Goal: Task Accomplishment & Management: Use online tool/utility

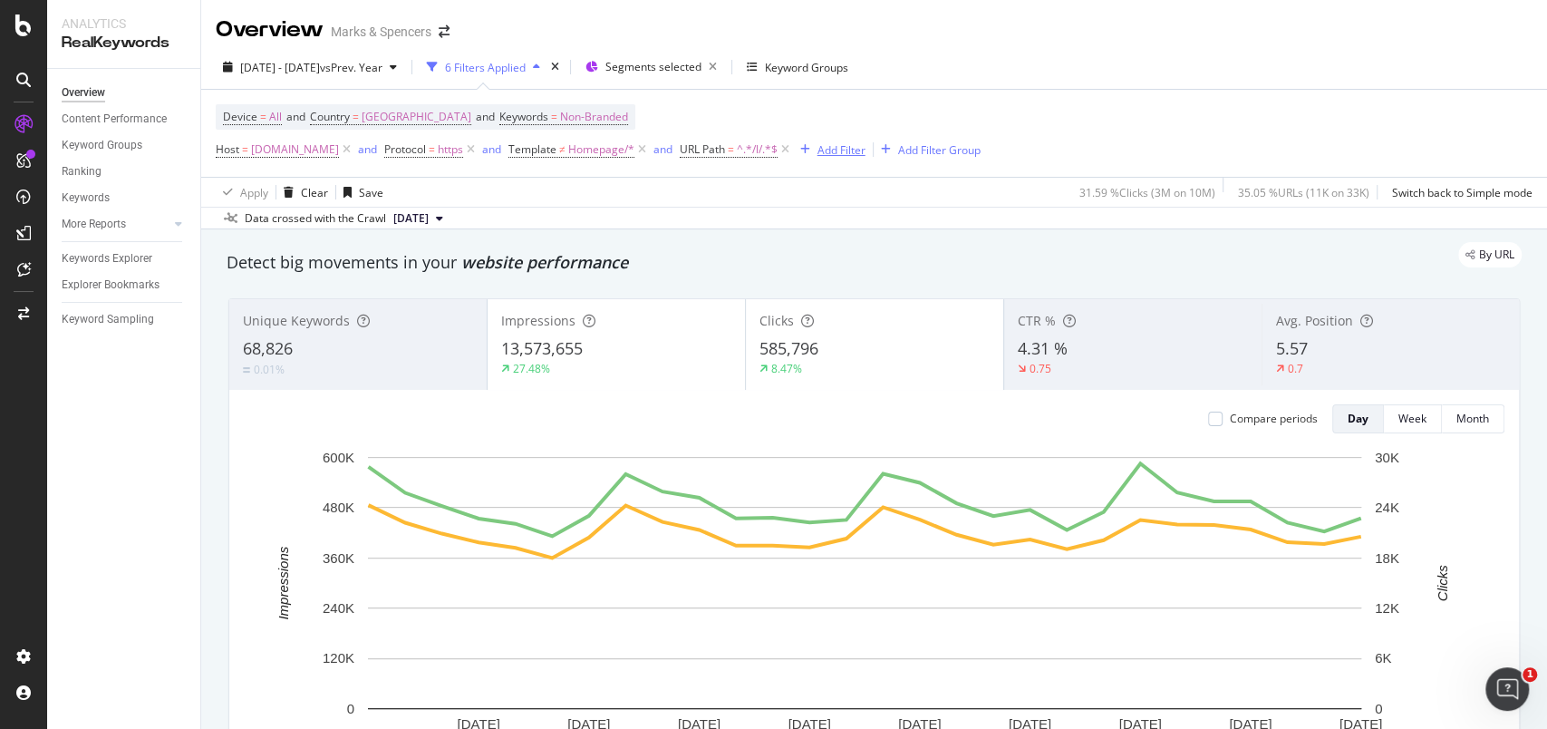
click at [866, 151] on div "Add Filter" at bounding box center [842, 149] width 48 height 15
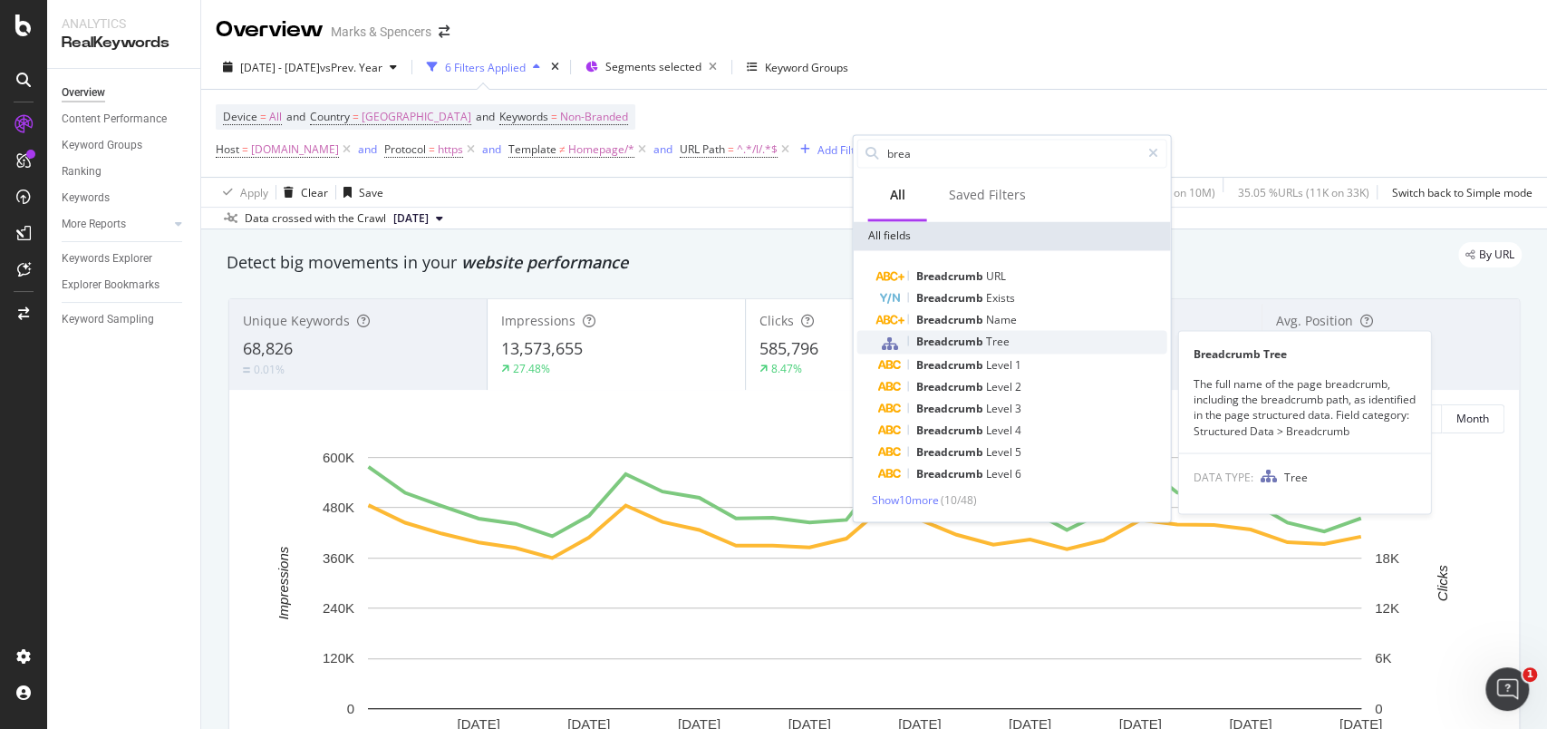
type input "brea"
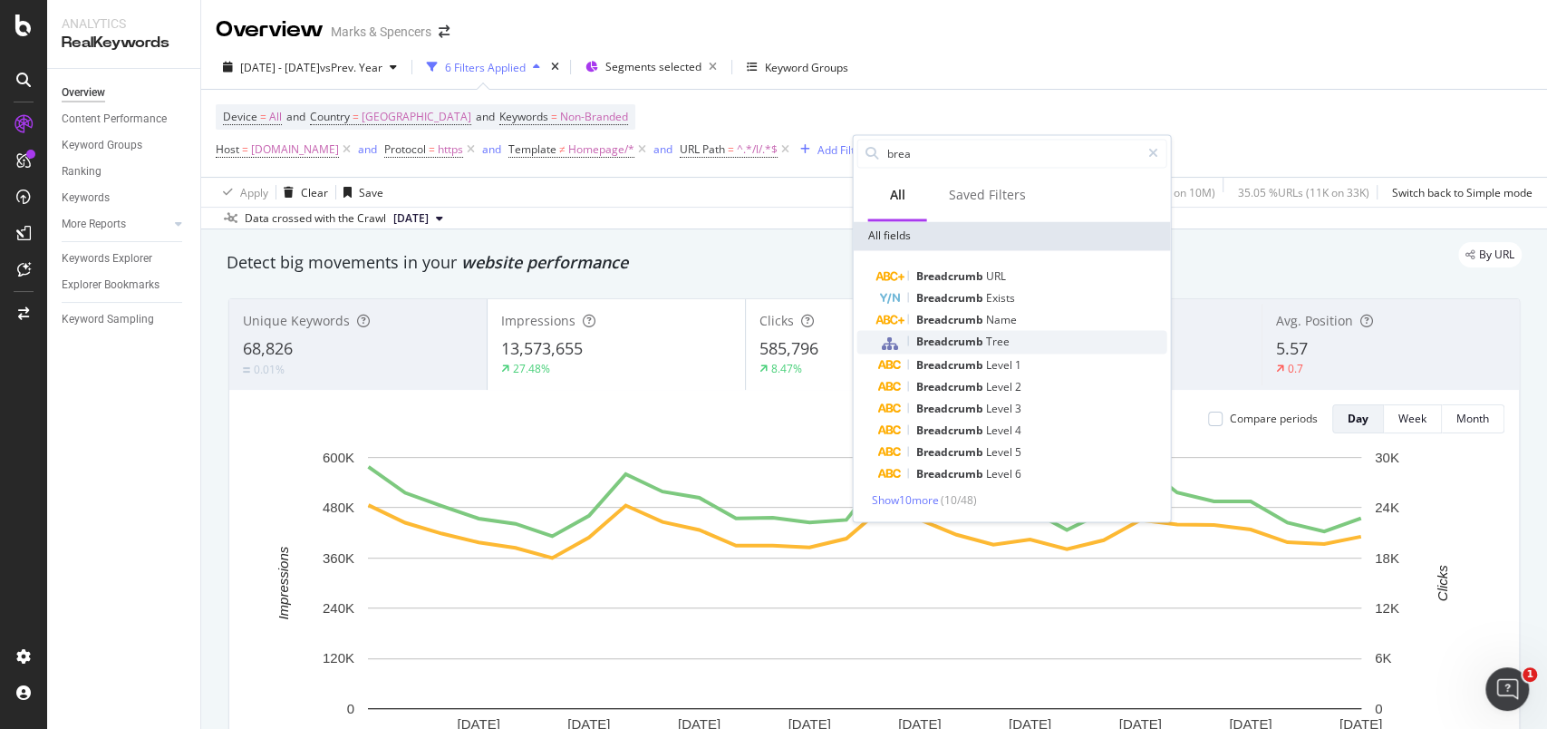
click at [958, 332] on div "Breadcrumb Tree" at bounding box center [1022, 342] width 288 height 24
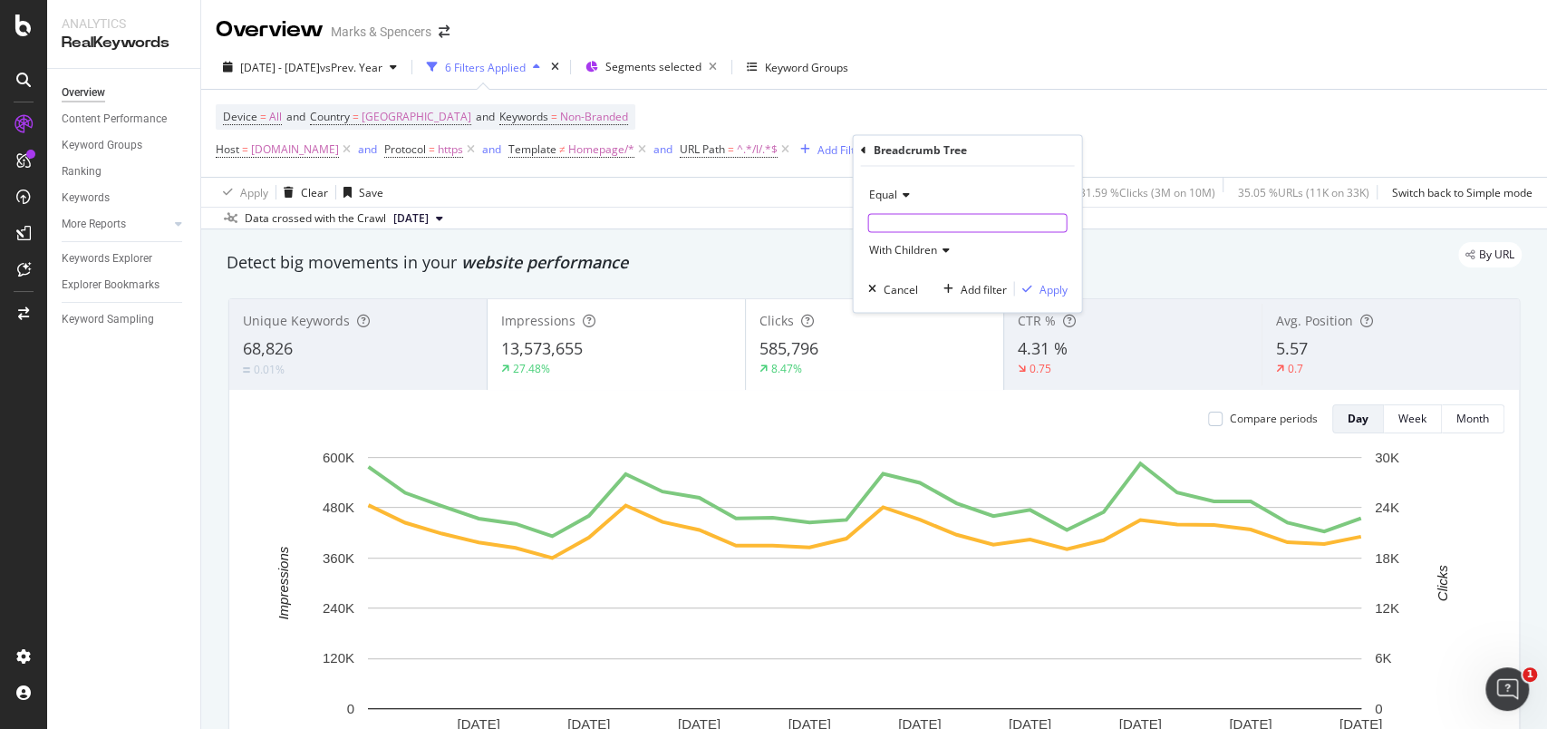
click at [943, 223] on input "text" at bounding box center [967, 223] width 198 height 17
click at [981, 107] on div "Device = All and Country = United Kingdom and Keywords = Non-Branded Host = www…" at bounding box center [598, 133] width 765 height 58
click at [793, 151] on icon at bounding box center [785, 150] width 15 height 18
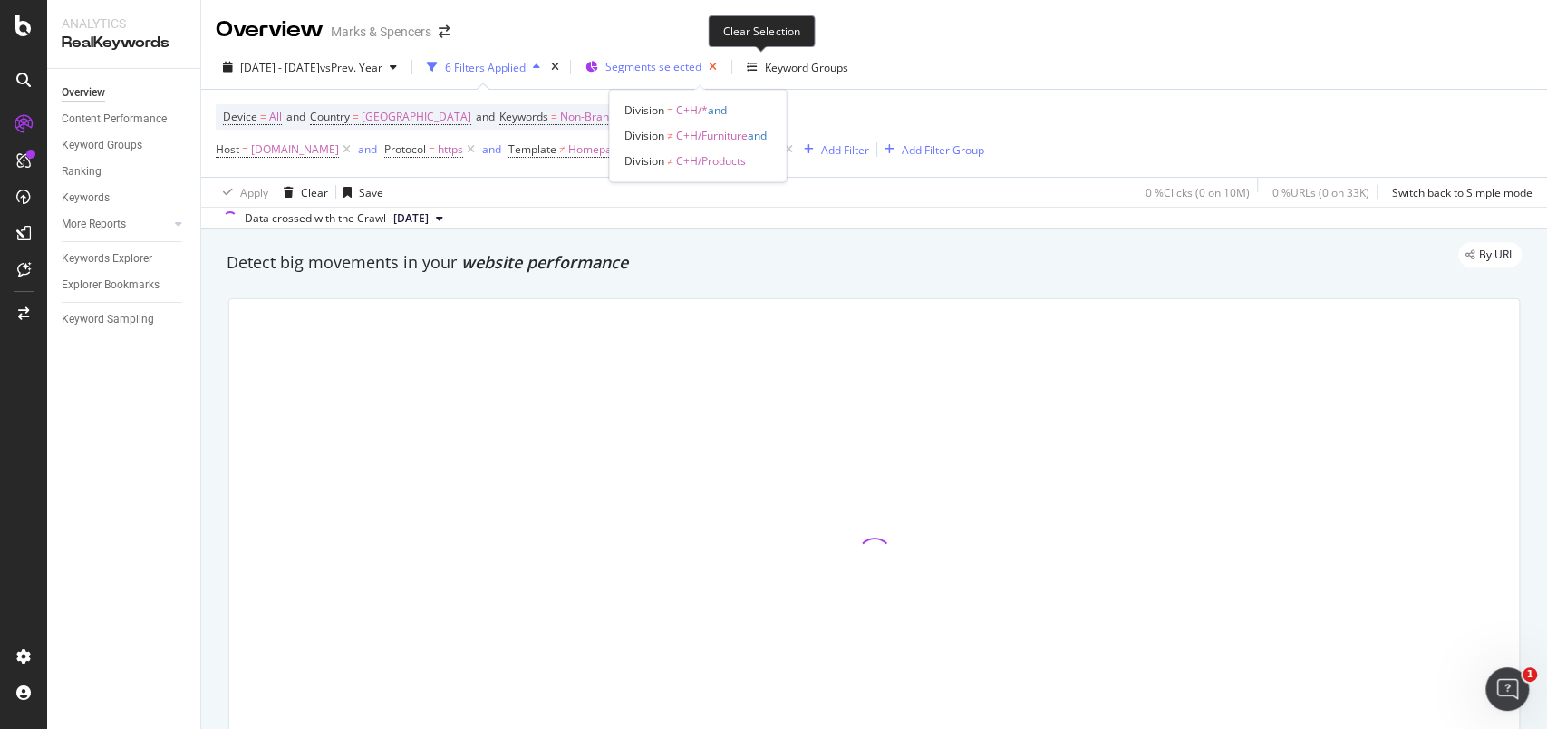
click at [724, 73] on icon "button" at bounding box center [713, 66] width 23 height 25
click at [656, 72] on span "Segments" at bounding box center [631, 67] width 51 height 15
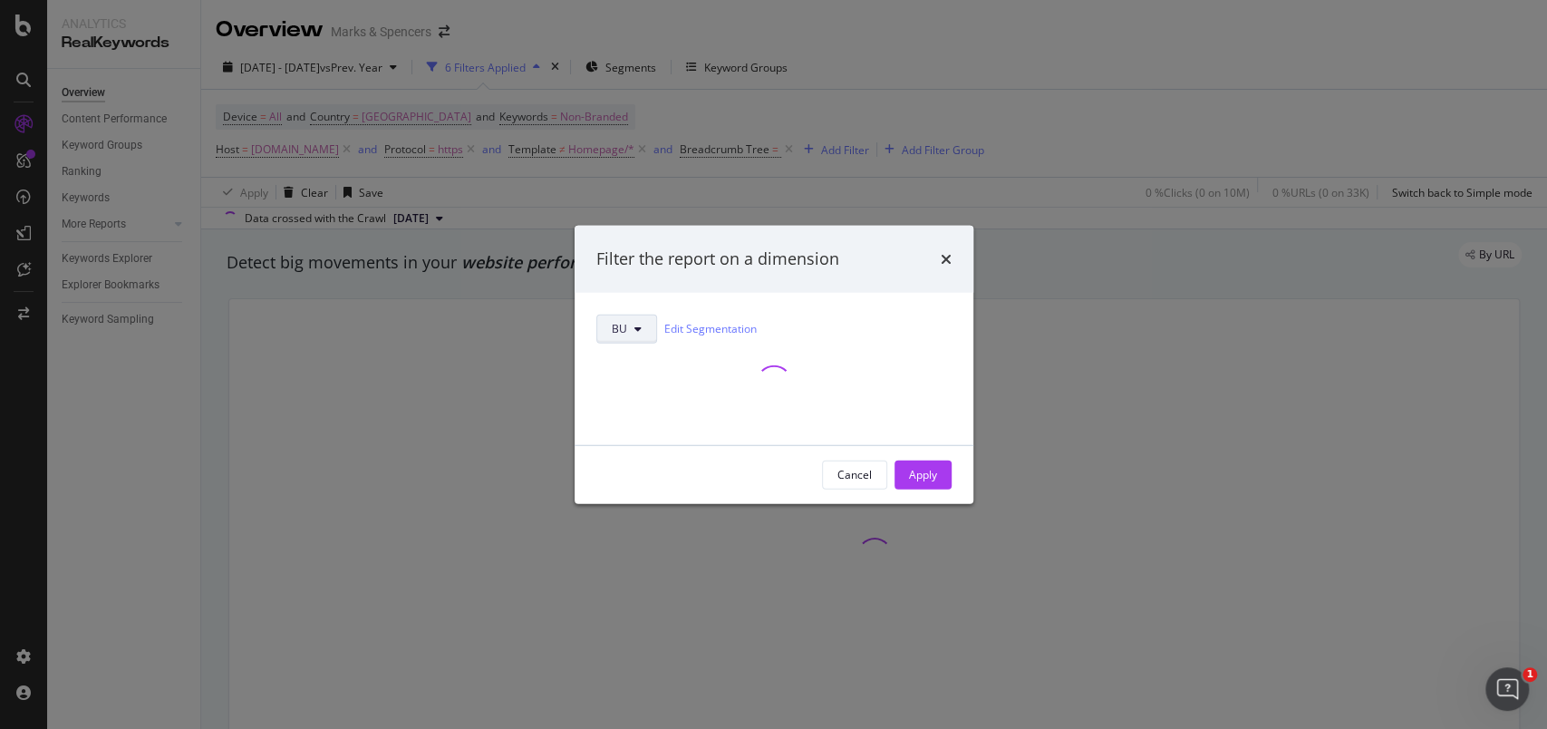
click at [635, 319] on button "BU" at bounding box center [626, 328] width 61 height 29
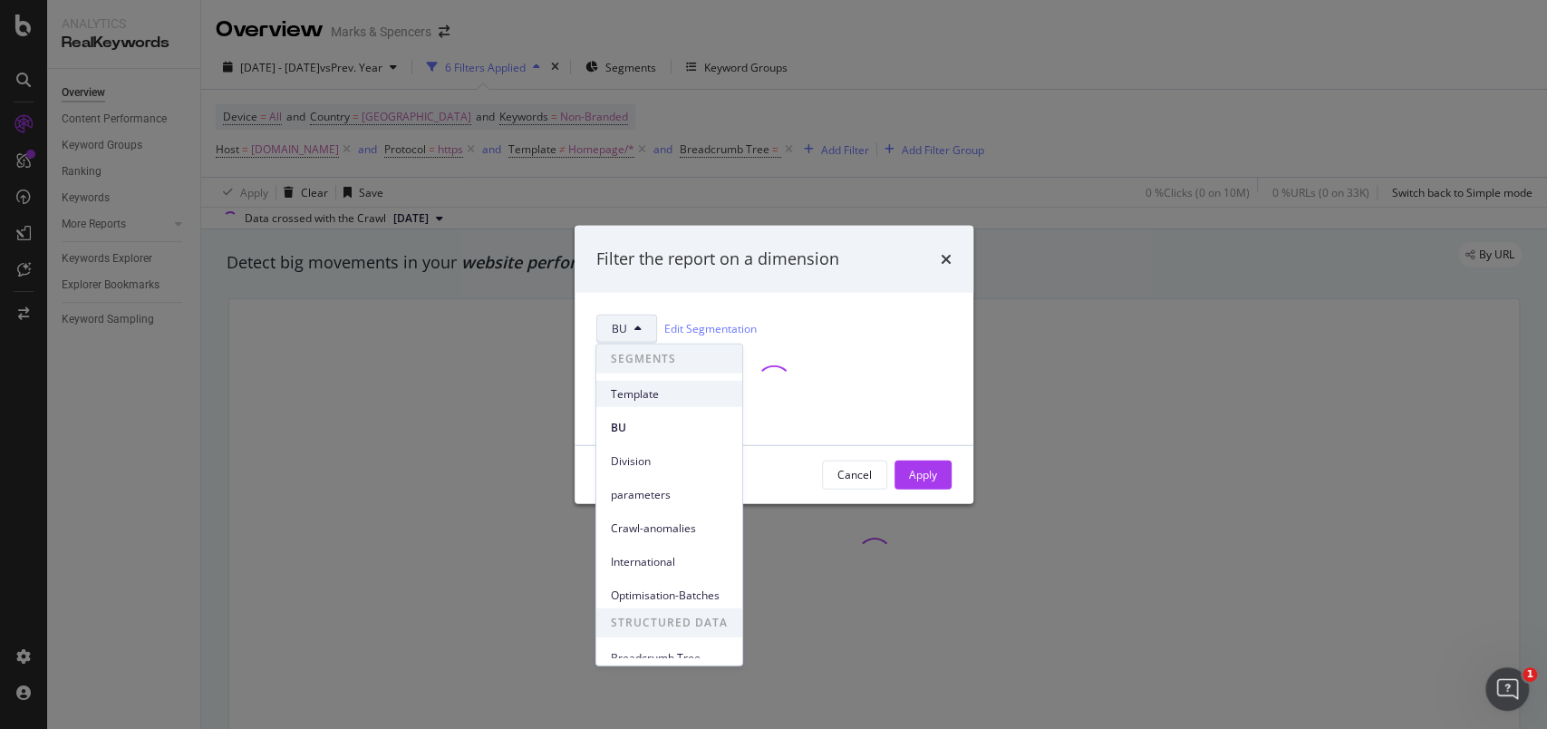
click at [648, 395] on span "Template" at bounding box center [669, 393] width 117 height 16
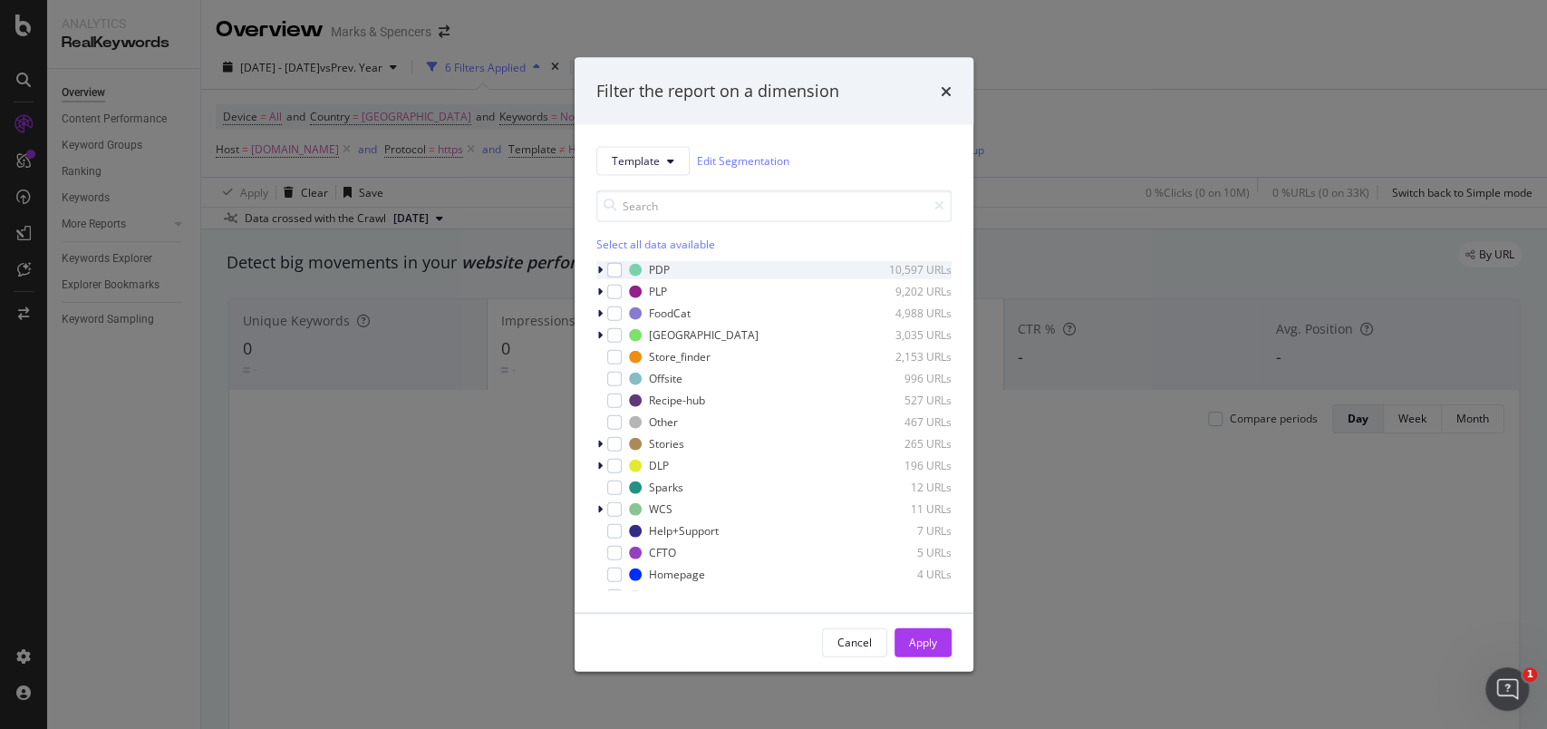
click at [598, 268] on icon "modal" at bounding box center [599, 269] width 5 height 11
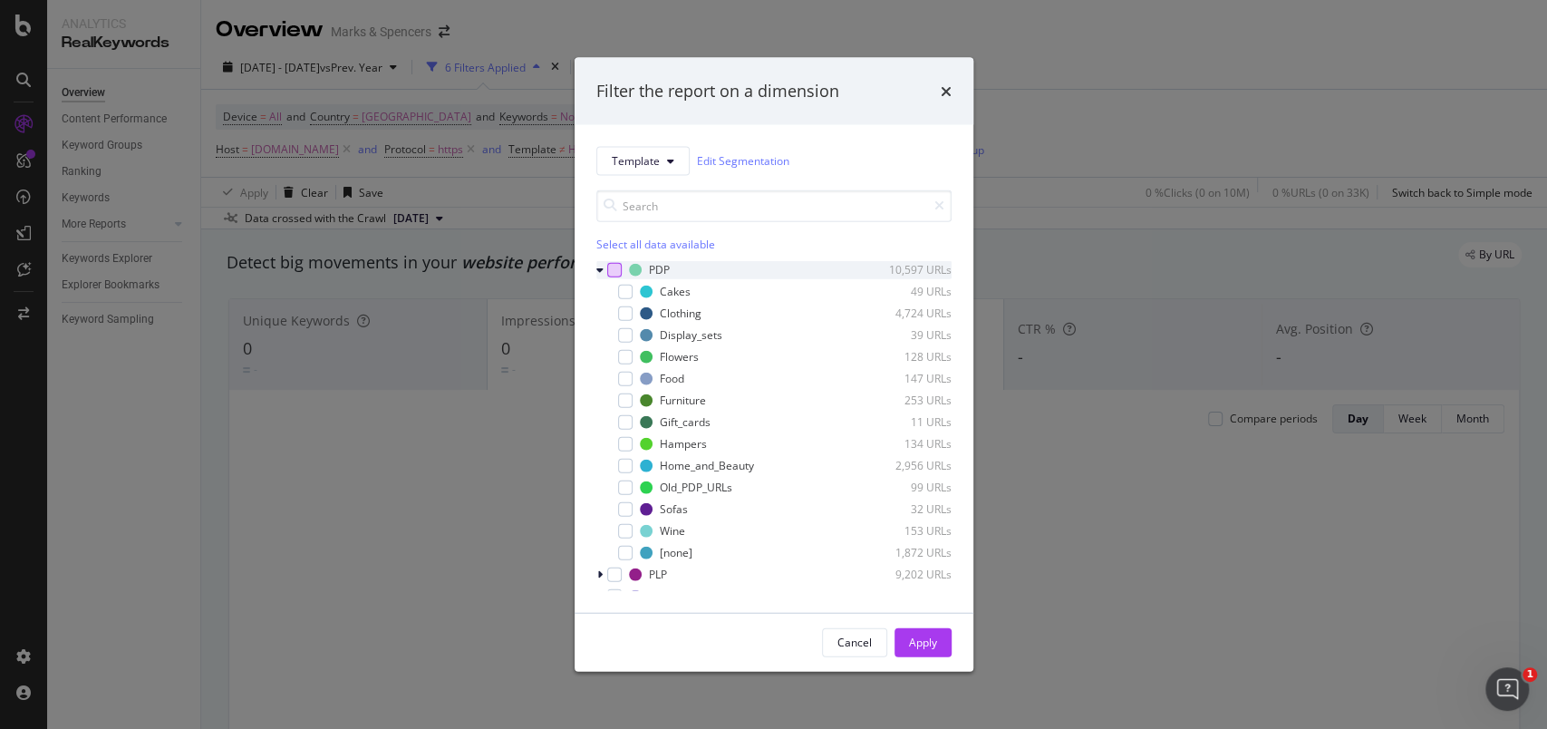
click at [615, 275] on div "modal" at bounding box center [614, 269] width 15 height 15
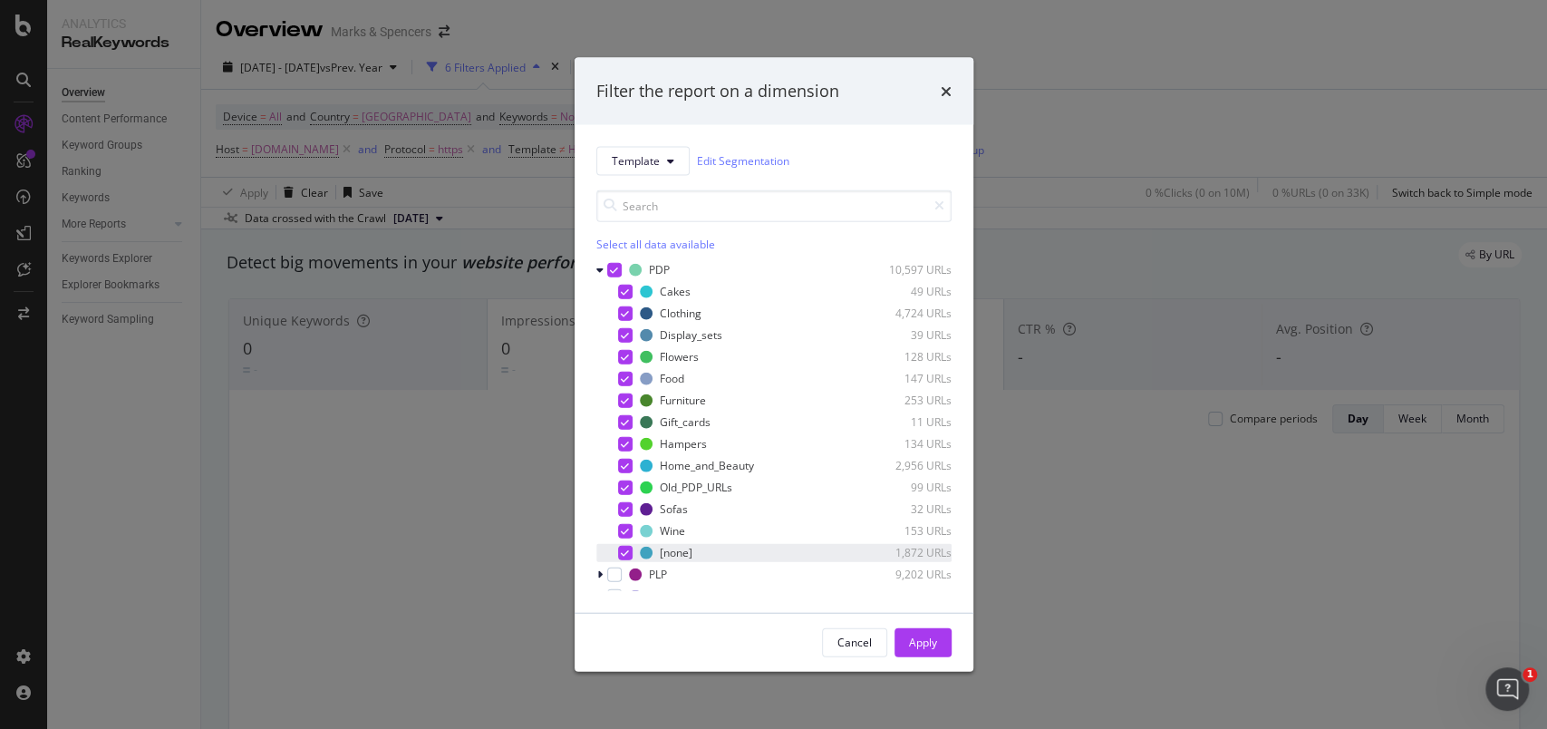
click at [619, 551] on div "modal" at bounding box center [625, 552] width 15 height 15
click at [624, 526] on icon "modal" at bounding box center [625, 530] width 8 height 9
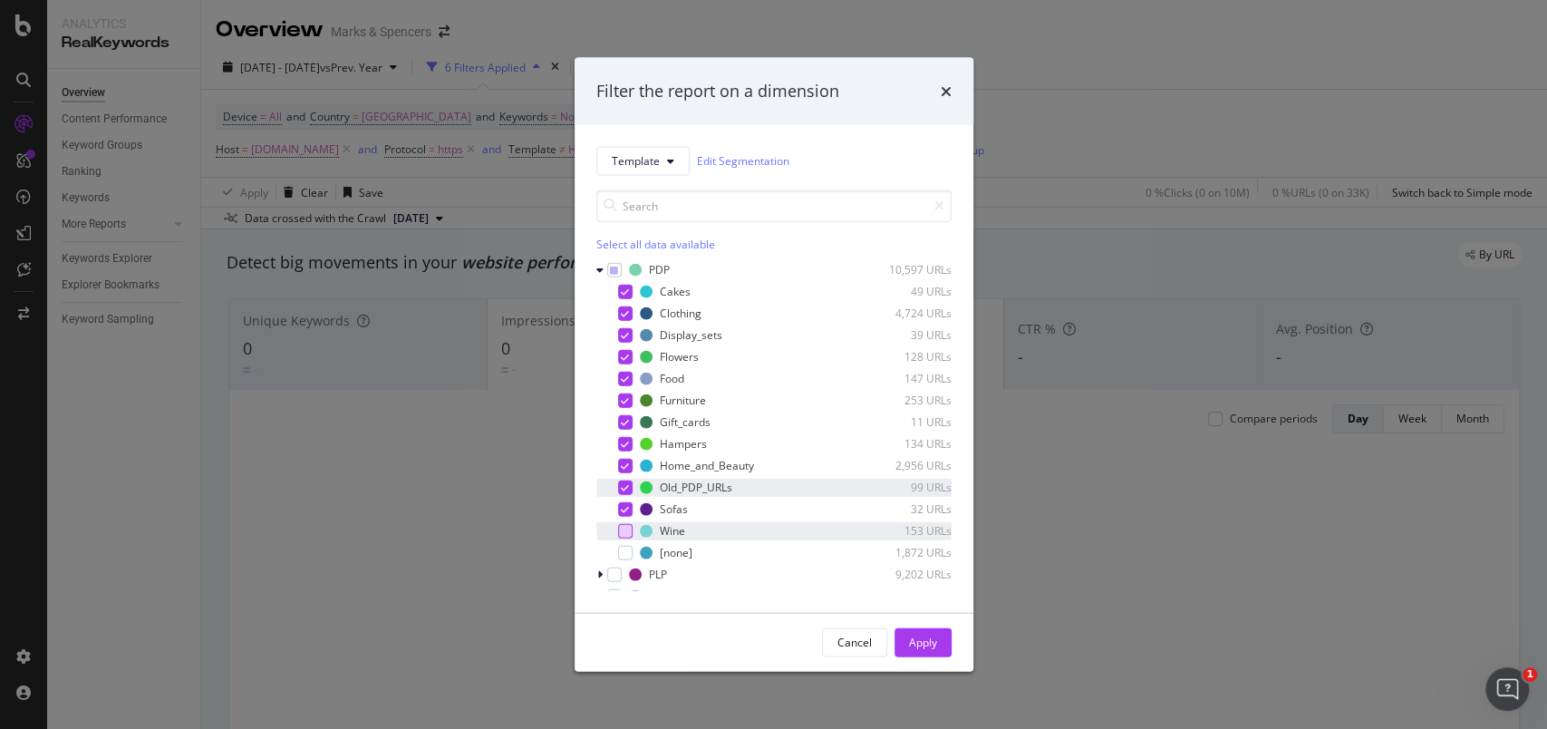
click at [627, 482] on icon "modal" at bounding box center [625, 486] width 8 height 9
click at [618, 378] on div "modal" at bounding box center [625, 378] width 15 height 15
click at [625, 337] on icon "modal" at bounding box center [625, 334] width 8 height 9
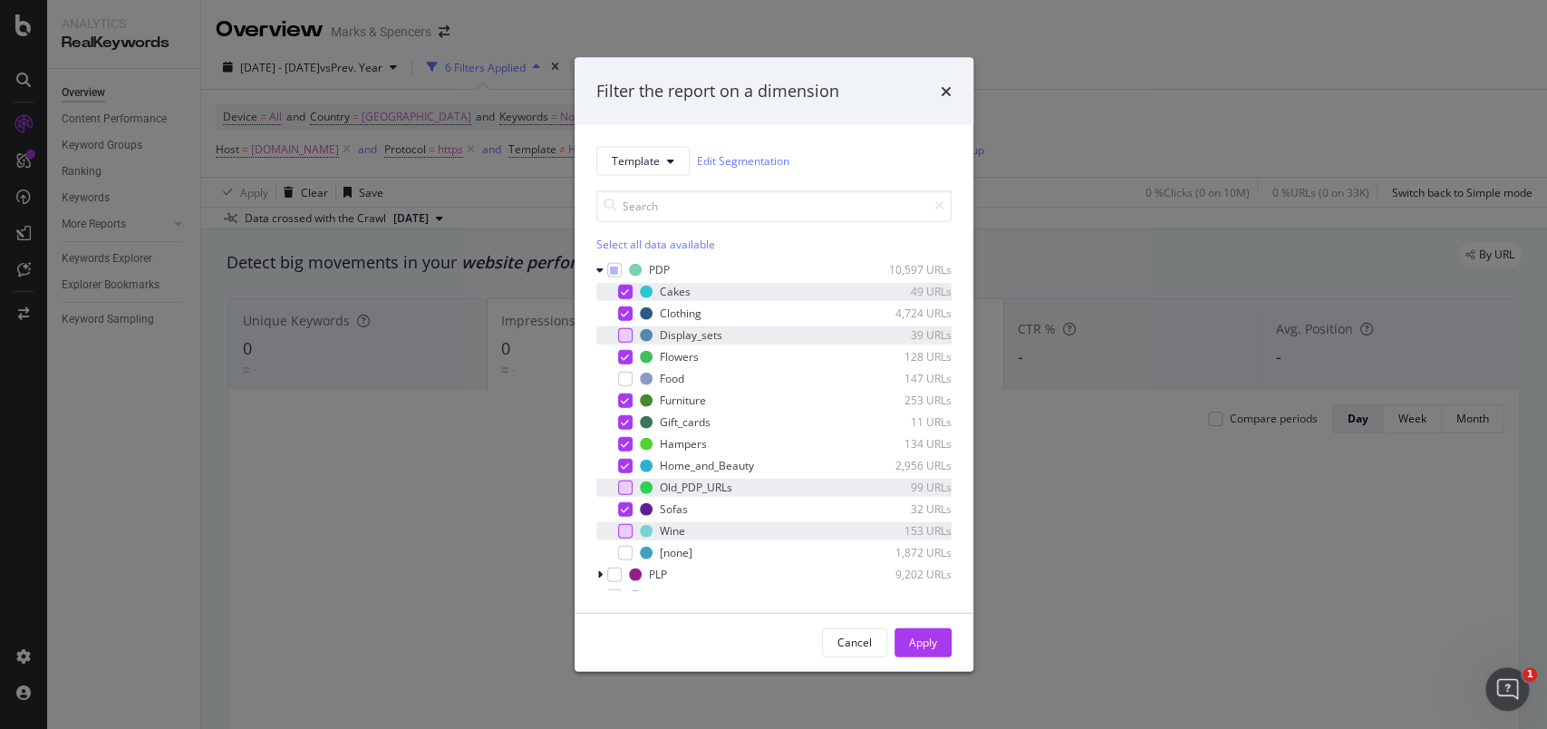
click at [625, 285] on div "modal" at bounding box center [625, 291] width 15 height 15
click at [928, 635] on div "Apply" at bounding box center [923, 641] width 28 height 27
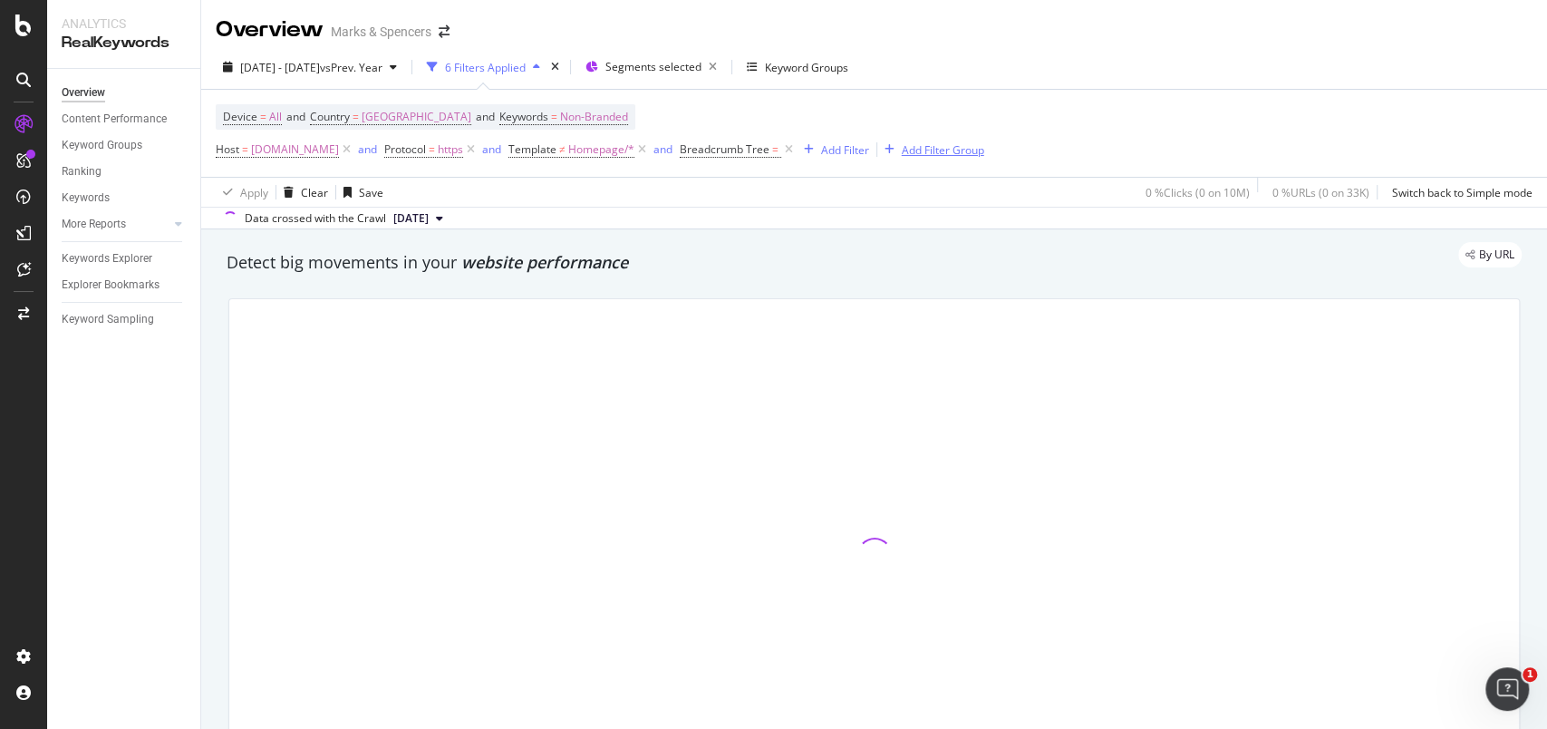
click at [984, 154] on div "Add Filter Group" at bounding box center [943, 149] width 82 height 15
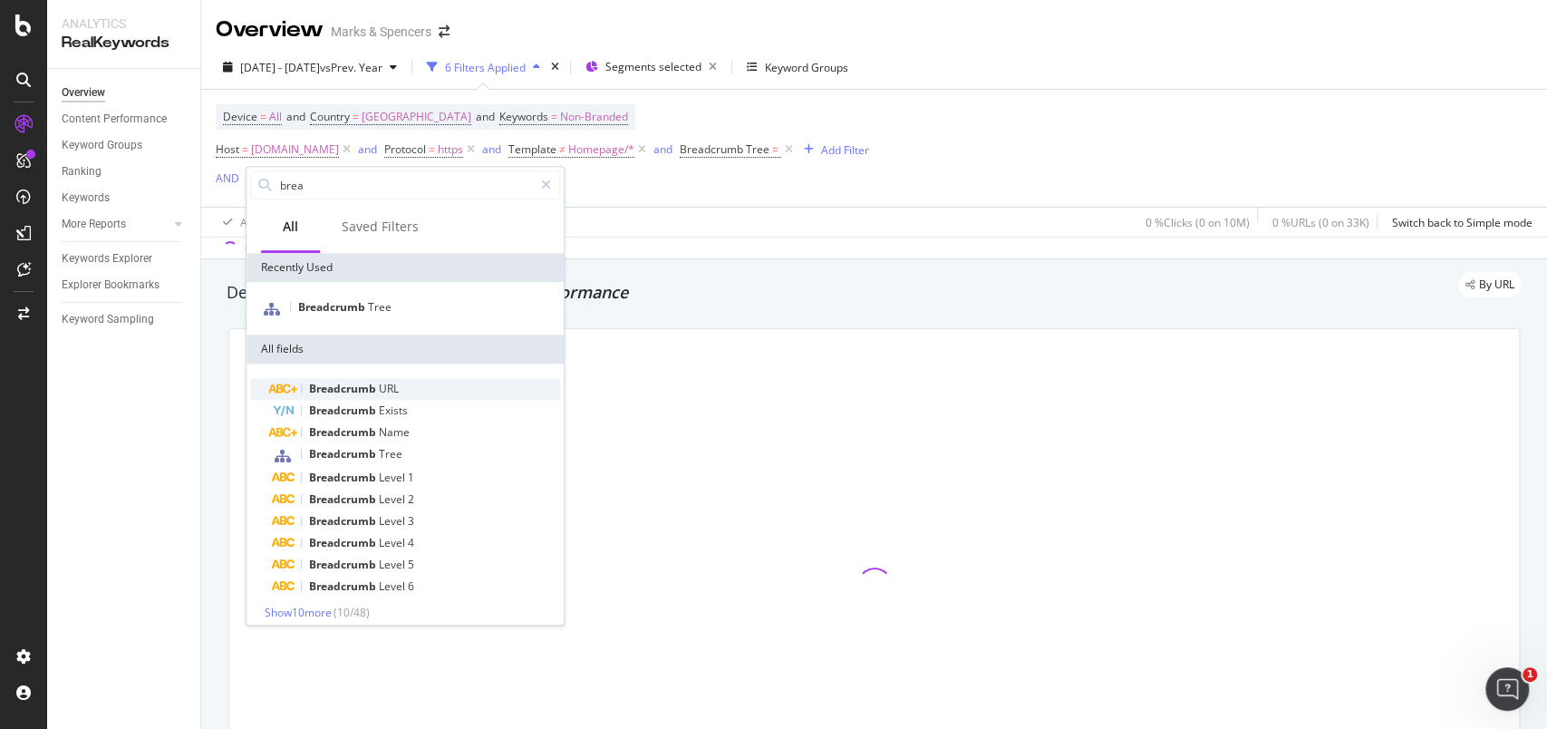
click at [363, 383] on span "Breadcrumb" at bounding box center [344, 388] width 70 height 15
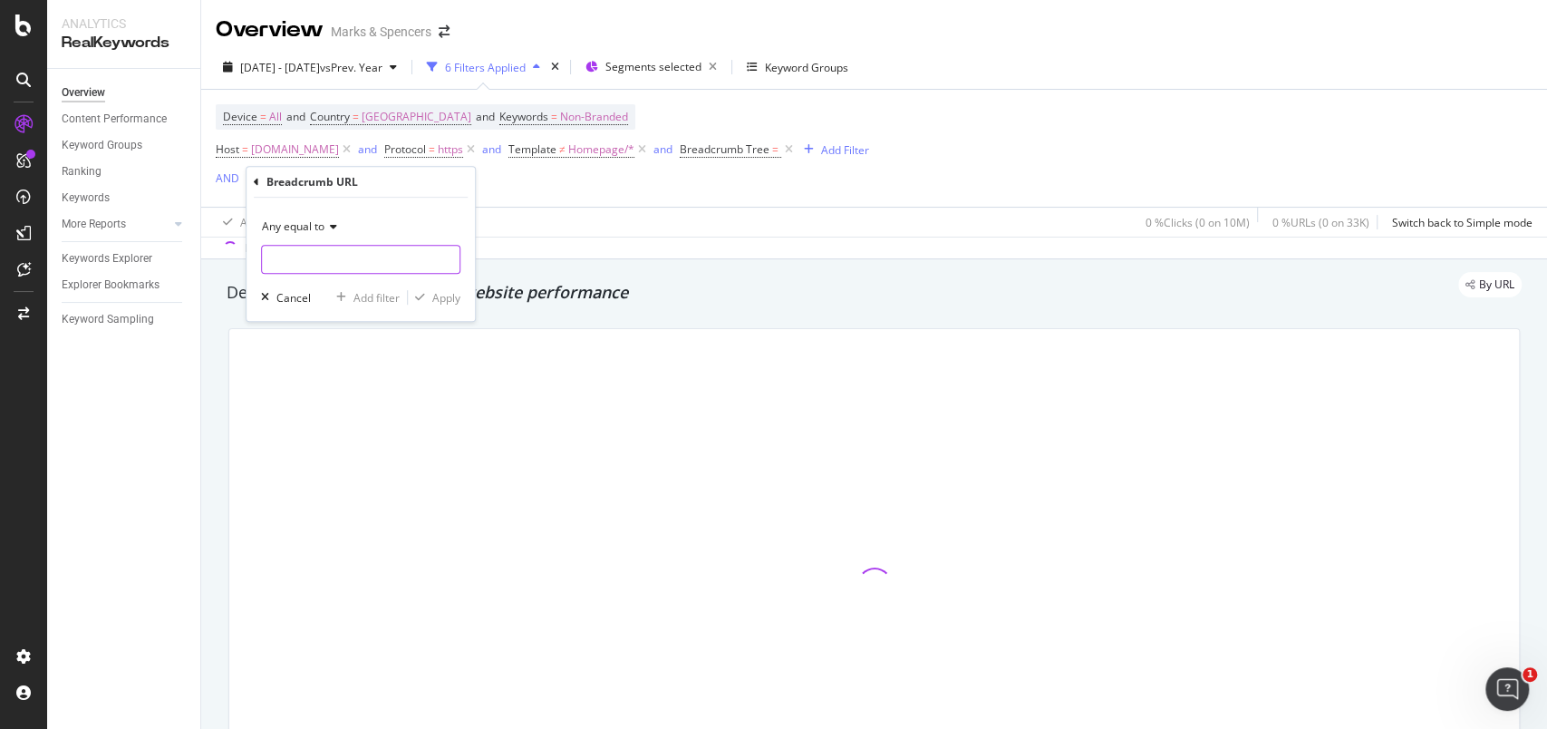
click at [353, 262] on input "text" at bounding box center [361, 259] width 198 height 29
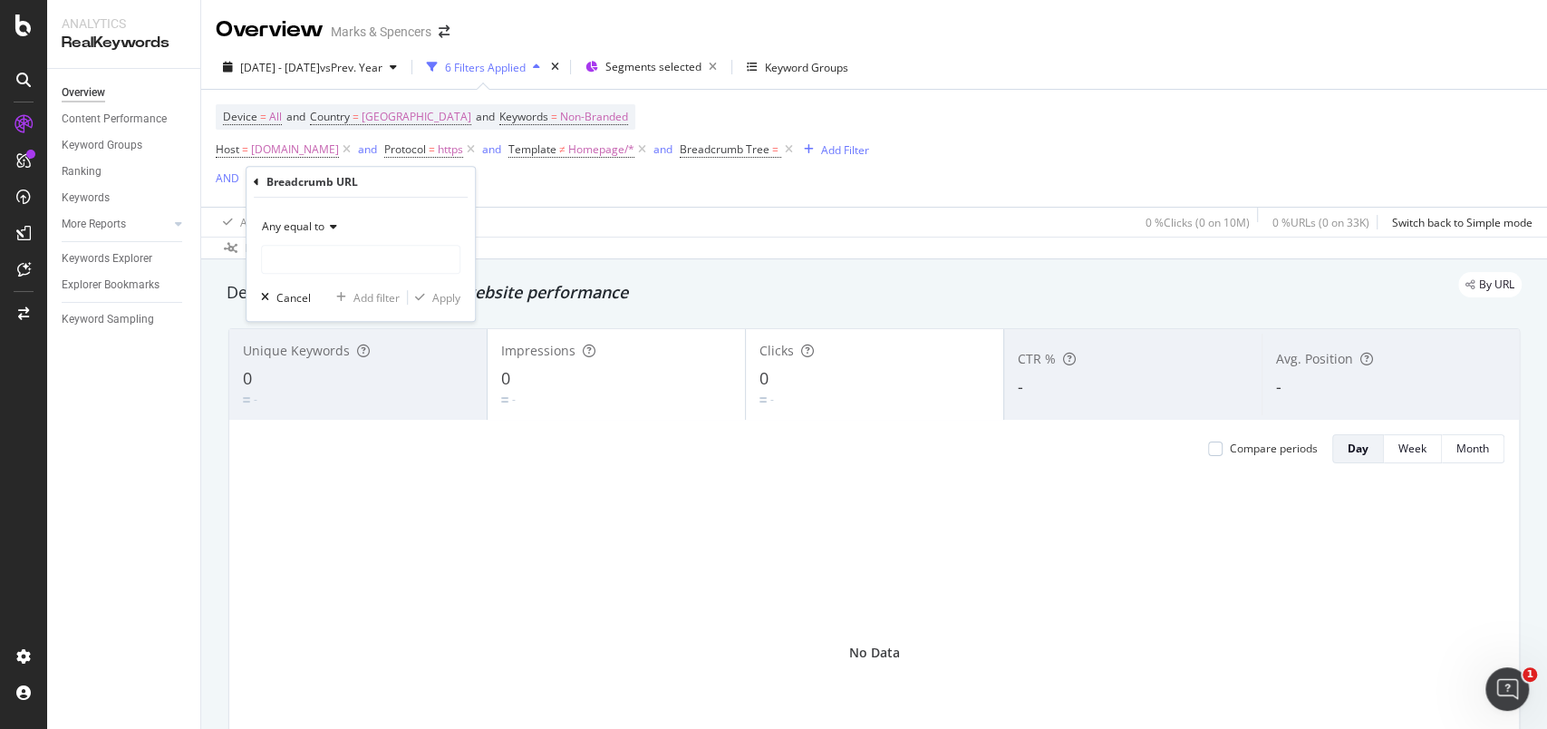
click at [254, 179] on icon at bounding box center [256, 182] width 5 height 11
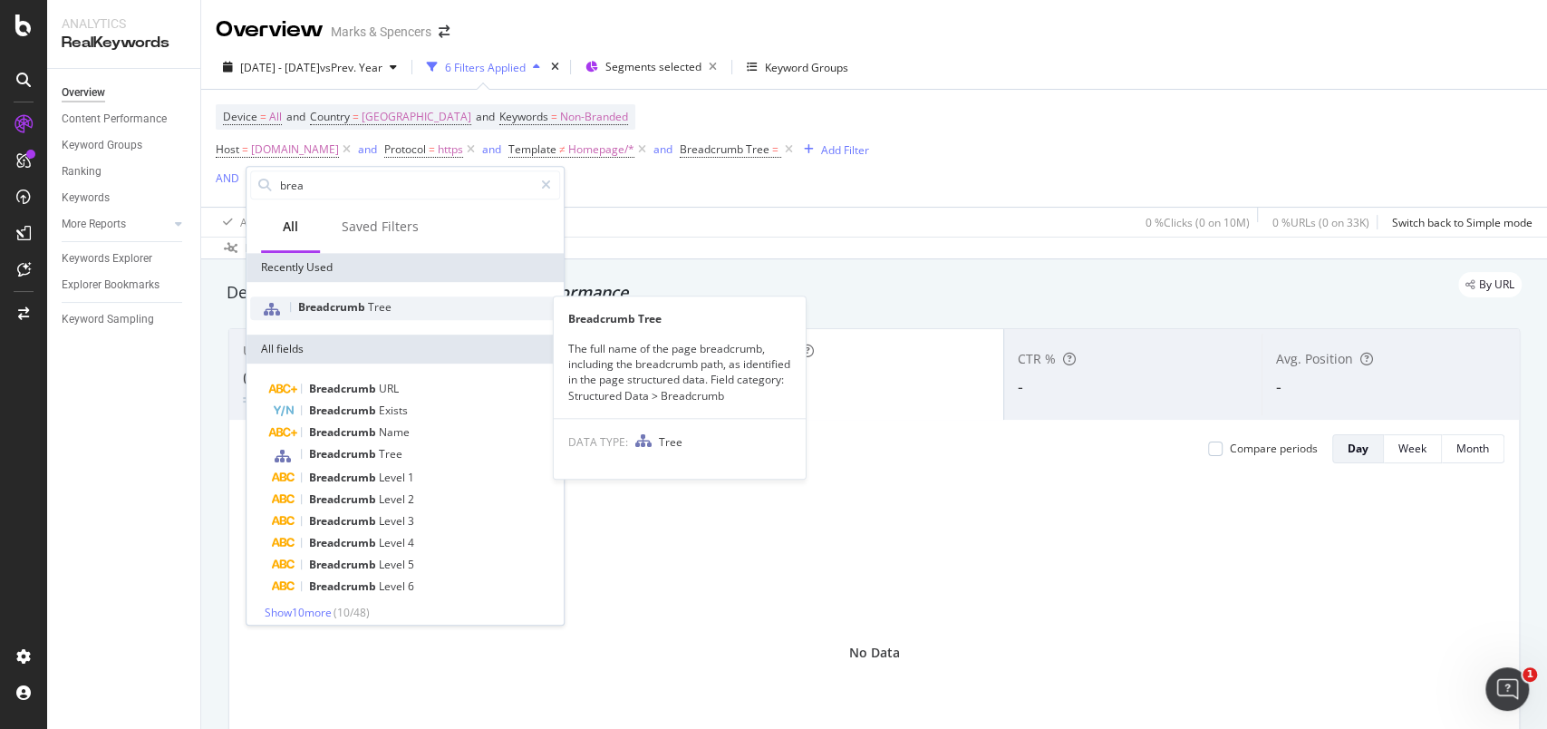
click at [328, 299] on span "Breadcrumb" at bounding box center [333, 306] width 70 height 15
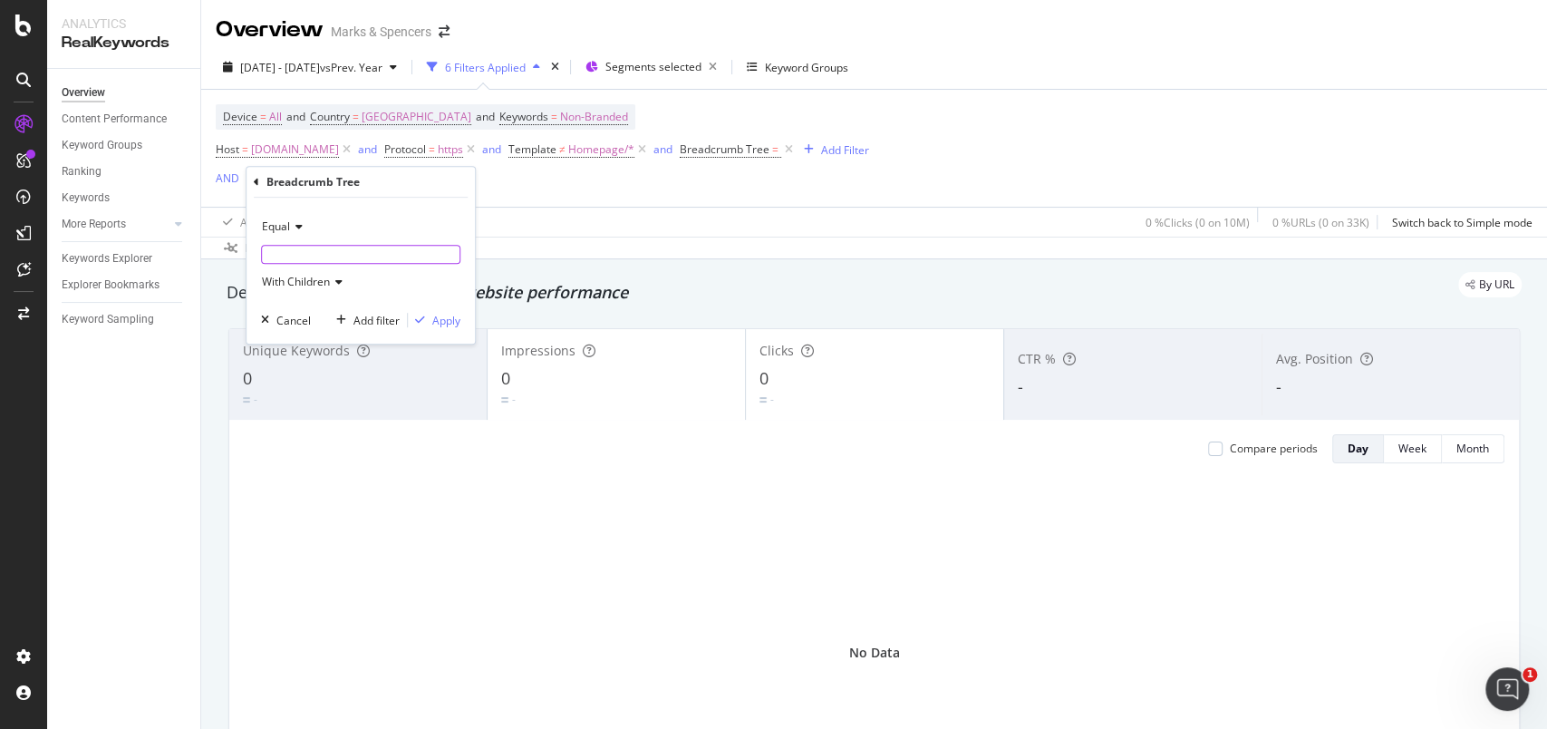
click at [310, 255] on input "text" at bounding box center [361, 254] width 198 height 17
click at [290, 228] on icon at bounding box center [296, 226] width 13 height 11
click at [309, 257] on div "Equal" at bounding box center [363, 264] width 194 height 24
click at [311, 256] on input "text" at bounding box center [361, 254] width 198 height 17
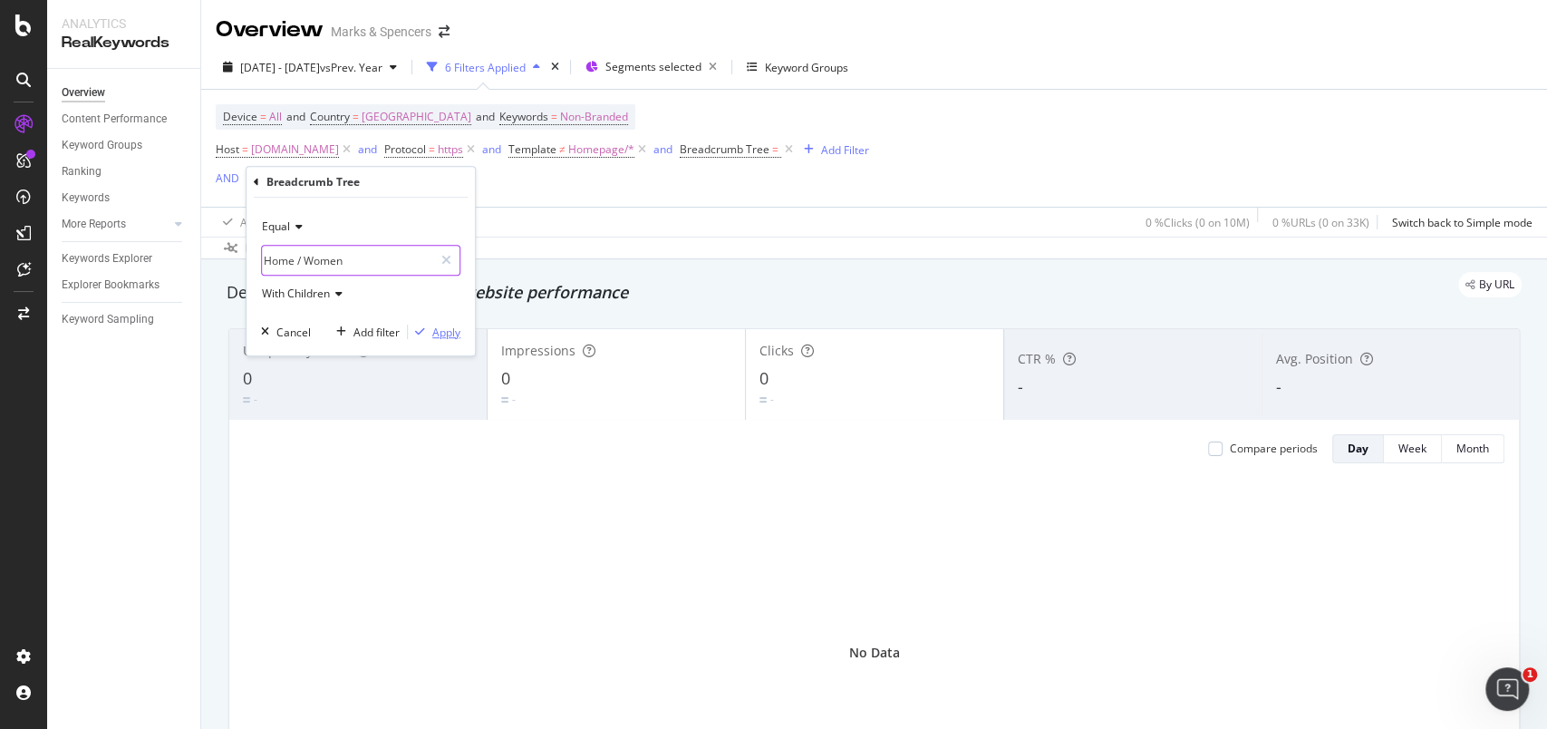
type input "Home / Women"
click at [442, 330] on div "Apply" at bounding box center [446, 332] width 28 height 15
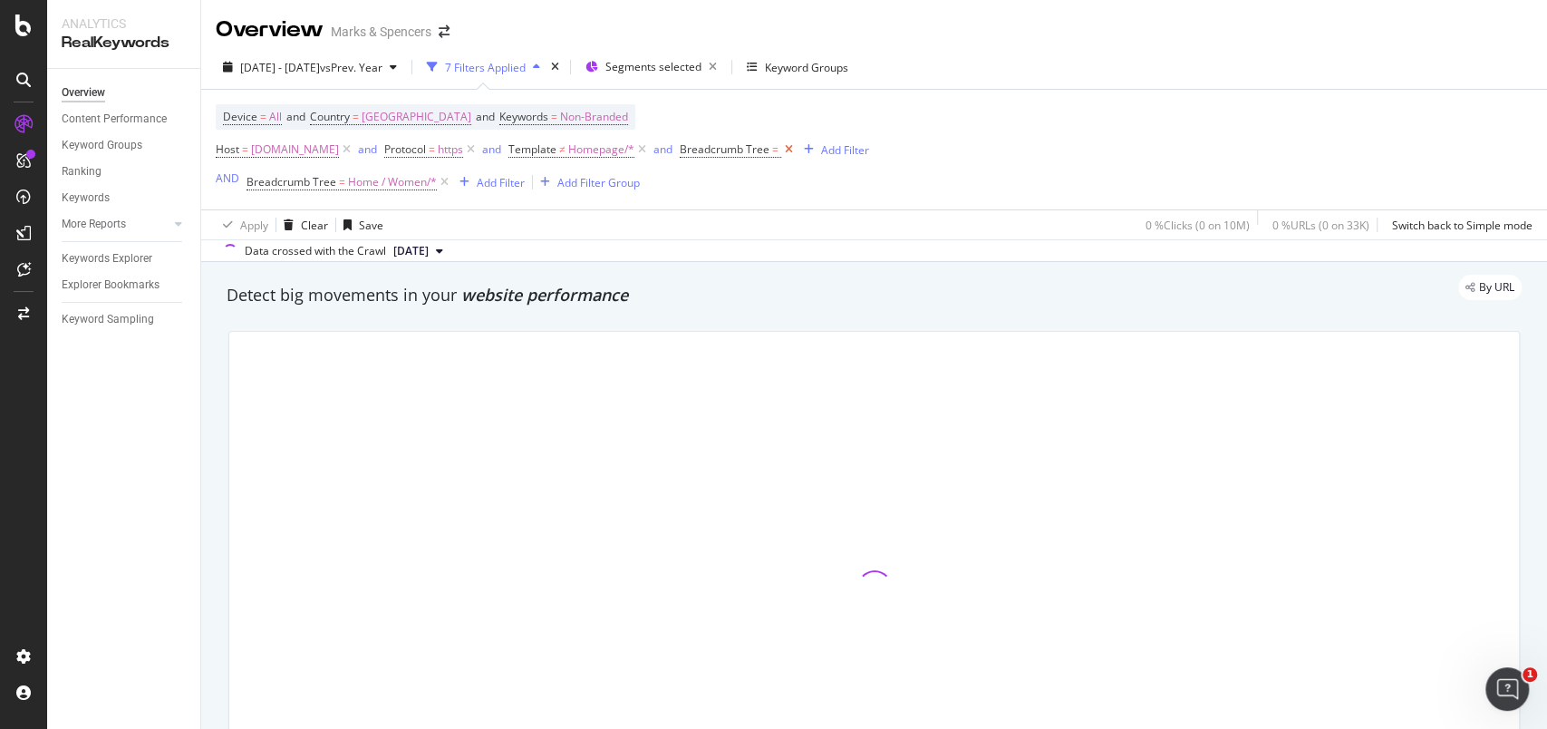
click at [797, 156] on icon at bounding box center [788, 150] width 15 height 18
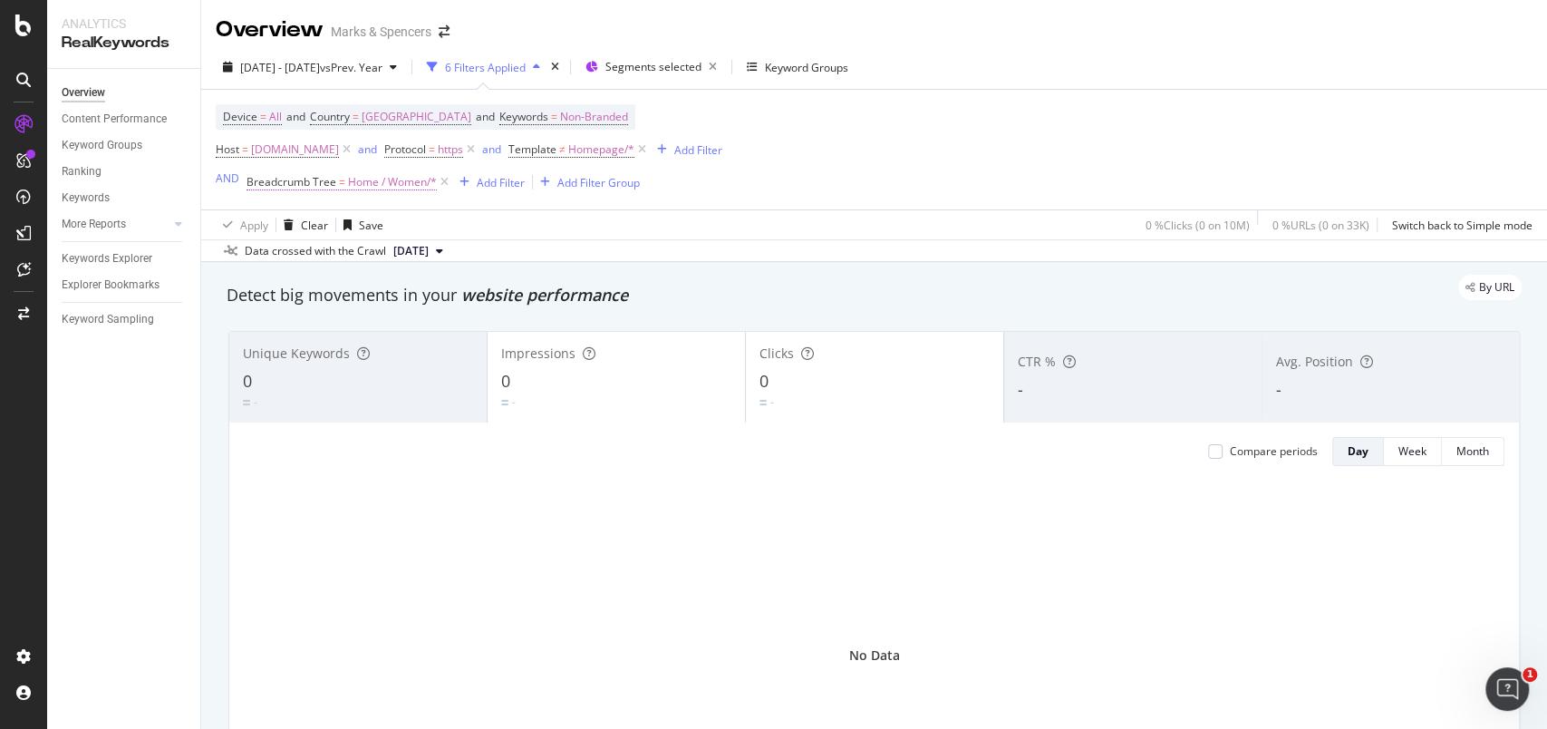
click at [385, 184] on span "Home / Women/*" at bounding box center [392, 182] width 89 height 25
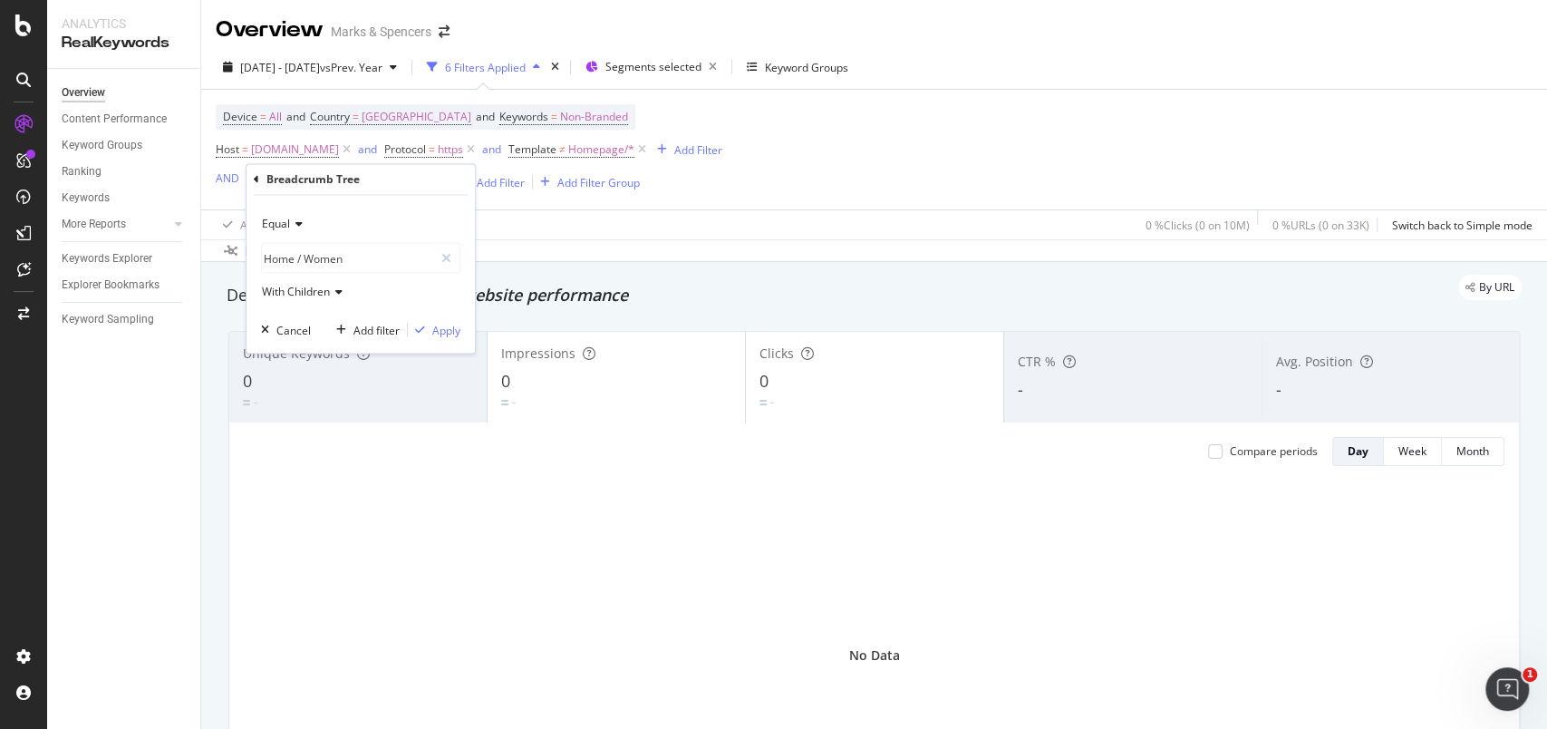
click at [257, 184] on icon at bounding box center [256, 179] width 5 height 11
click at [316, 243] on input "text" at bounding box center [361, 257] width 198 height 29
type input "Home/Women"
click at [450, 290] on div "Apply" at bounding box center [446, 294] width 28 height 15
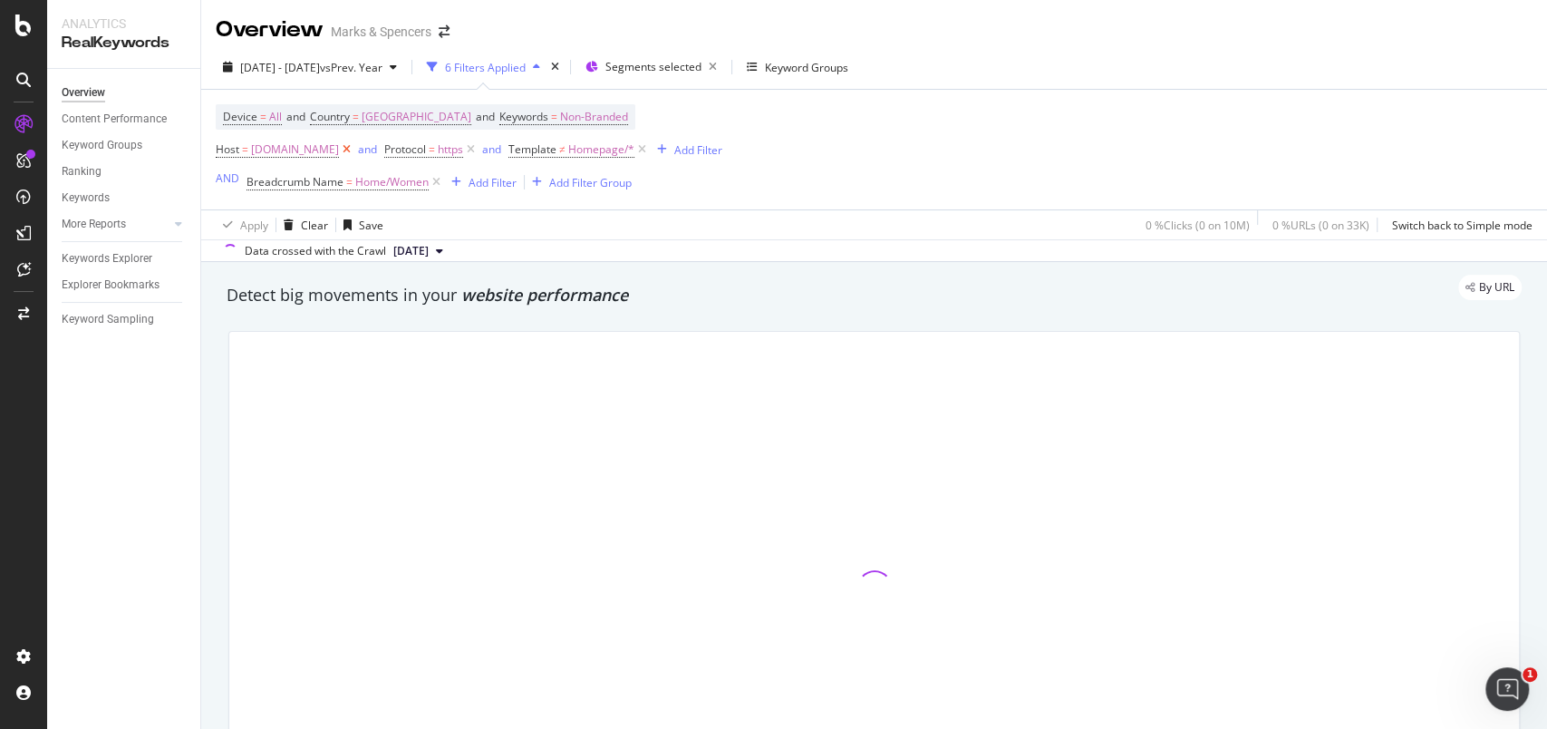
click at [354, 151] on icon at bounding box center [346, 150] width 15 height 18
click at [307, 144] on icon at bounding box center [302, 150] width 15 height 18
click at [346, 148] on icon at bounding box center [349, 150] width 15 height 18
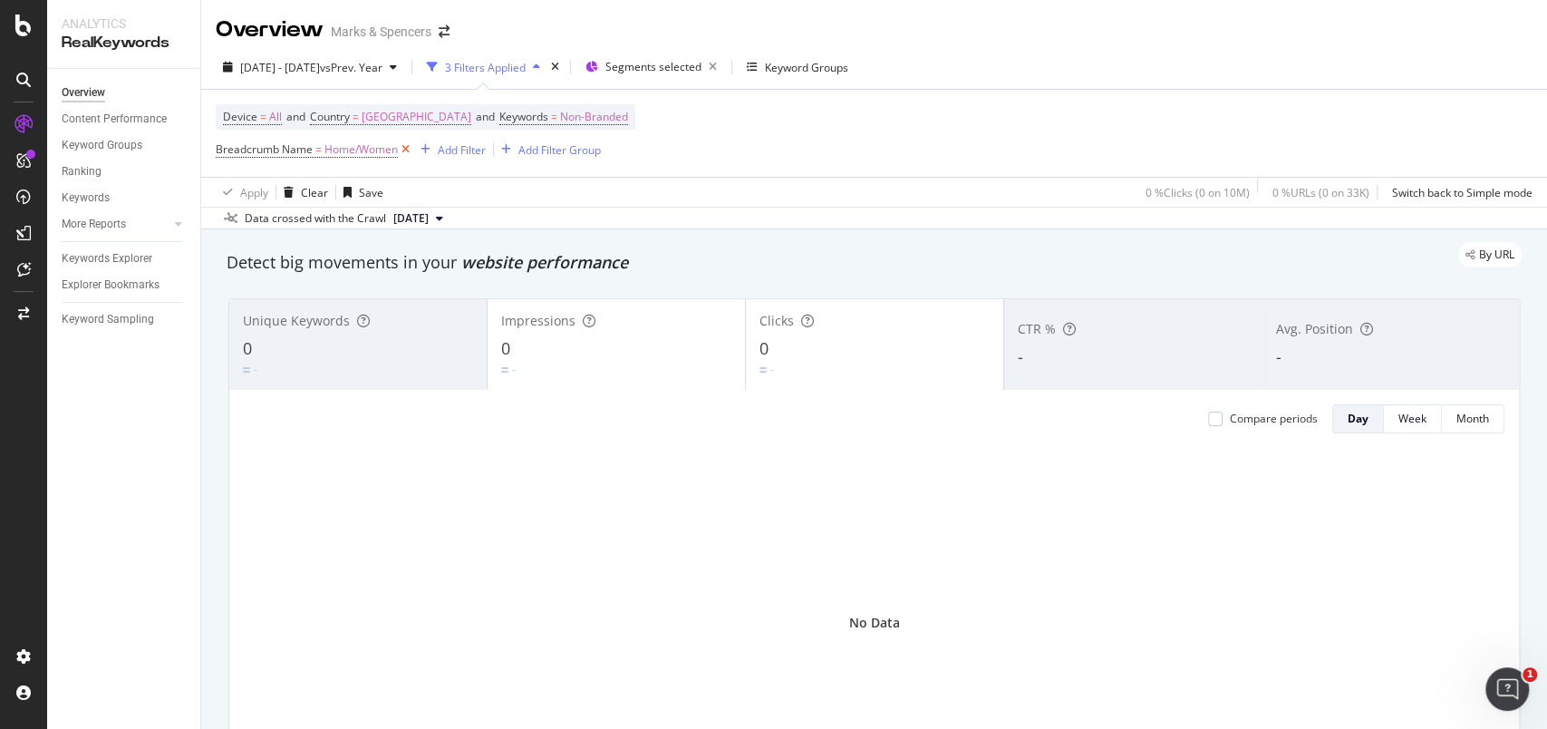
click at [404, 150] on icon at bounding box center [405, 150] width 15 height 18
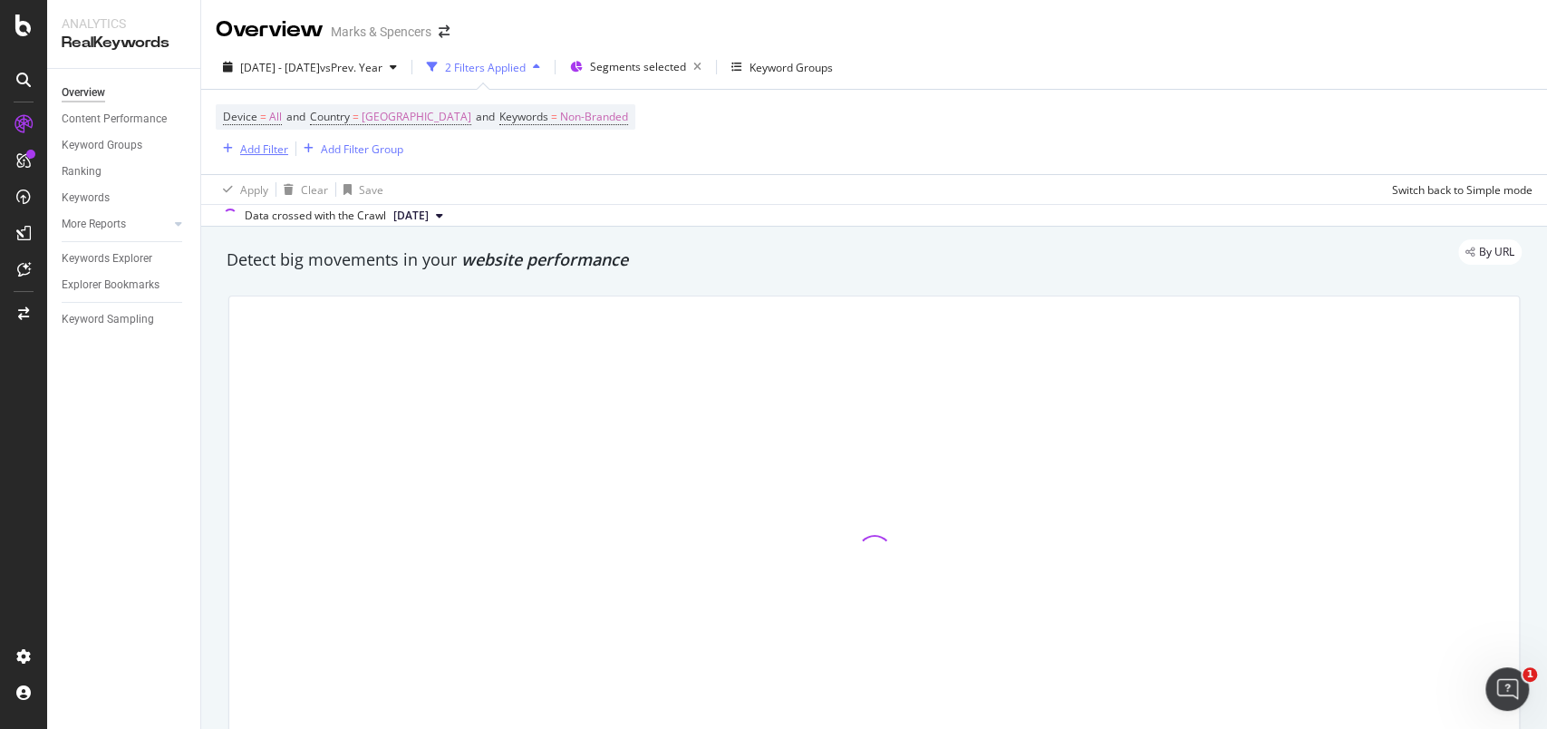
click at [265, 151] on div "Add Filter" at bounding box center [264, 148] width 48 height 15
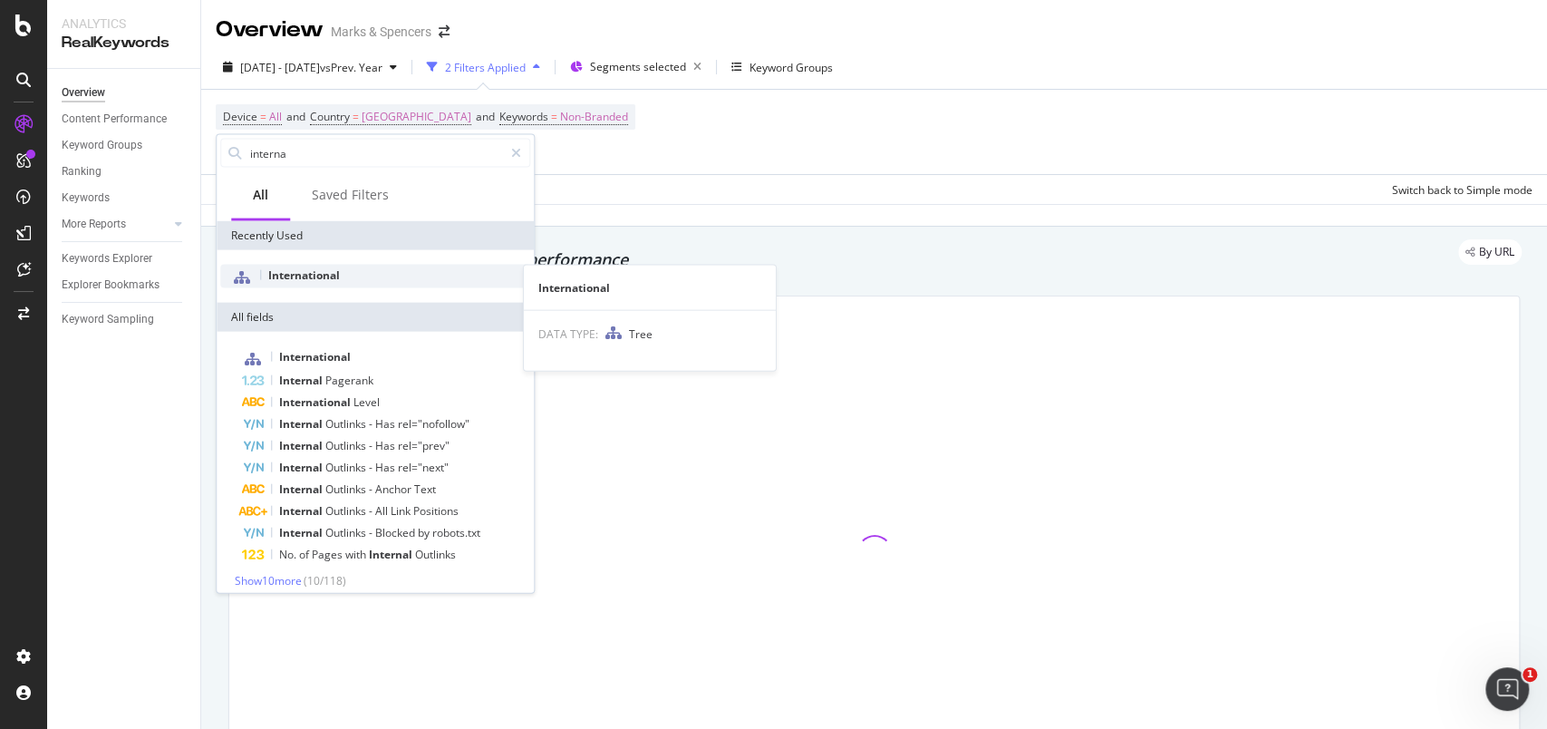
type input "interna"
click at [301, 268] on span "International" at bounding box center [304, 274] width 72 height 15
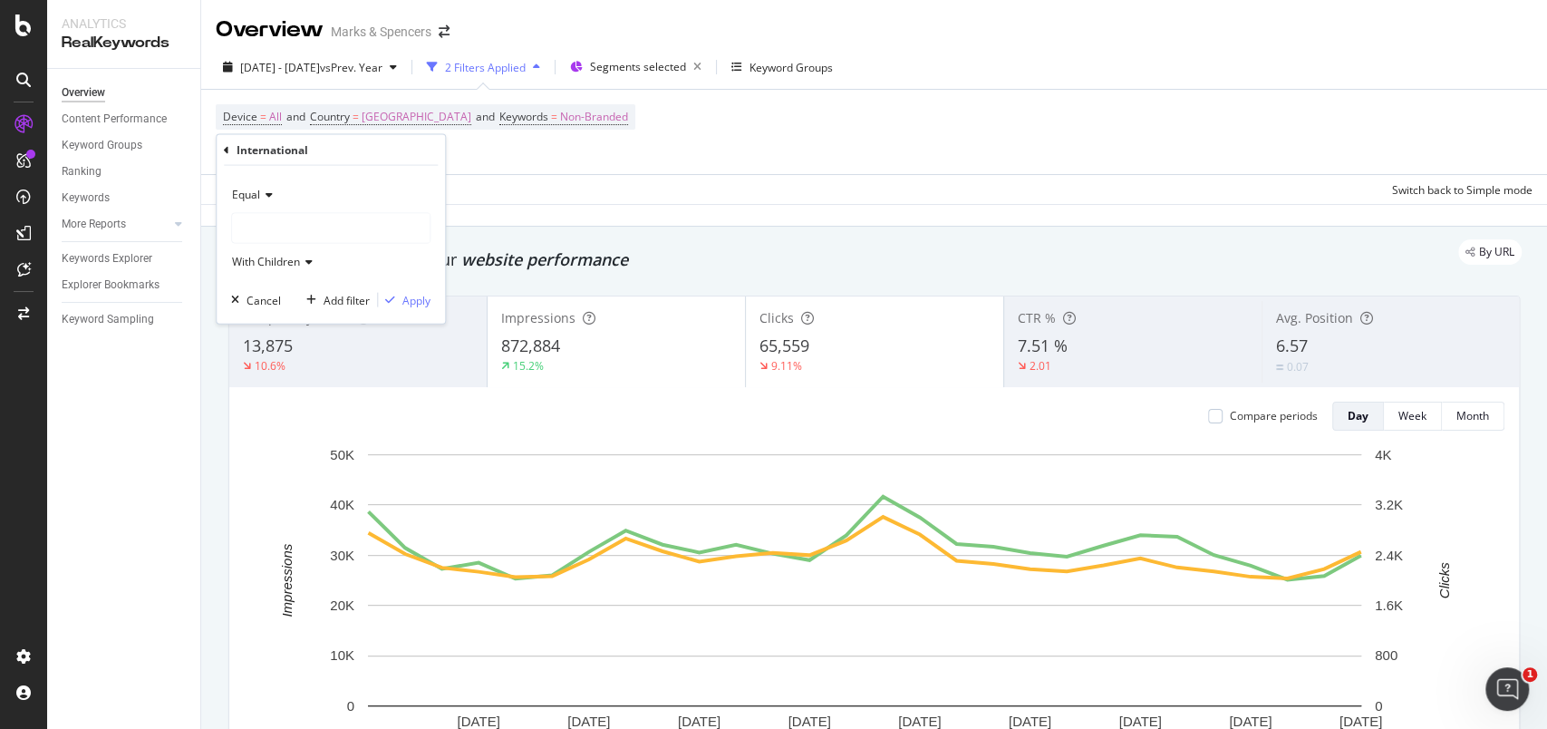
click at [315, 238] on div at bounding box center [331, 228] width 198 height 29
click at [160, 463] on div "Overview Content Performance Keyword Groups Ranking Keywords More Reports Count…" at bounding box center [123, 399] width 153 height 660
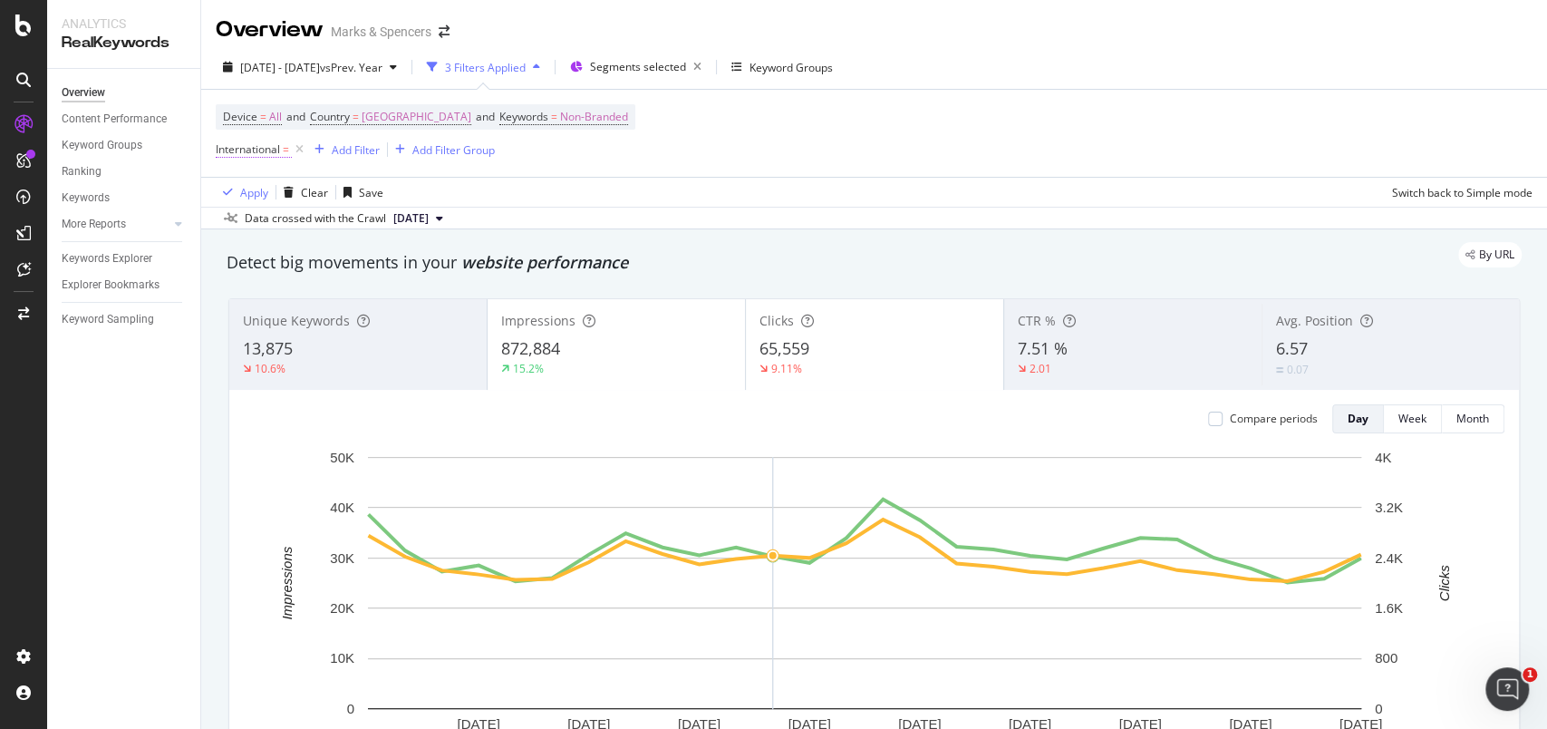
click at [277, 149] on span "International" at bounding box center [248, 148] width 64 height 15
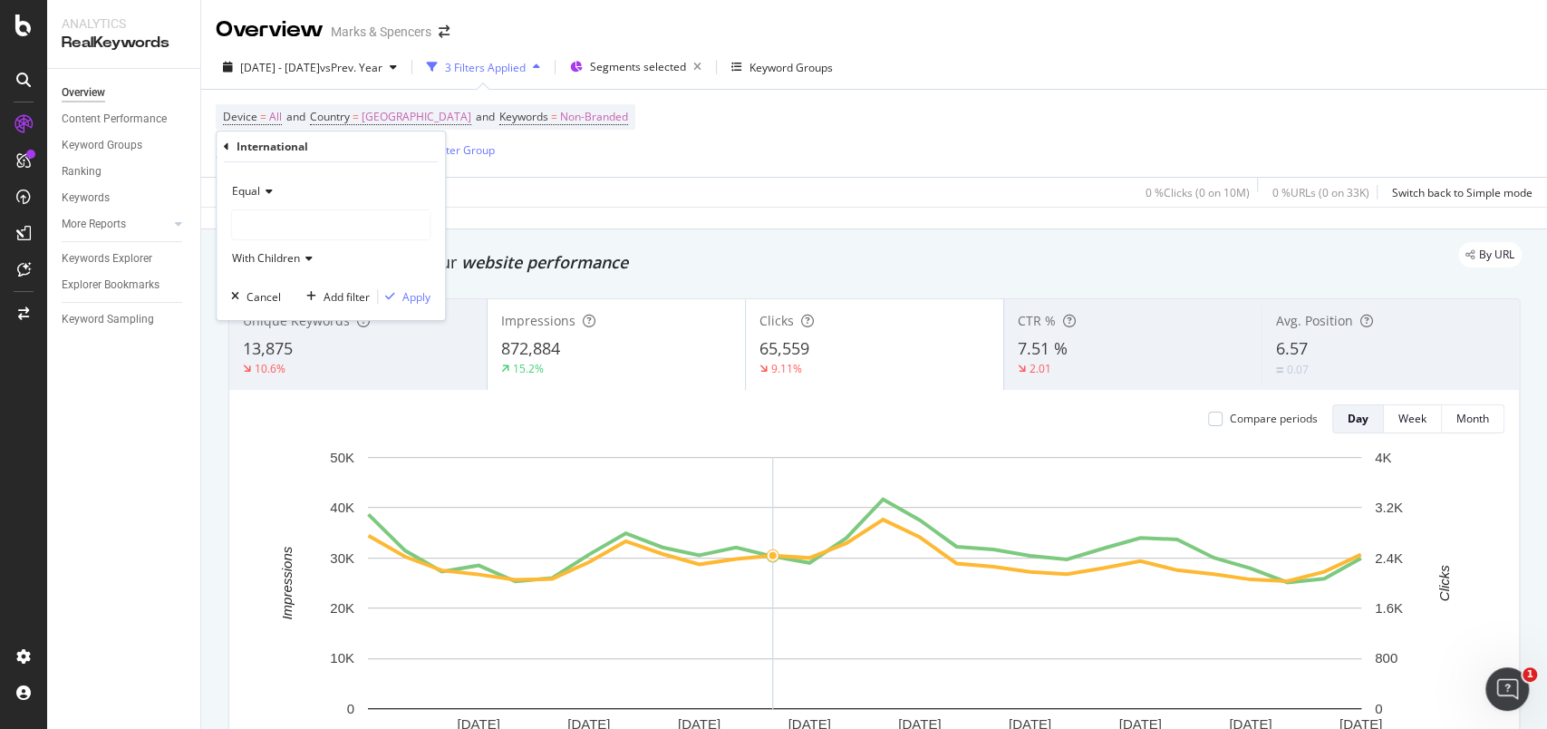
click at [276, 218] on div at bounding box center [331, 224] width 198 height 29
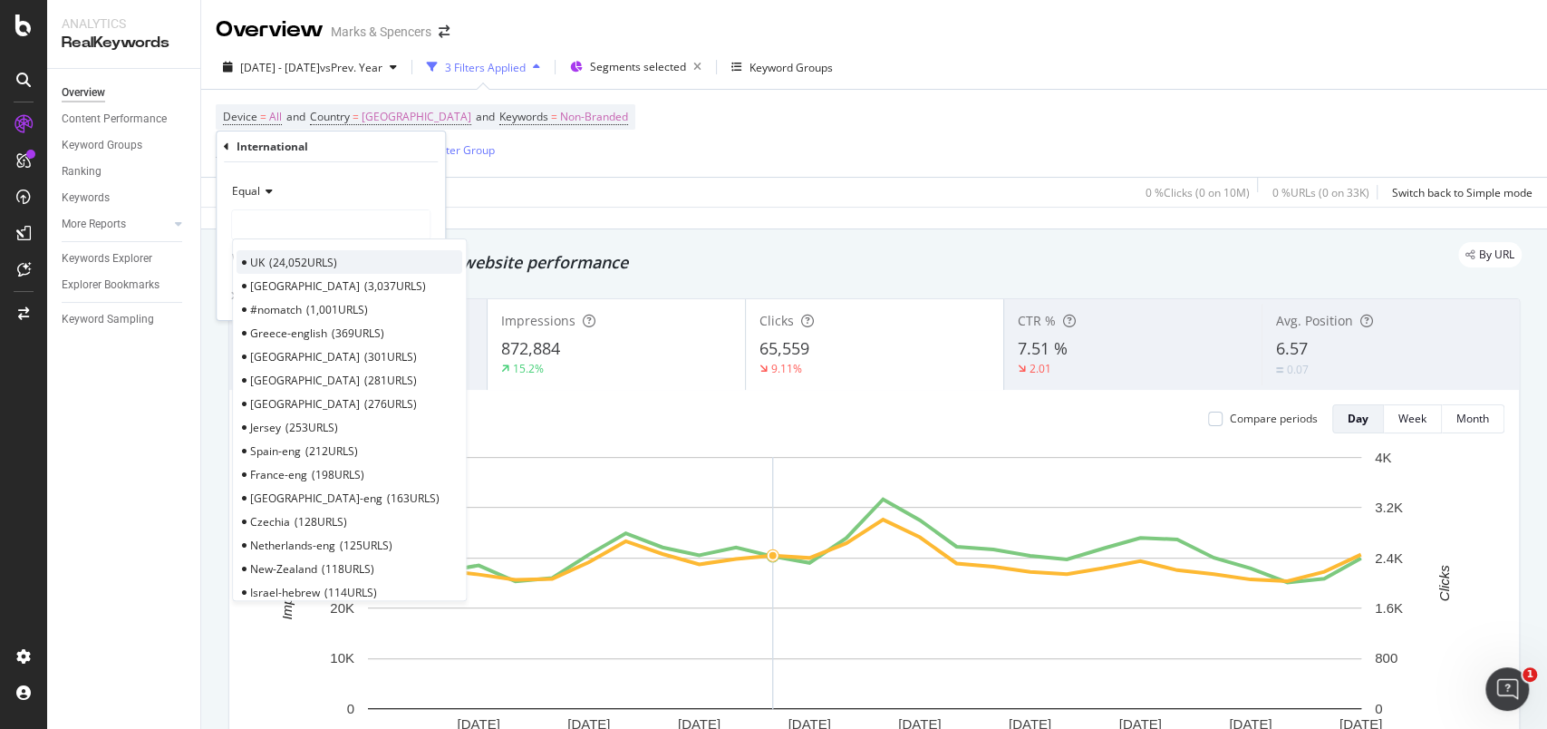
click at [276, 256] on span "24,052 URLS" at bounding box center [303, 262] width 68 height 15
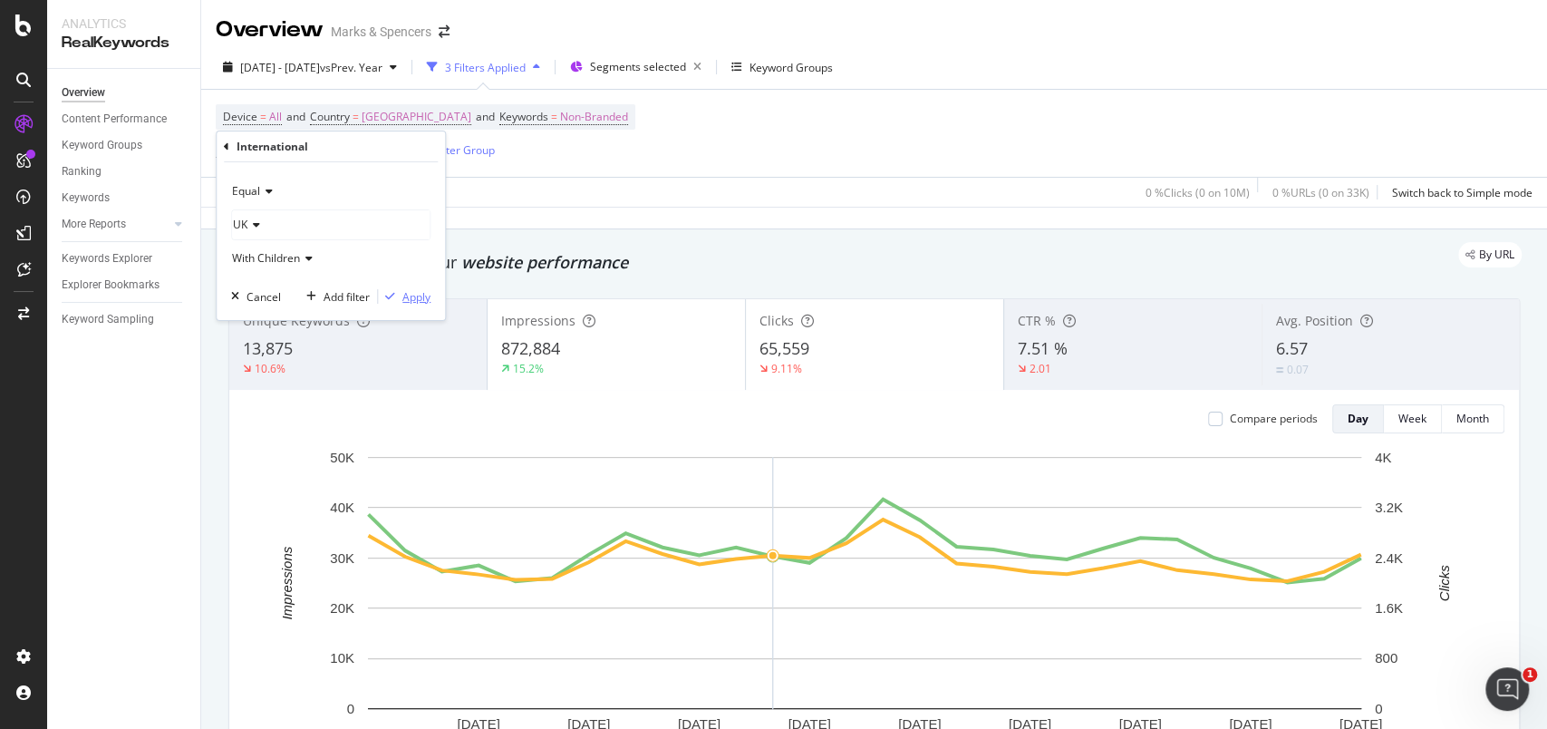
click at [424, 297] on div "Apply" at bounding box center [416, 296] width 28 height 15
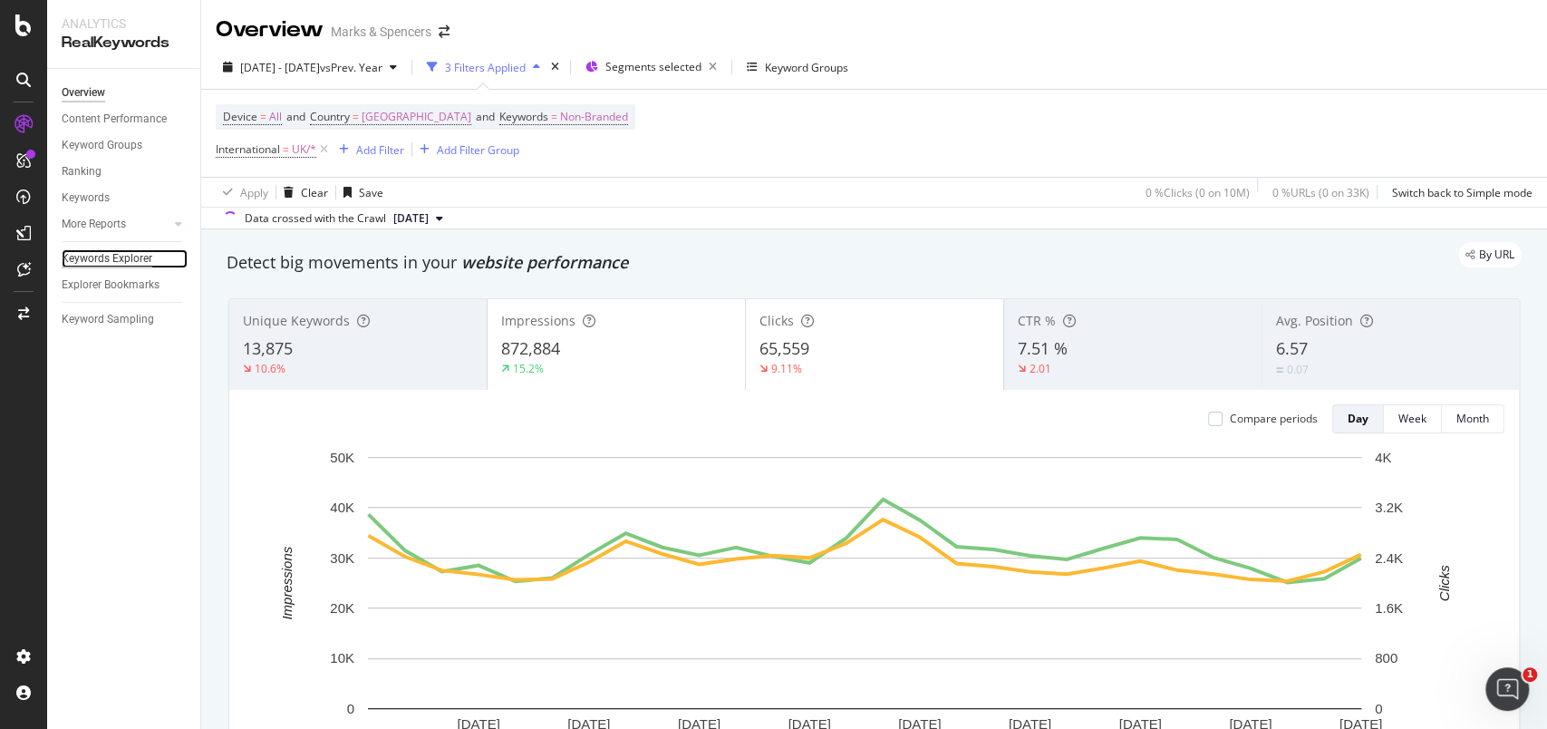
click at [110, 257] on div "Keywords Explorer" at bounding box center [107, 258] width 91 height 19
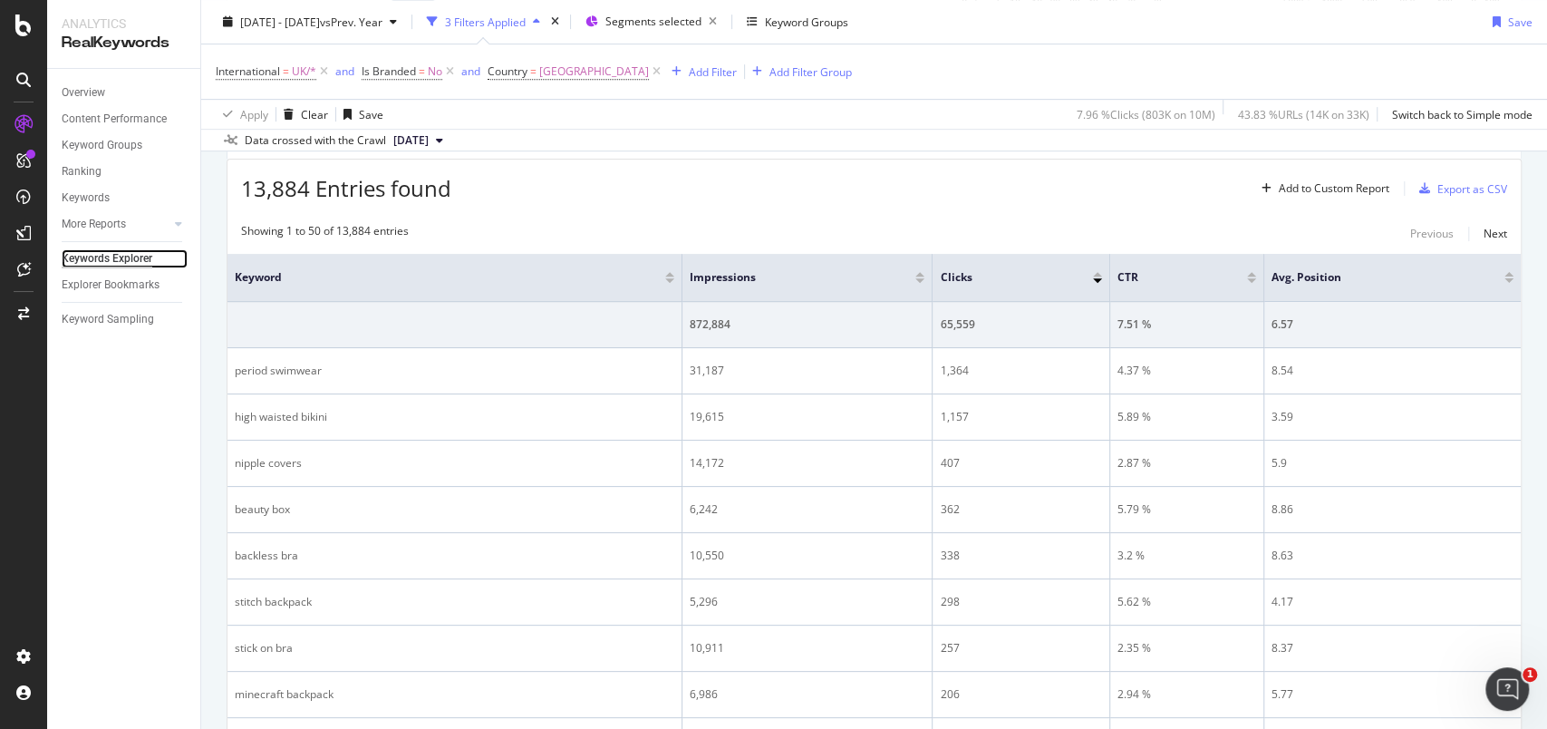
scroll to position [292, 0]
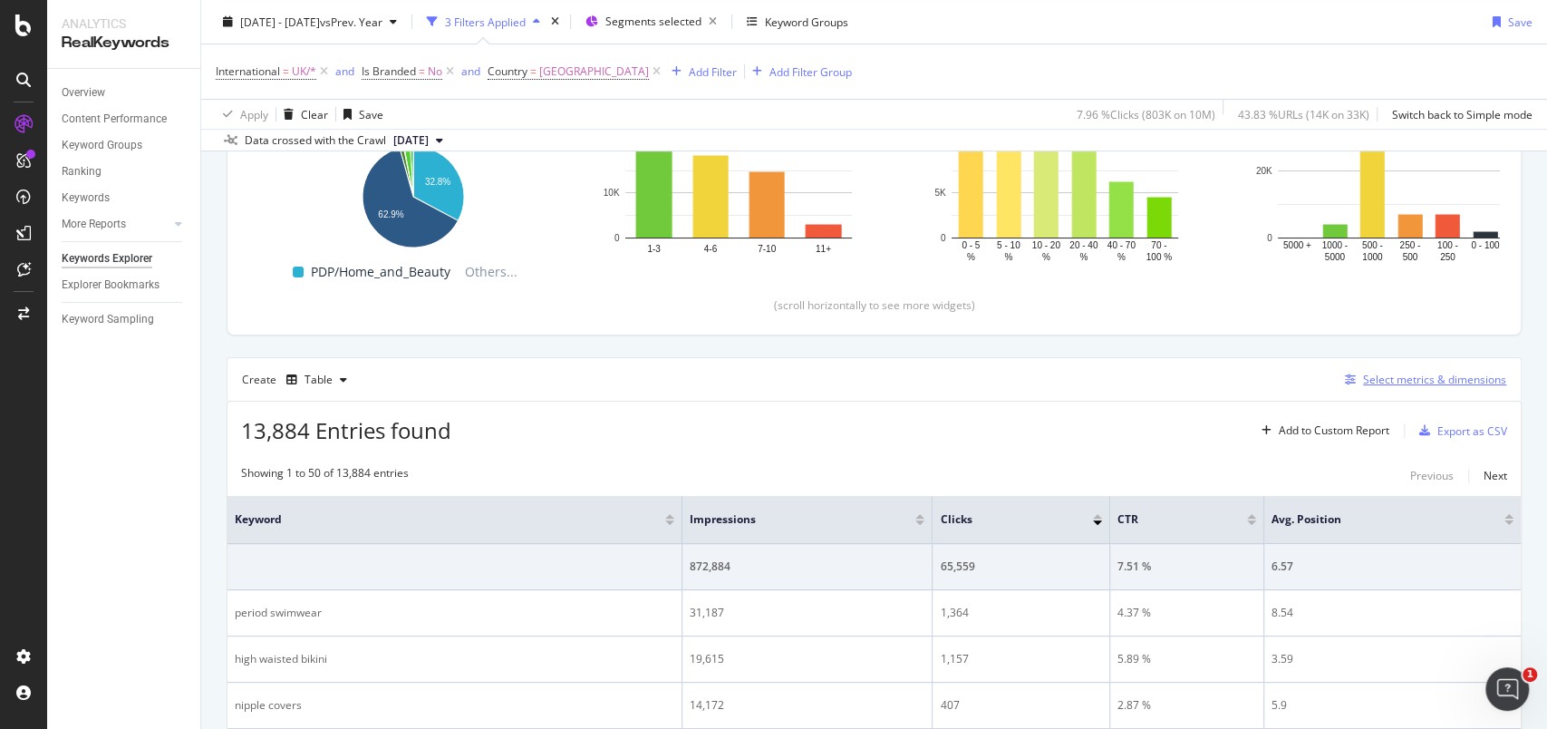
click at [1393, 383] on div "Select metrics & dimensions" at bounding box center [1434, 379] width 143 height 15
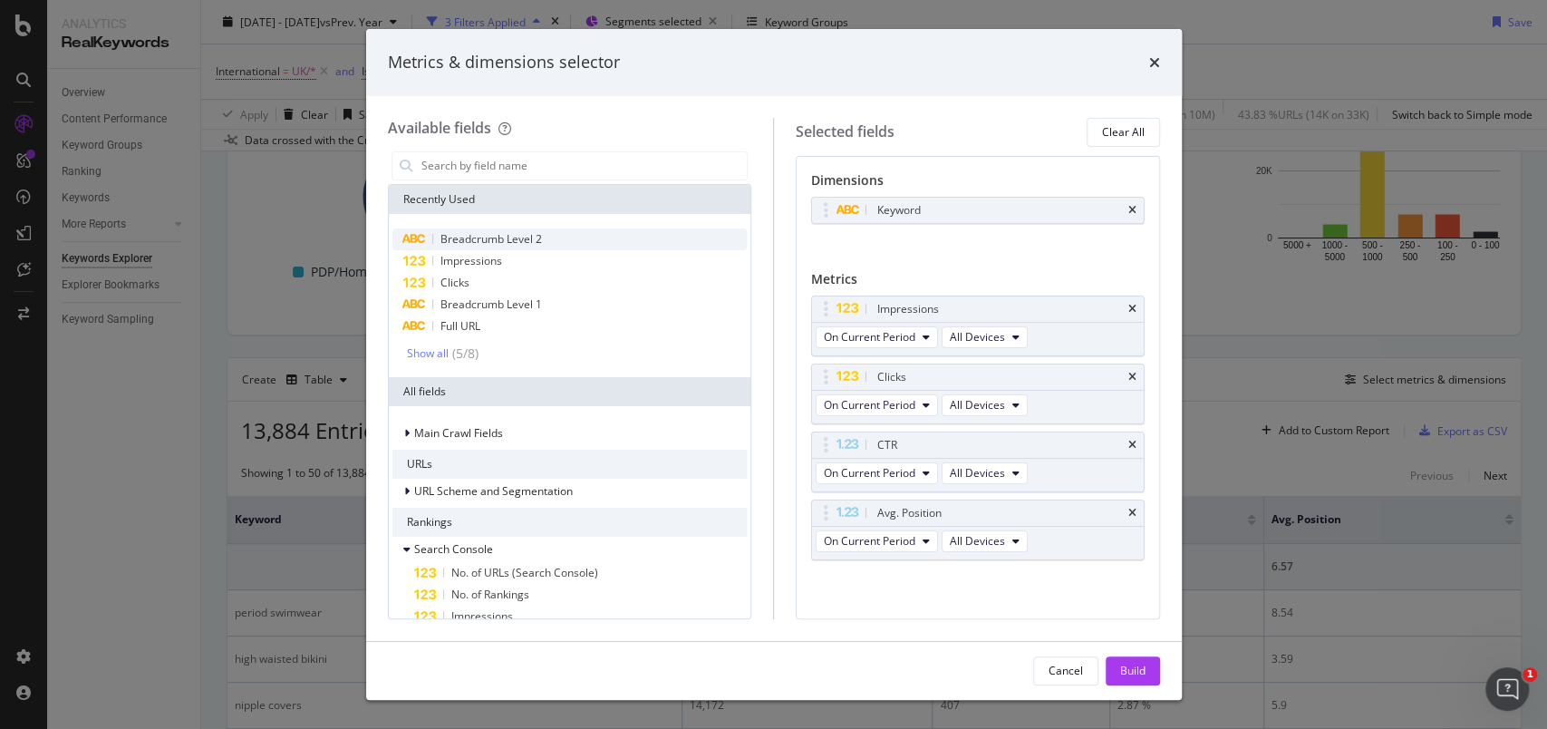
click at [605, 245] on div "Breadcrumb Level 2" at bounding box center [570, 239] width 355 height 22
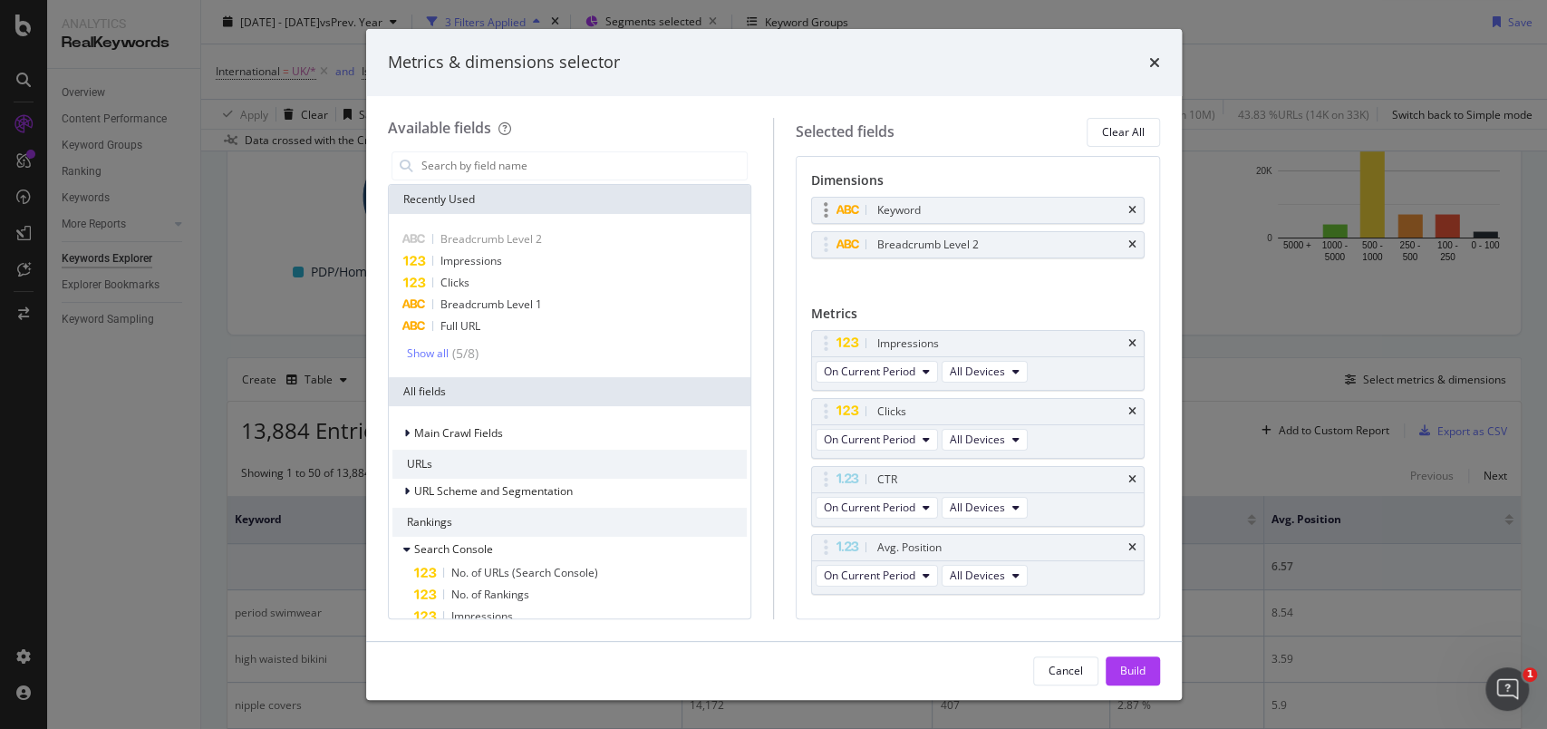
click at [1118, 214] on div "Keyword" at bounding box center [978, 210] width 332 height 25
click at [1129, 213] on icon "times" at bounding box center [1133, 210] width 8 height 11
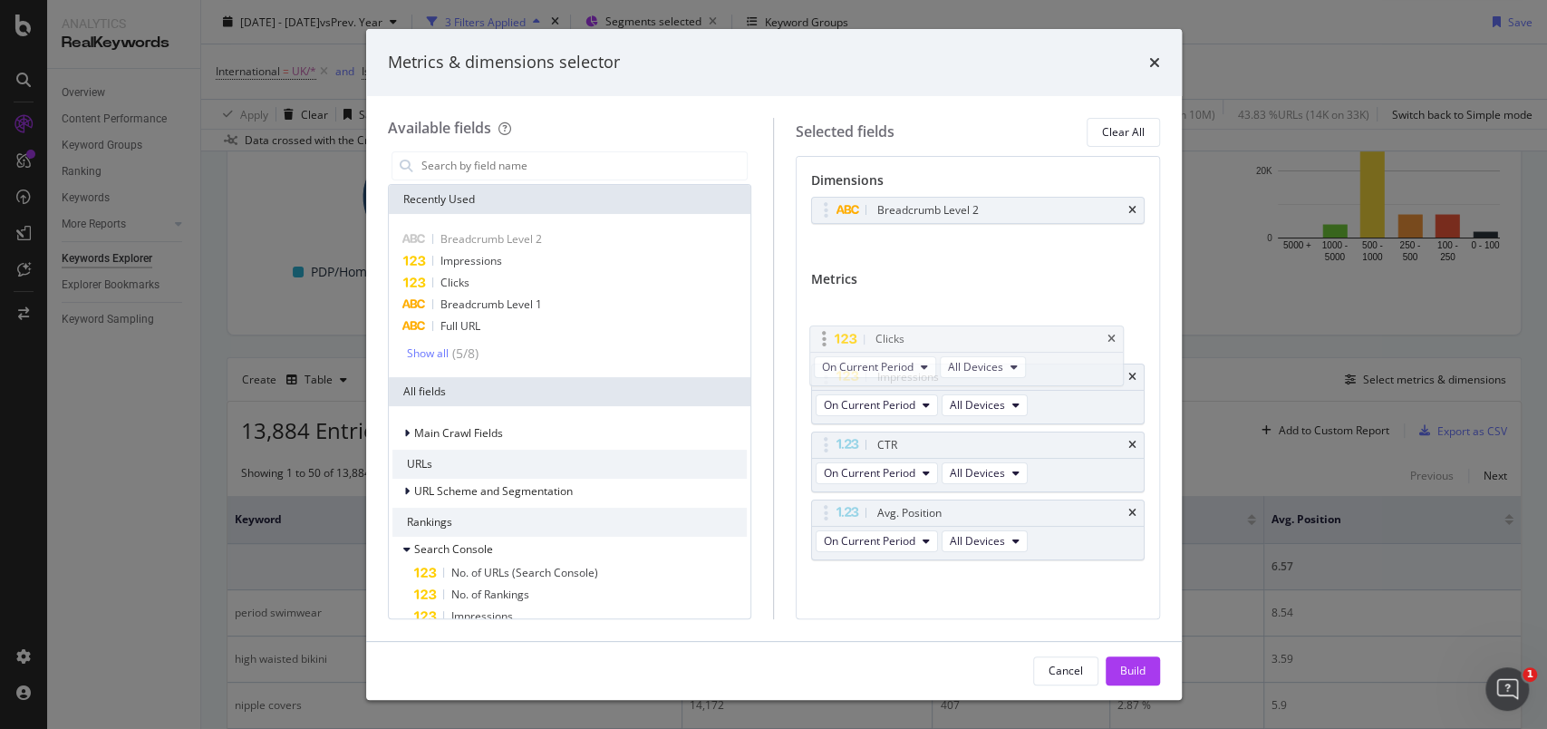
drag, startPoint x: 829, startPoint y: 377, endPoint x: 834, endPoint y: 330, distance: 47.5
click at [834, 330] on body "Analytics RealKeywords Overview Content Performance Keyword Groups Ranking Keyw…" at bounding box center [773, 364] width 1547 height 729
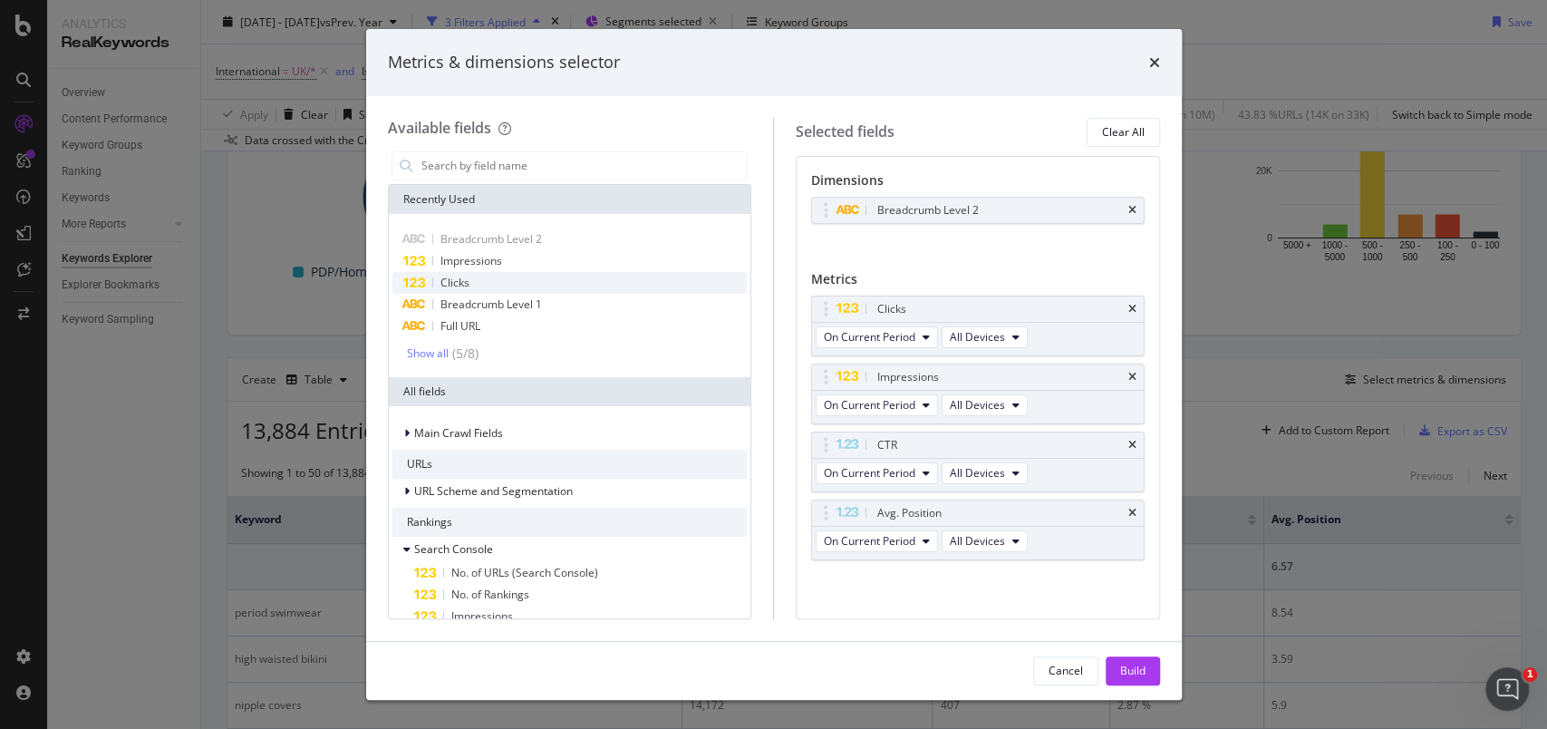
click at [475, 289] on div "Clicks" at bounding box center [570, 283] width 355 height 22
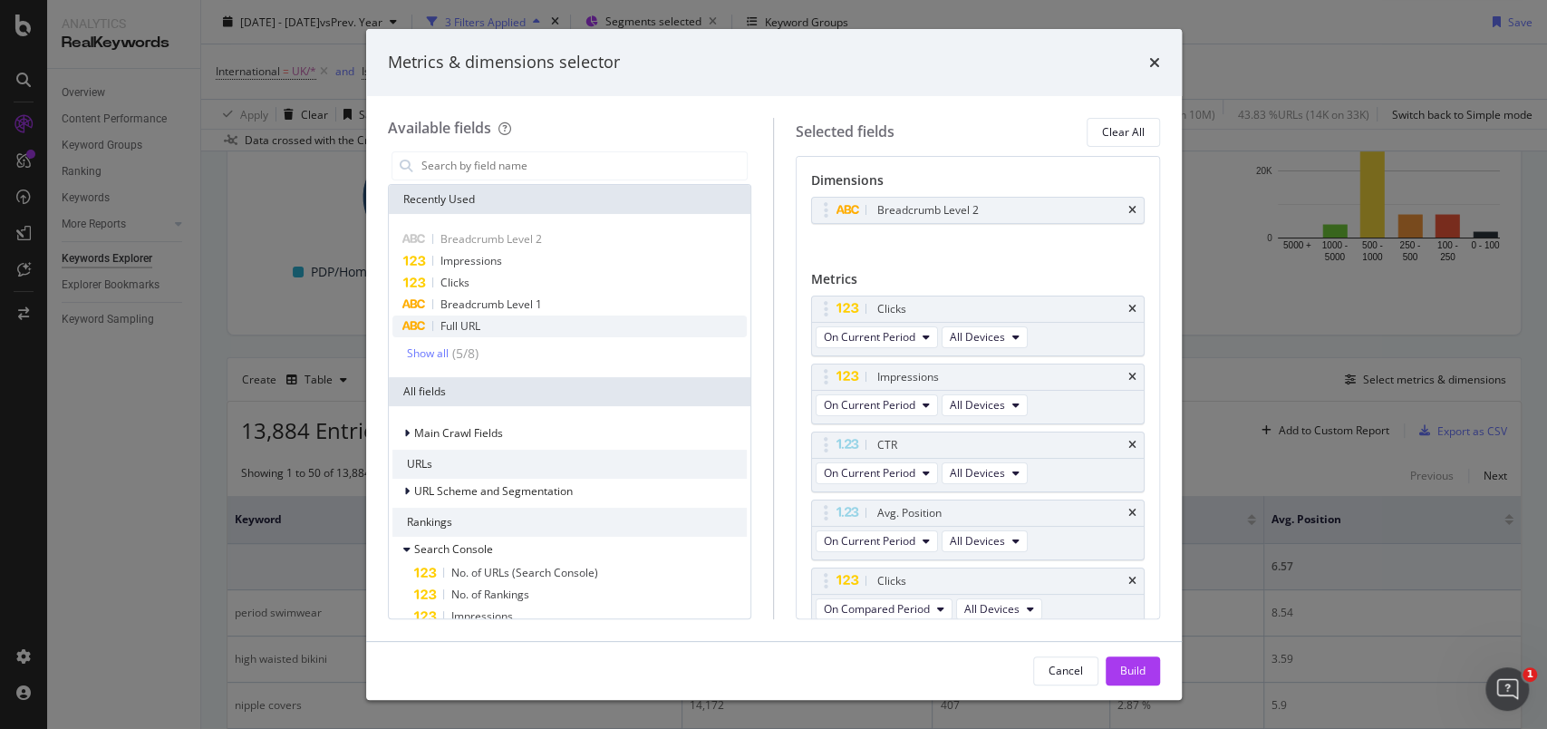
scroll to position [7, 0]
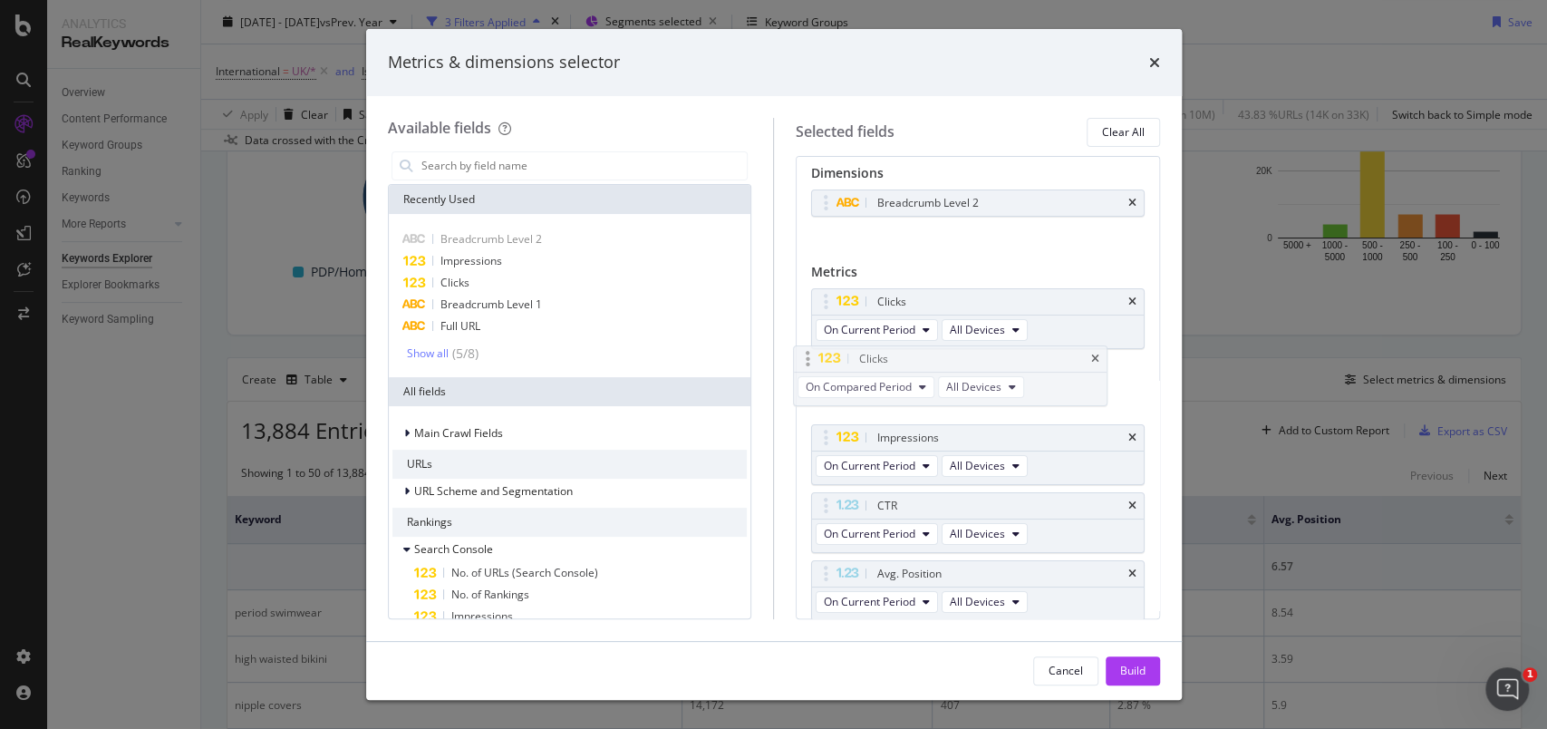
drag, startPoint x: 829, startPoint y: 572, endPoint x: 810, endPoint y: 359, distance: 213.8
click at [810, 359] on body "Analytics RealKeywords Overview Content Performance Keyword Groups Ranking Keyw…" at bounding box center [773, 364] width 1547 height 729
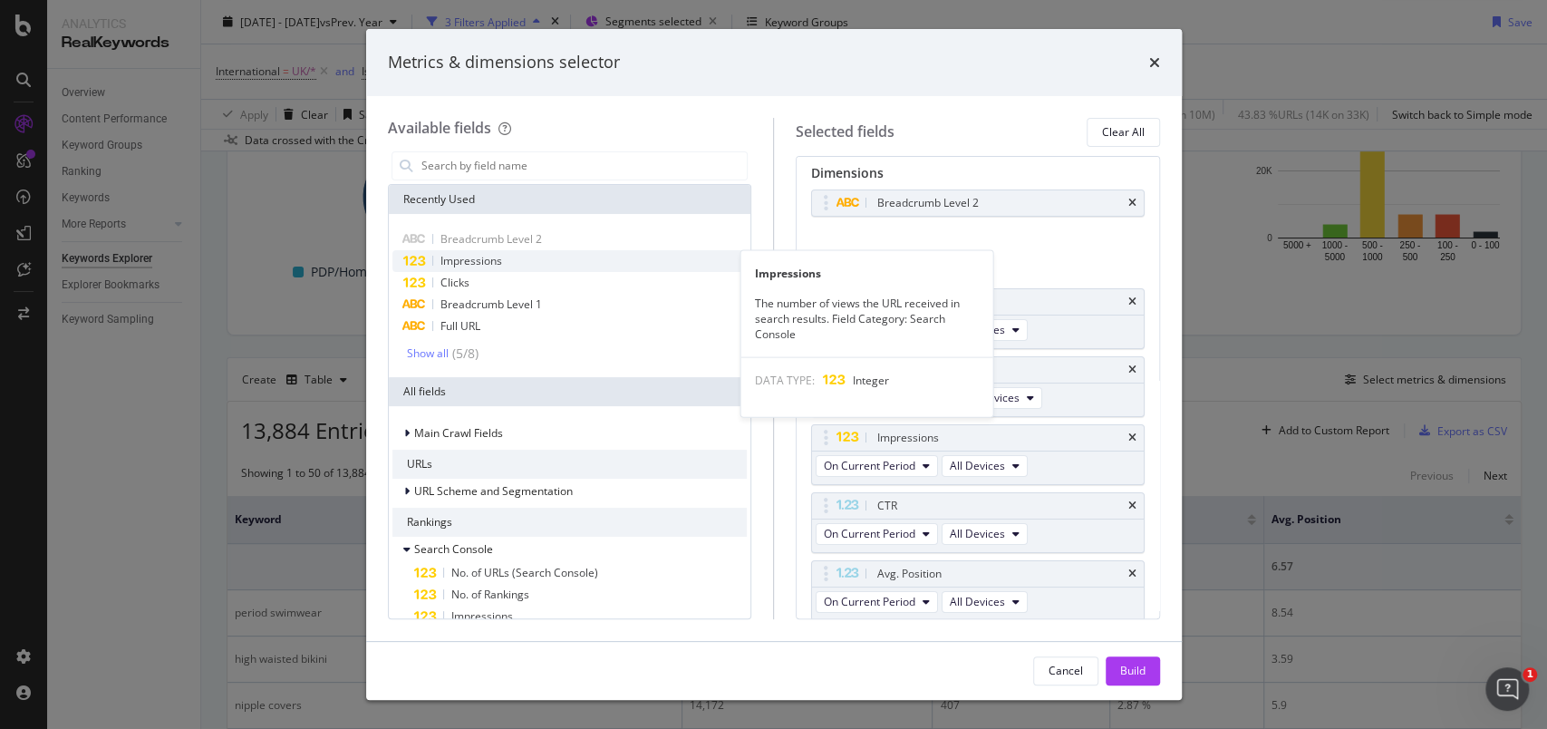
click at [465, 266] on span "Impressions" at bounding box center [472, 260] width 62 height 15
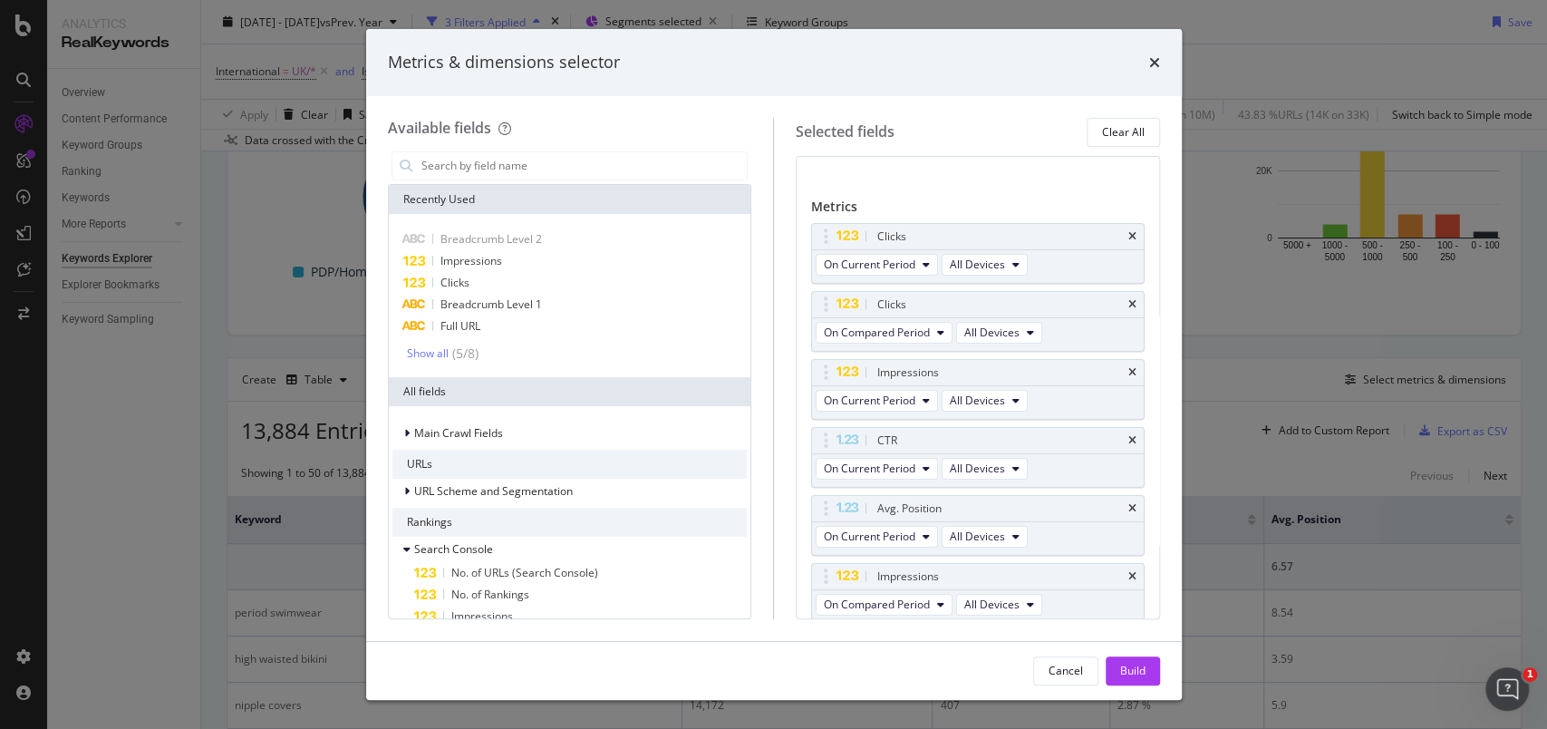
scroll to position [75, 0]
drag, startPoint x: 821, startPoint y: 573, endPoint x: 801, endPoint y: 419, distance: 155.4
click at [801, 419] on body "Analytics RealKeywords Overview Content Performance Keyword Groups Ranking Keyw…" at bounding box center [773, 364] width 1547 height 729
click at [1129, 508] on icon "times" at bounding box center [1133, 505] width 8 height 11
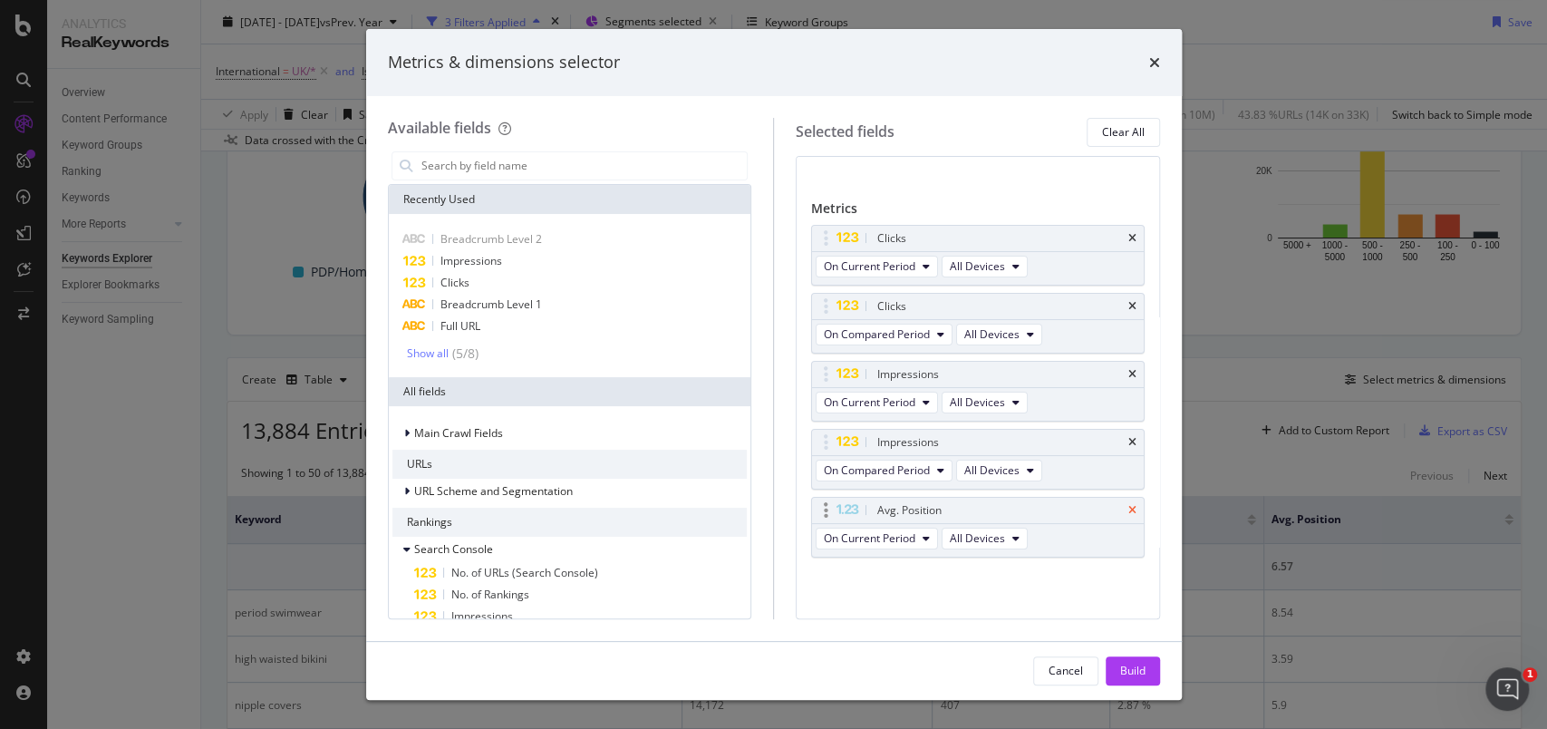
scroll to position [68, 0]
click at [1129, 508] on icon "times" at bounding box center [1133, 513] width 8 height 11
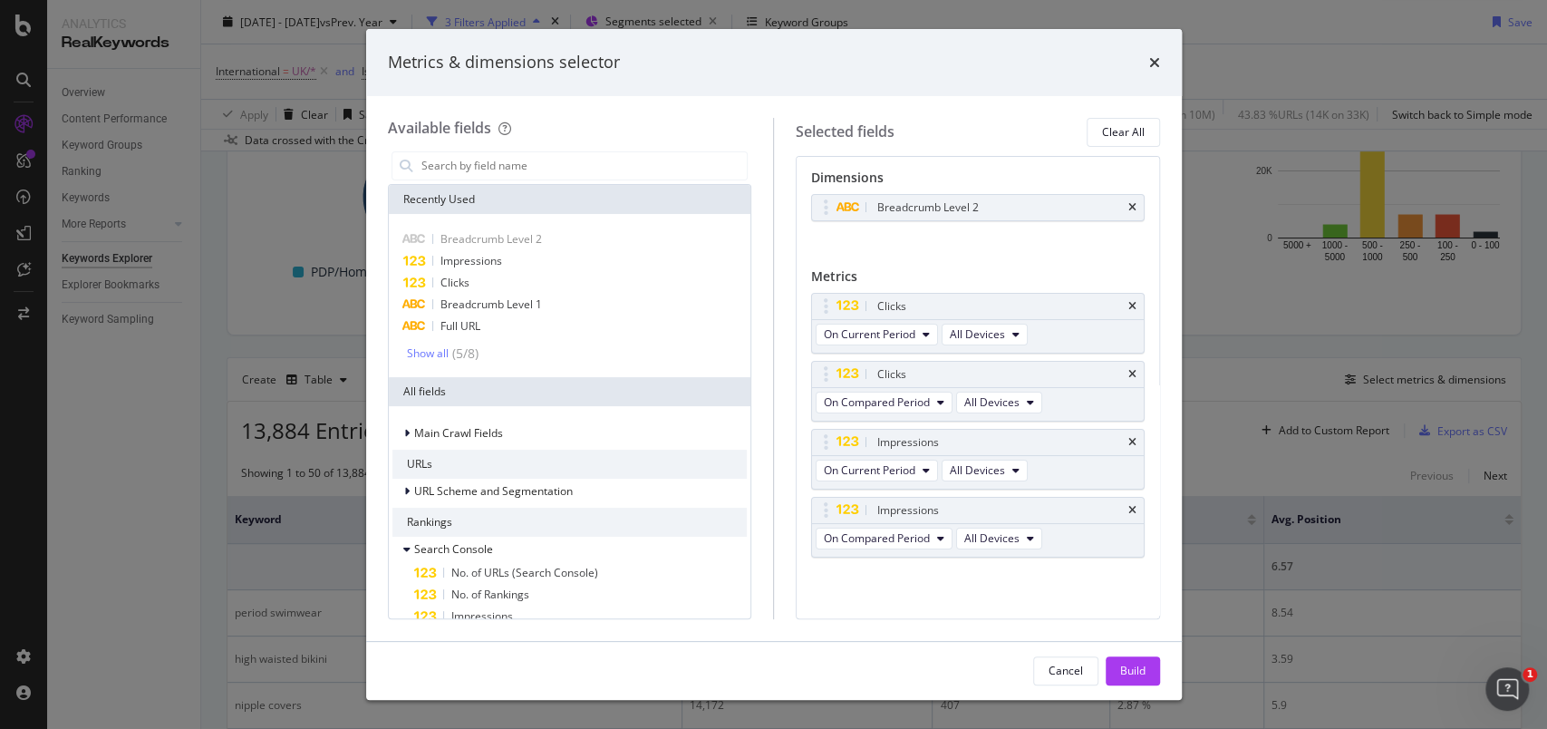
scroll to position [0, 0]
click at [1146, 672] on button "Build" at bounding box center [1133, 670] width 54 height 29
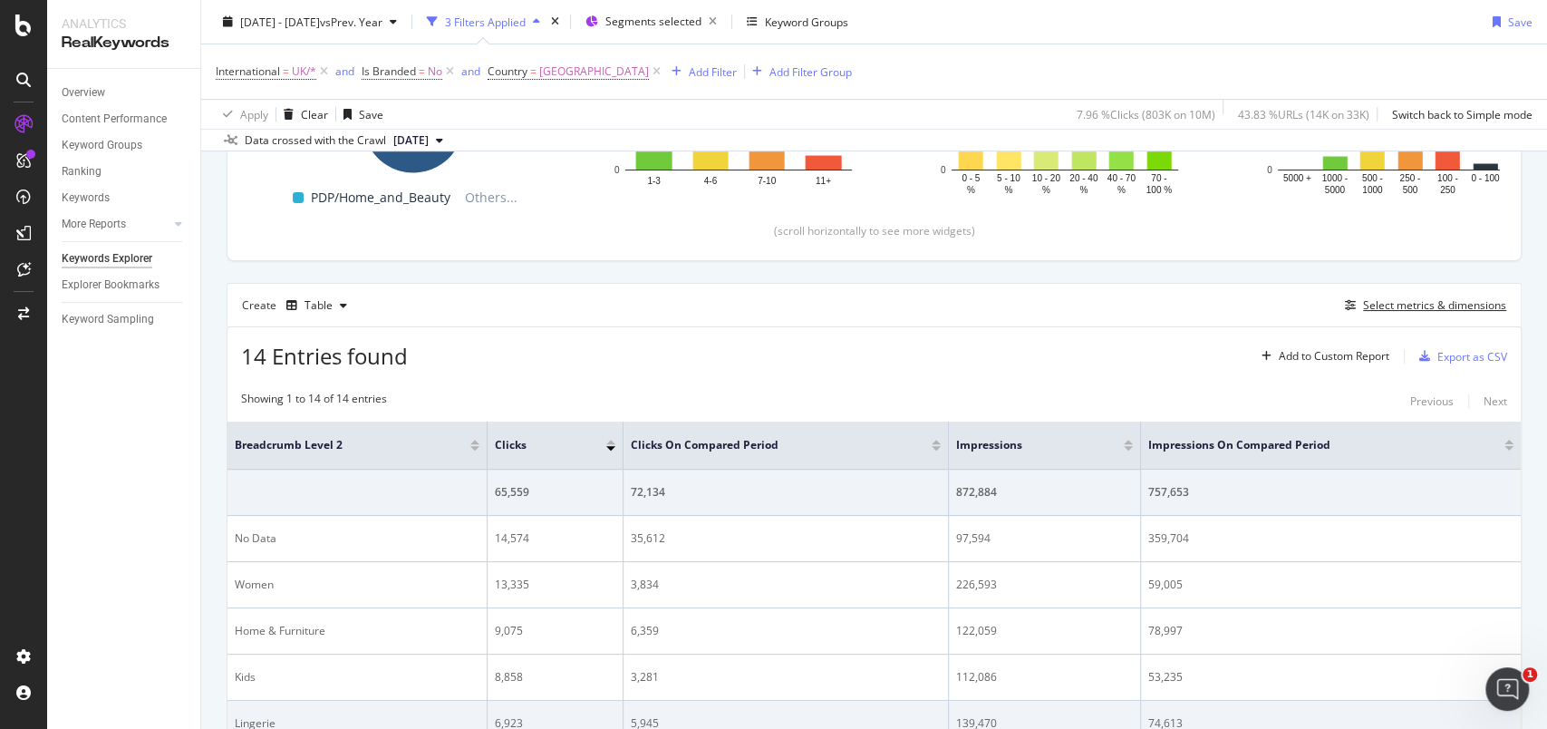
scroll to position [248, 0]
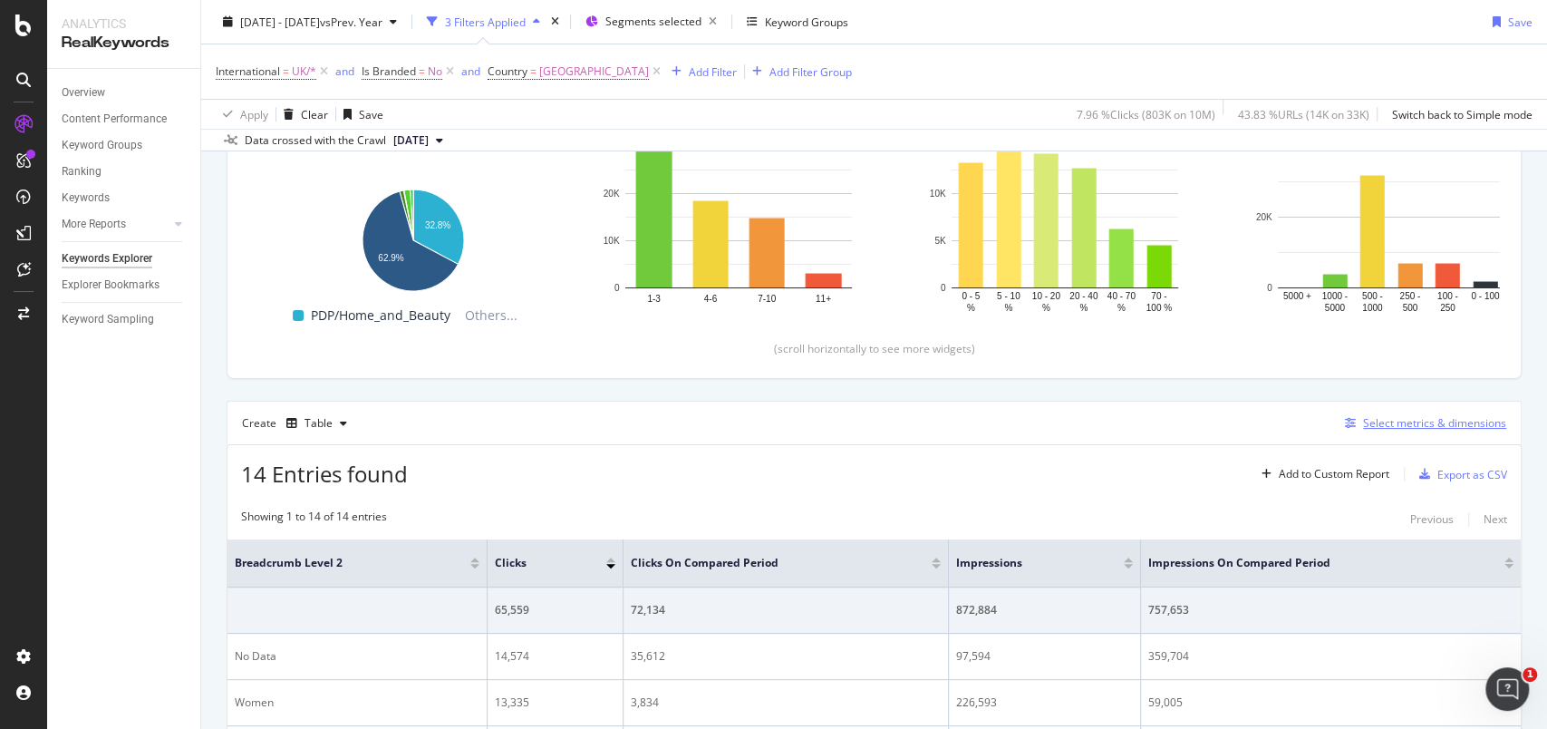
click at [1384, 419] on div "Select metrics & dimensions" at bounding box center [1434, 422] width 143 height 15
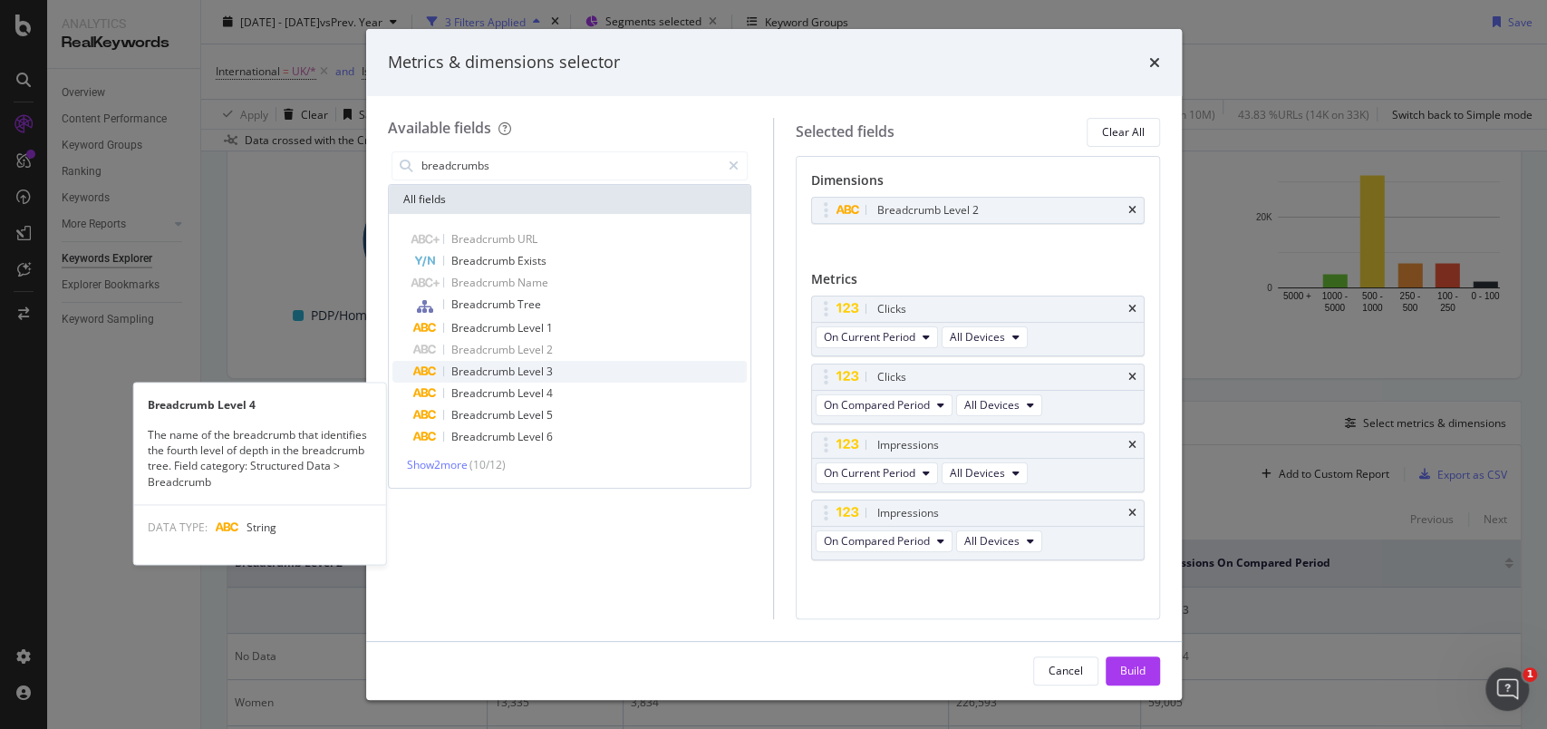
type input "breadcrumbs"
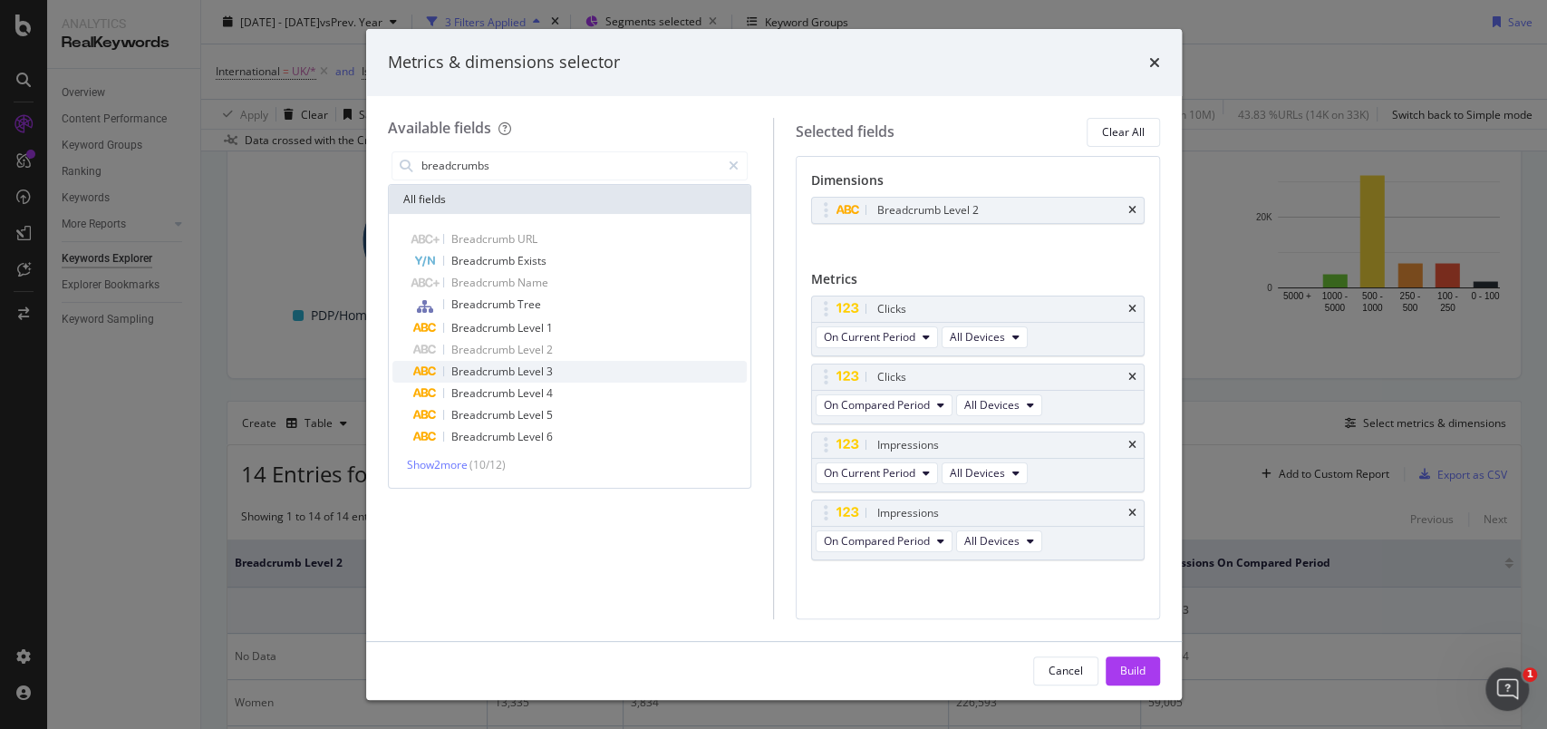
click at [558, 373] on div "Breadcrumb Level 3" at bounding box center [581, 372] width 334 height 22
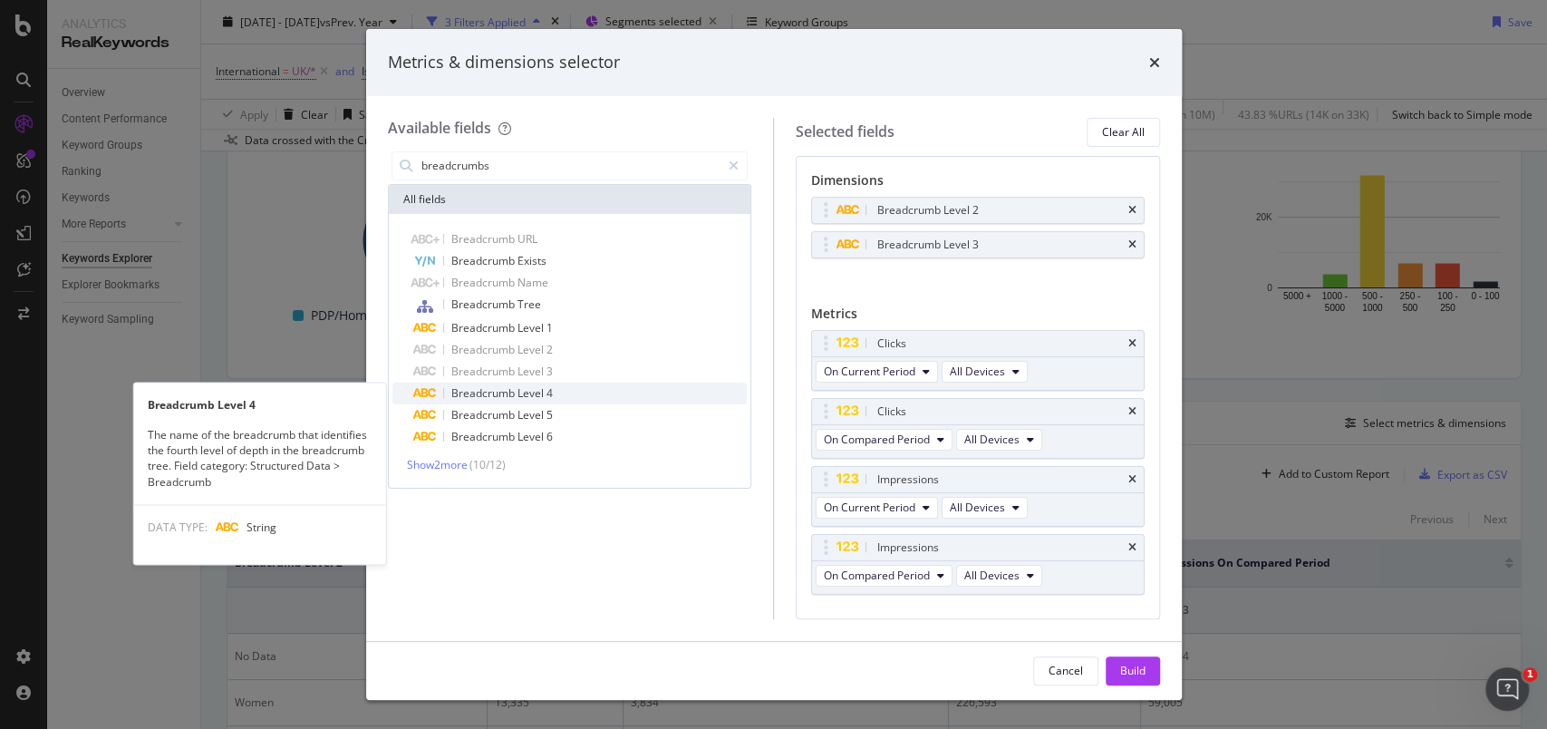
click at [550, 400] on span "4" at bounding box center [550, 392] width 6 height 15
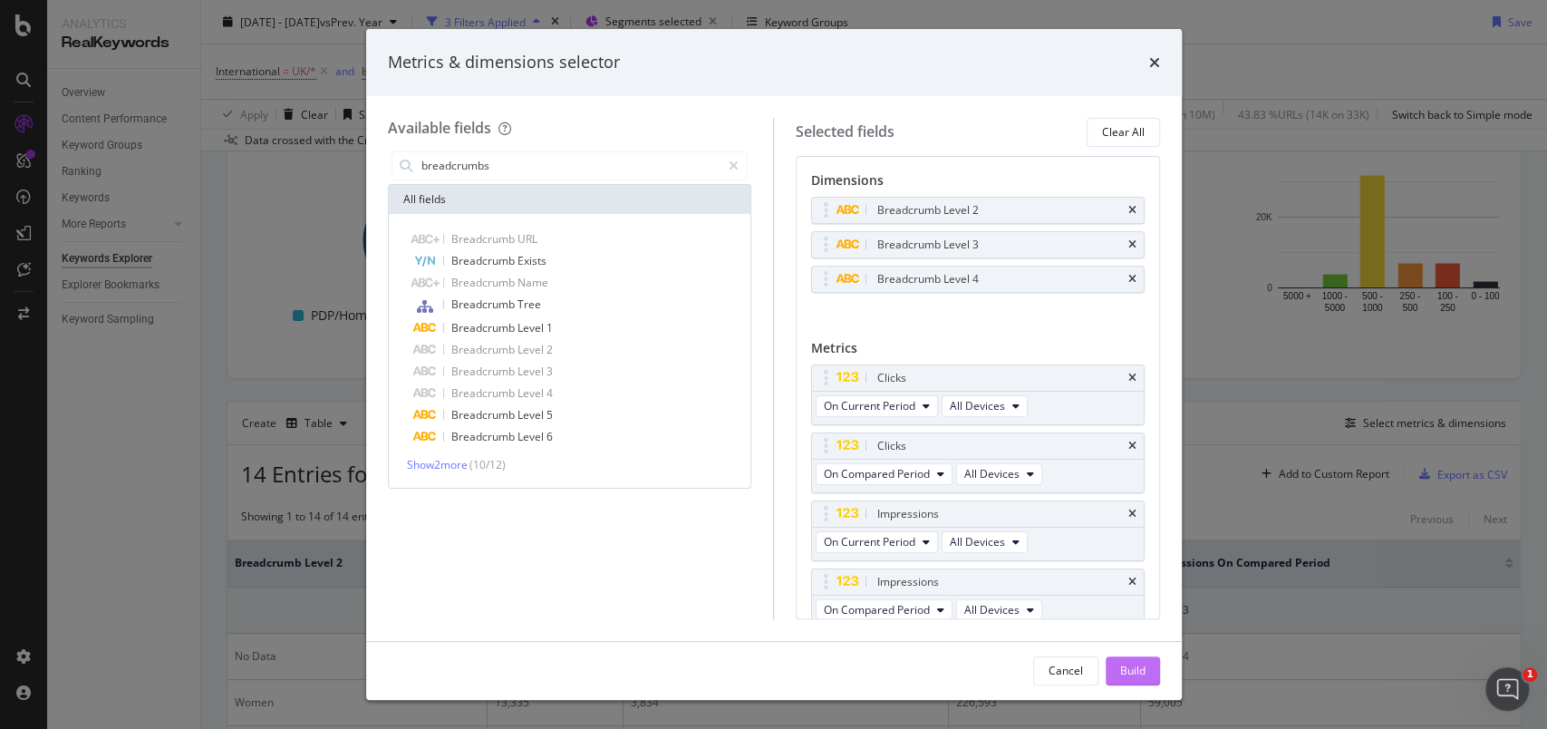
click at [1122, 665] on div "Build" at bounding box center [1132, 670] width 25 height 15
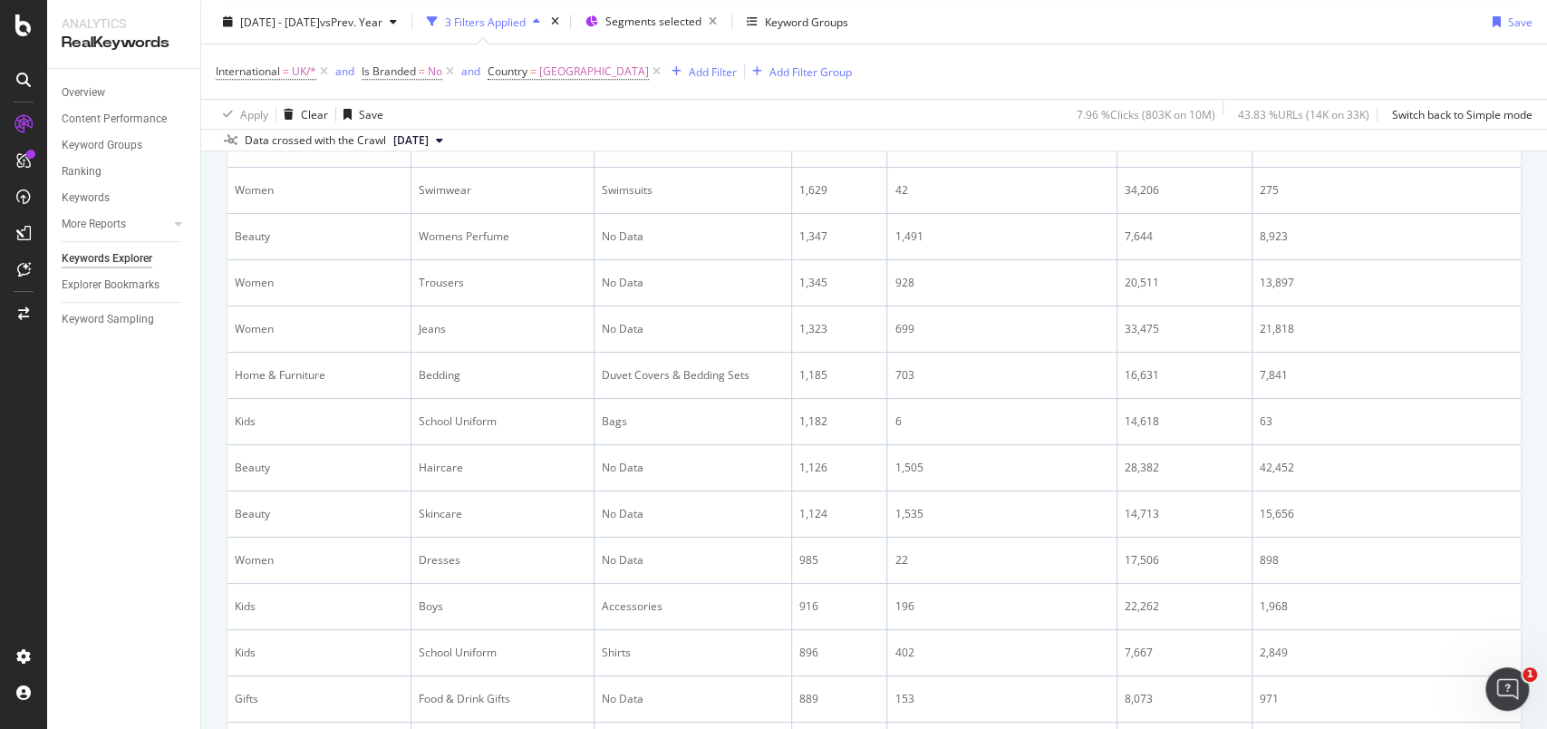
scroll to position [370, 0]
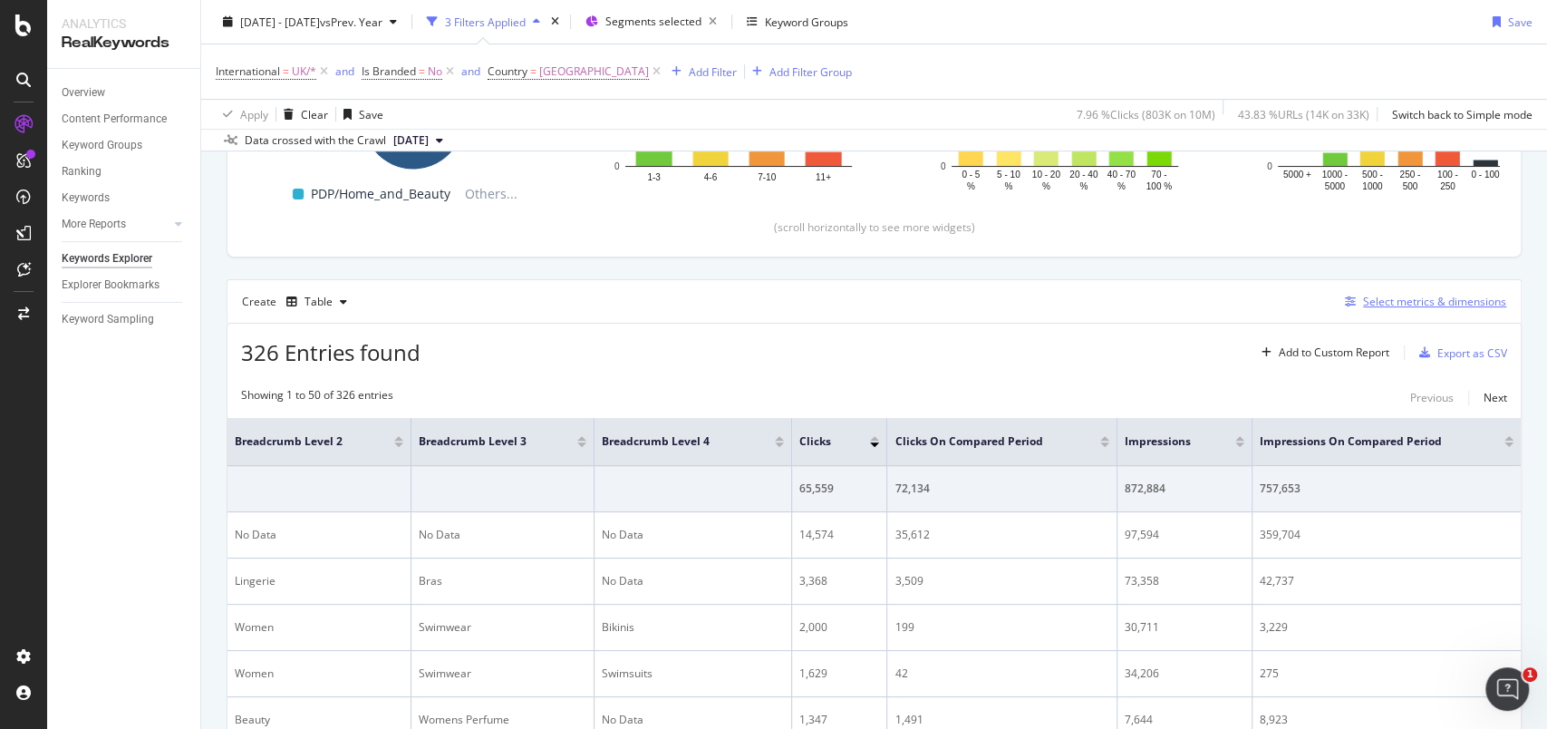
click at [1389, 306] on div "Select metrics & dimensions" at bounding box center [1434, 301] width 143 height 15
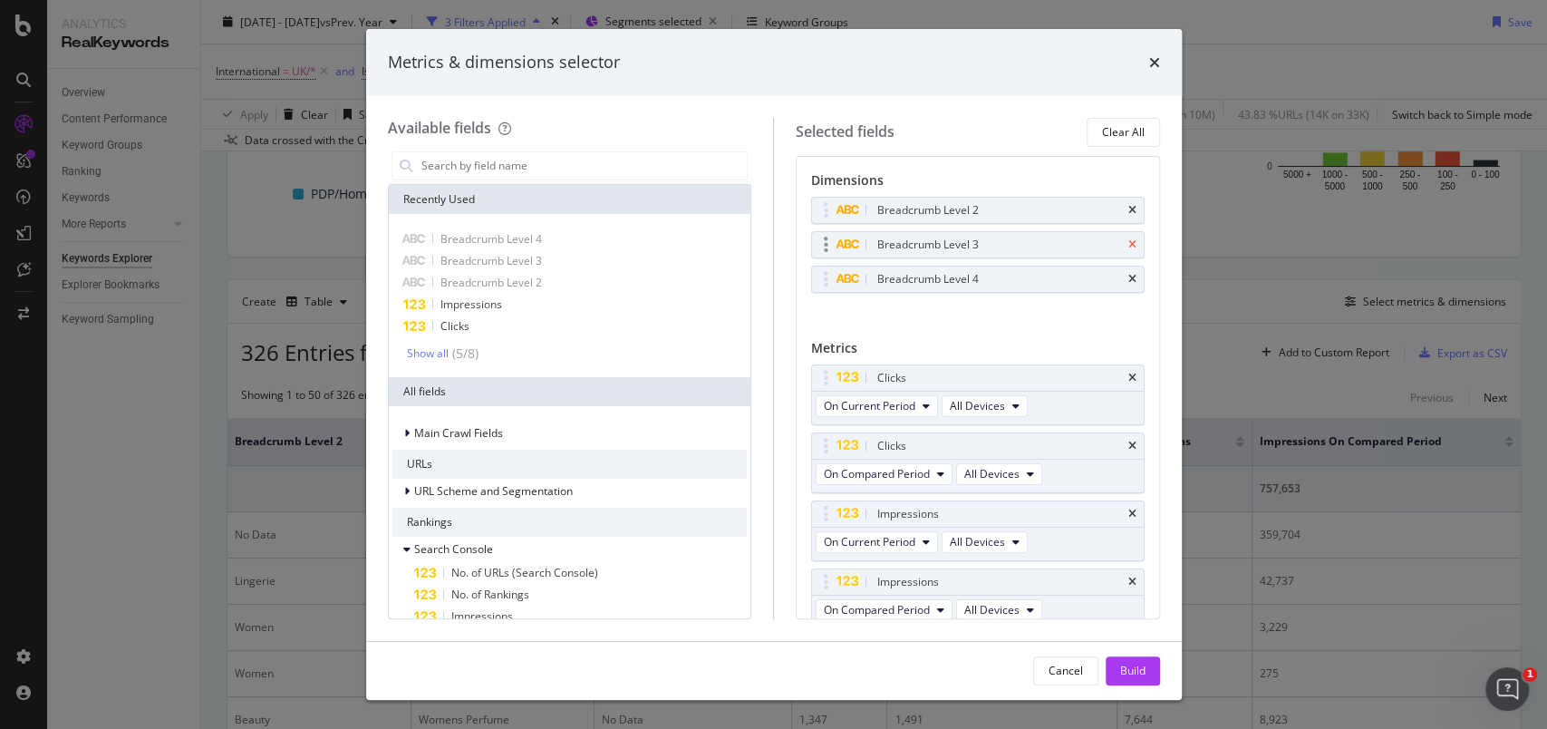
click at [1129, 249] on icon "times" at bounding box center [1133, 244] width 8 height 11
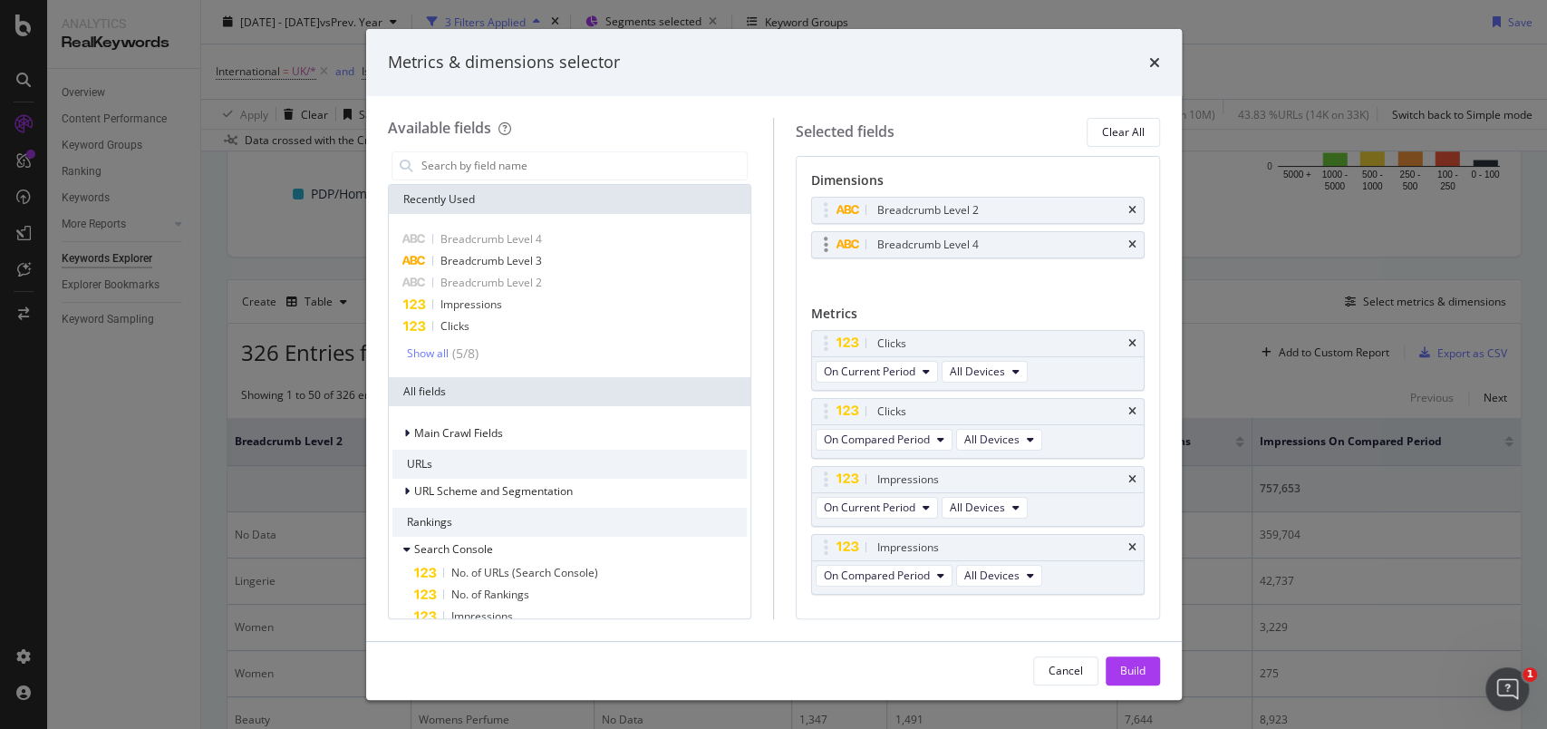
click at [1111, 252] on div "Breadcrumb Level 4" at bounding box center [978, 244] width 332 height 25
click at [1129, 244] on icon "times" at bounding box center [1133, 244] width 8 height 11
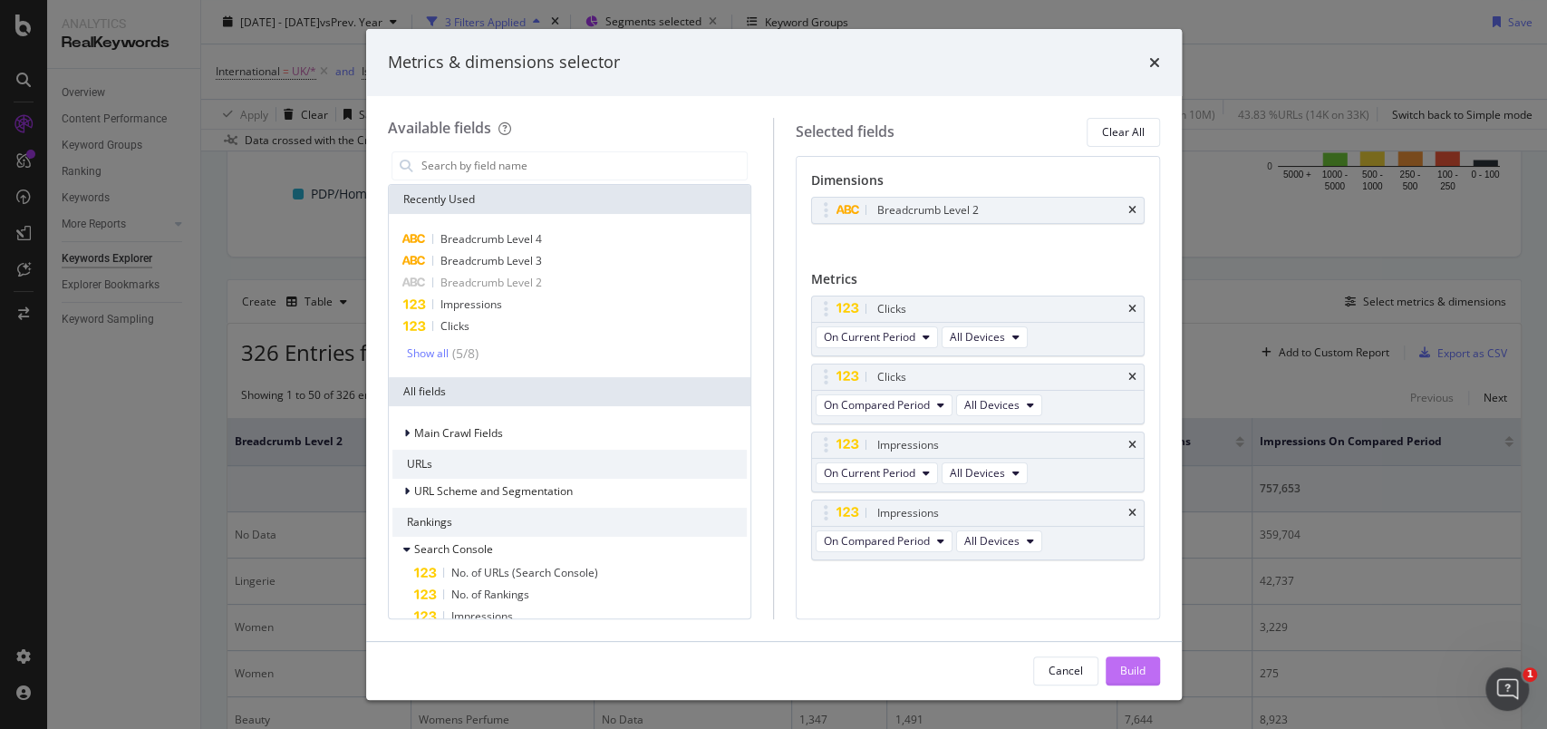
click at [1130, 662] on div "Build" at bounding box center [1132, 670] width 25 height 27
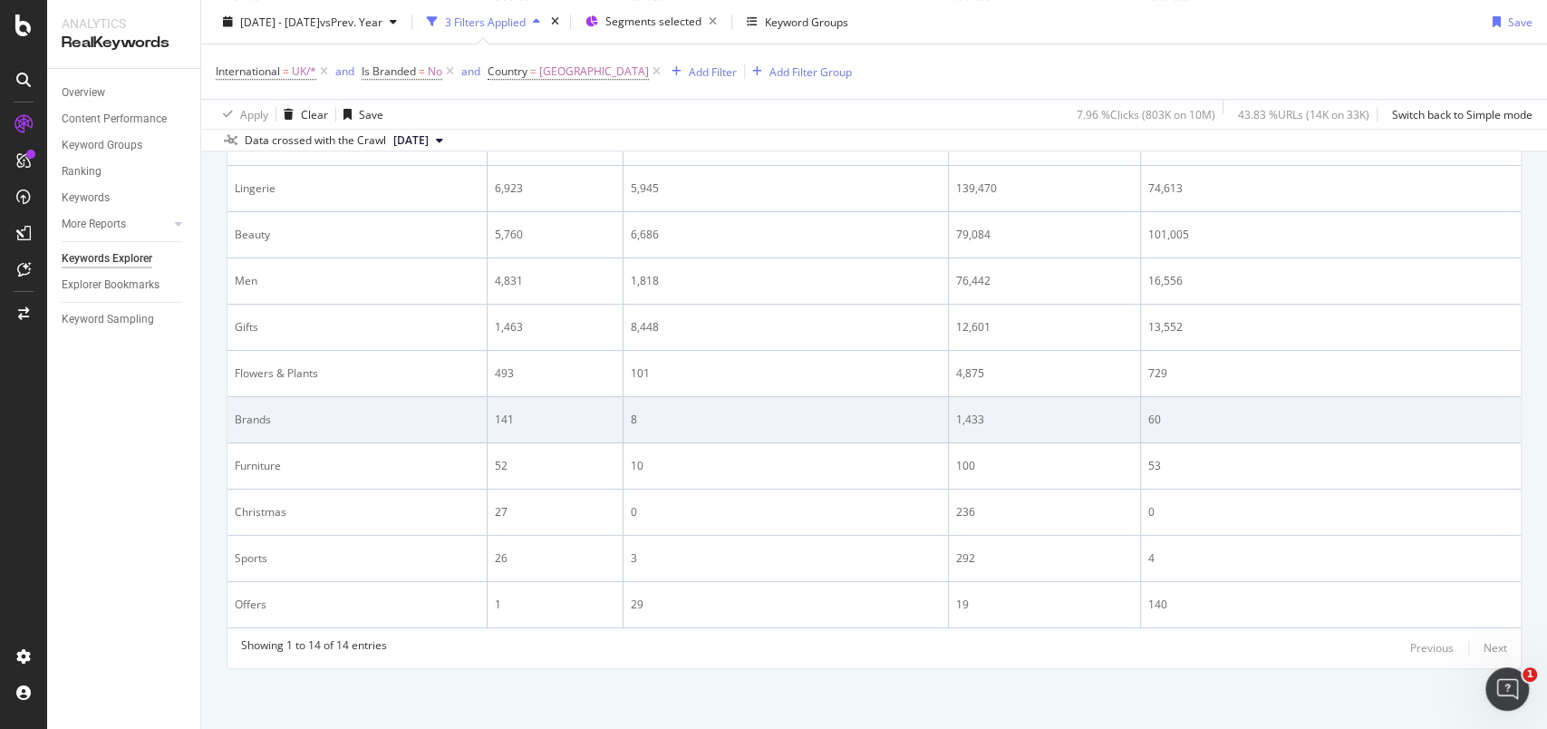
scroll to position [538, 0]
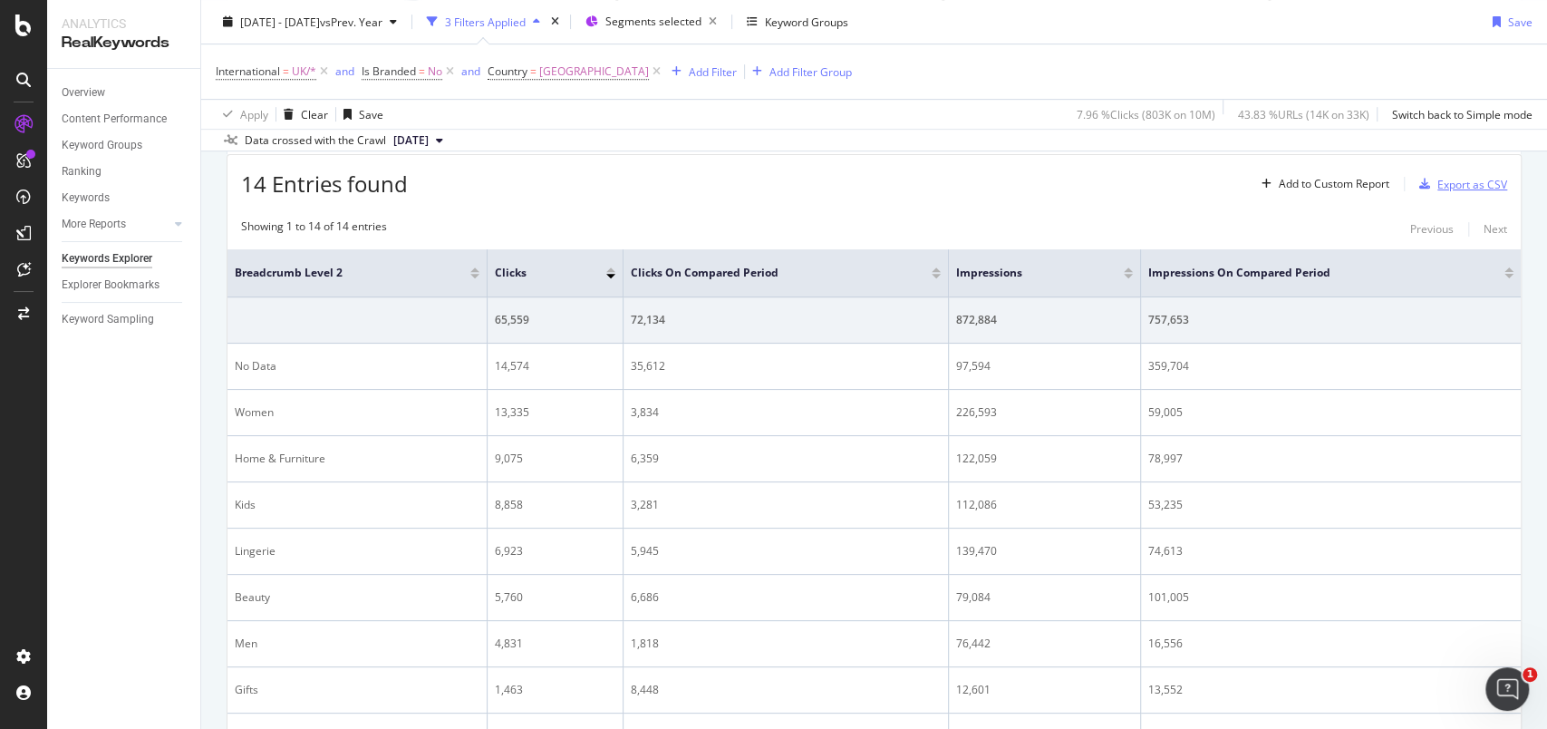
click at [1458, 194] on div "Export as CSV" at bounding box center [1459, 183] width 95 height 27
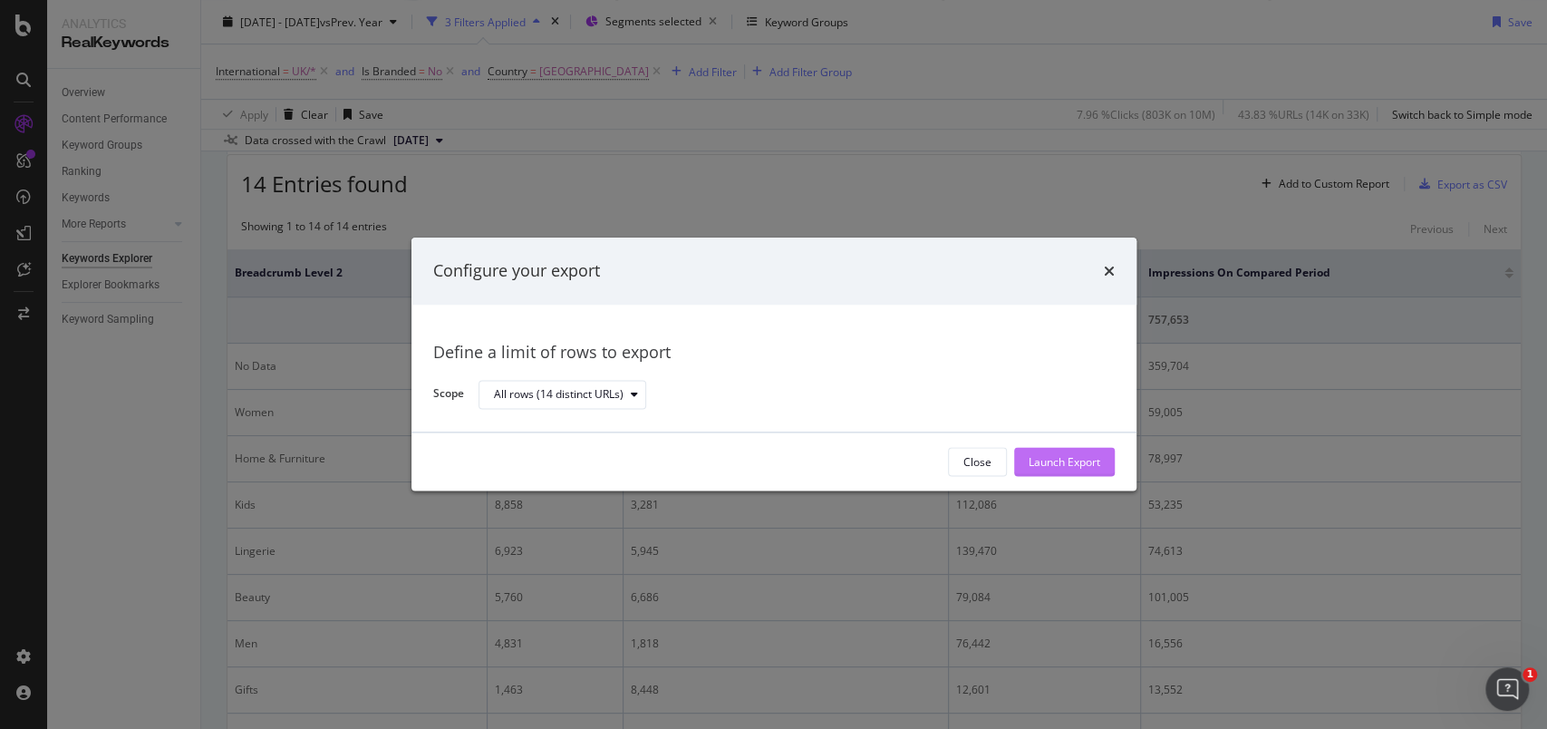
click at [1073, 458] on div "Launch Export" at bounding box center [1065, 461] width 72 height 15
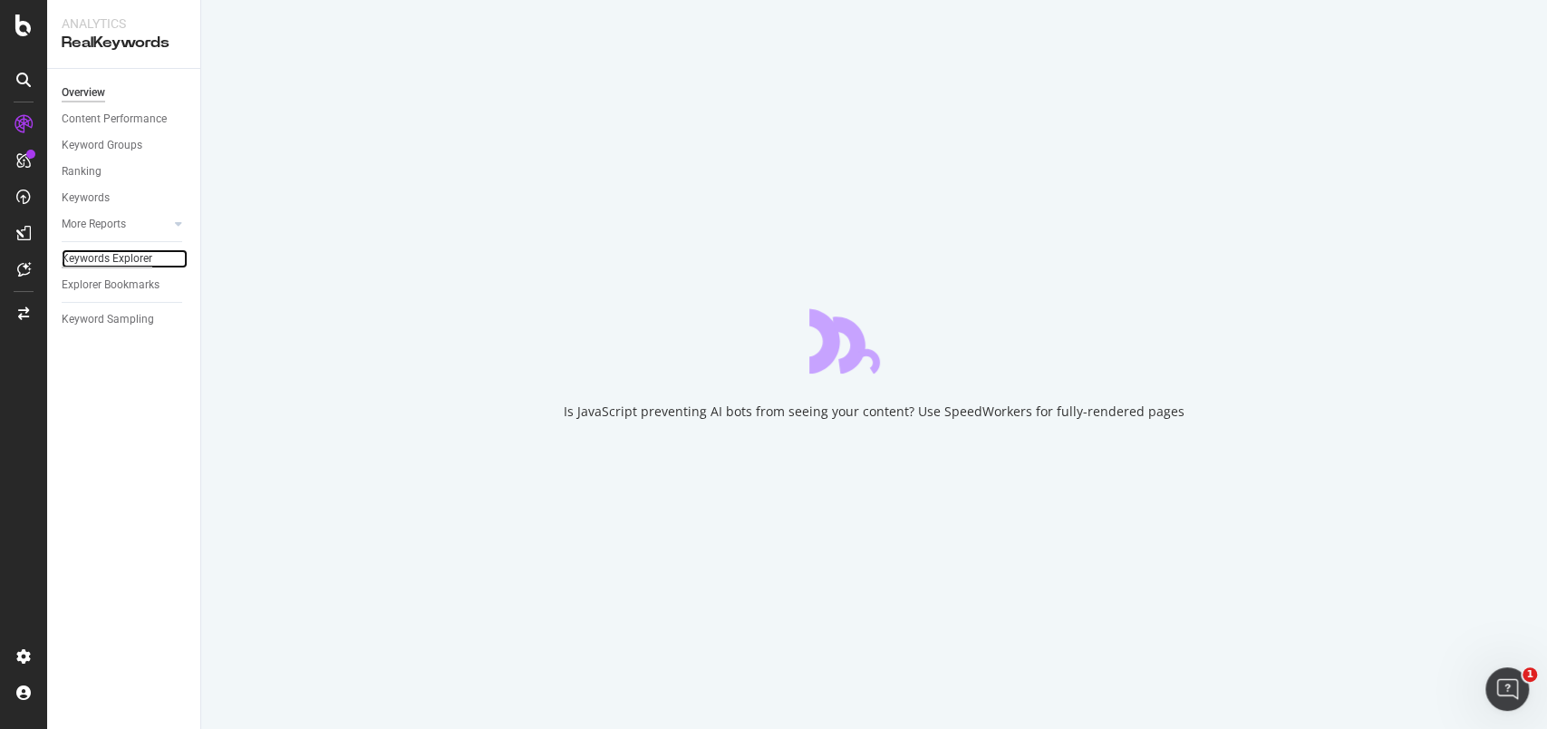
click at [111, 253] on div "Keywords Explorer" at bounding box center [107, 258] width 91 height 19
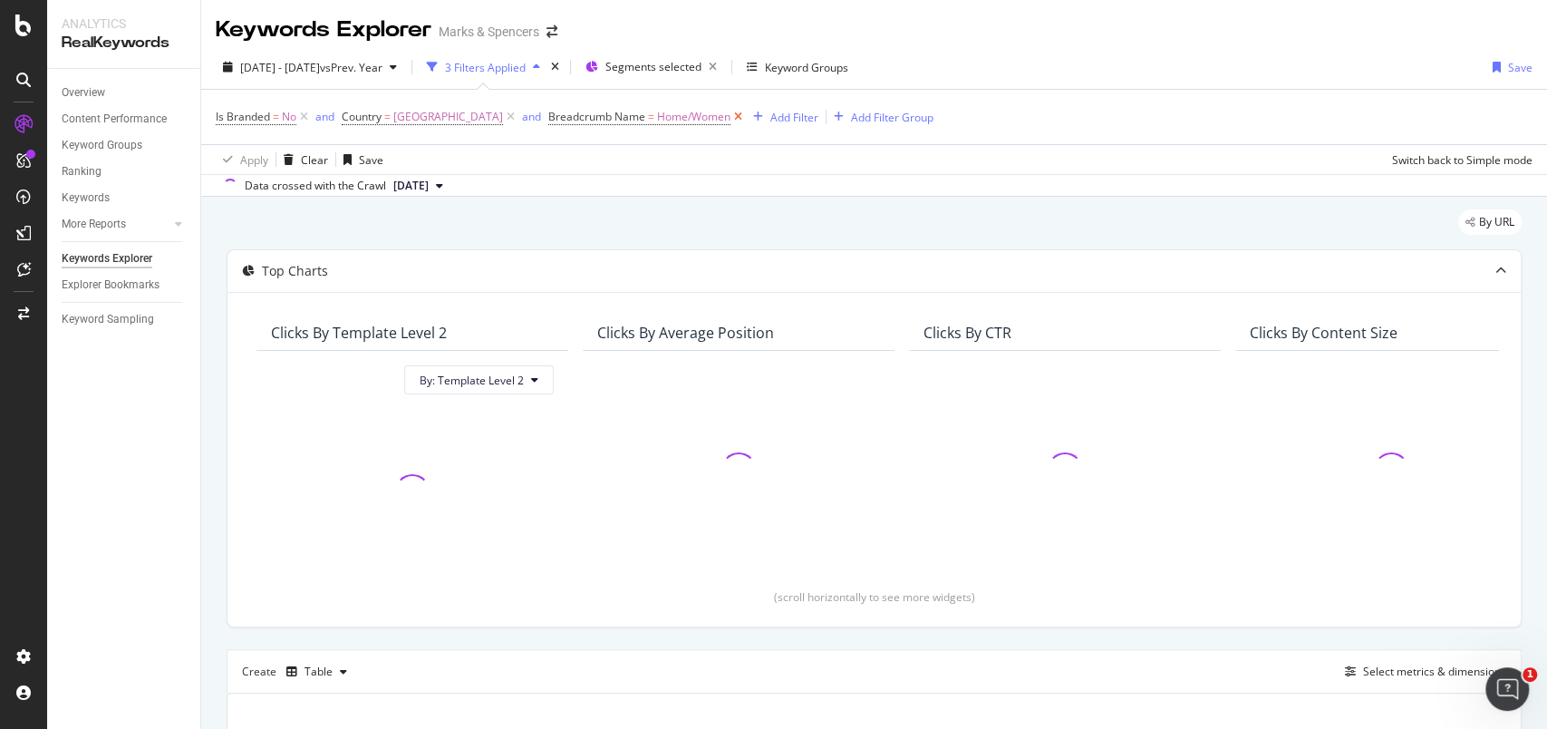
click at [731, 114] on icon at bounding box center [738, 117] width 15 height 18
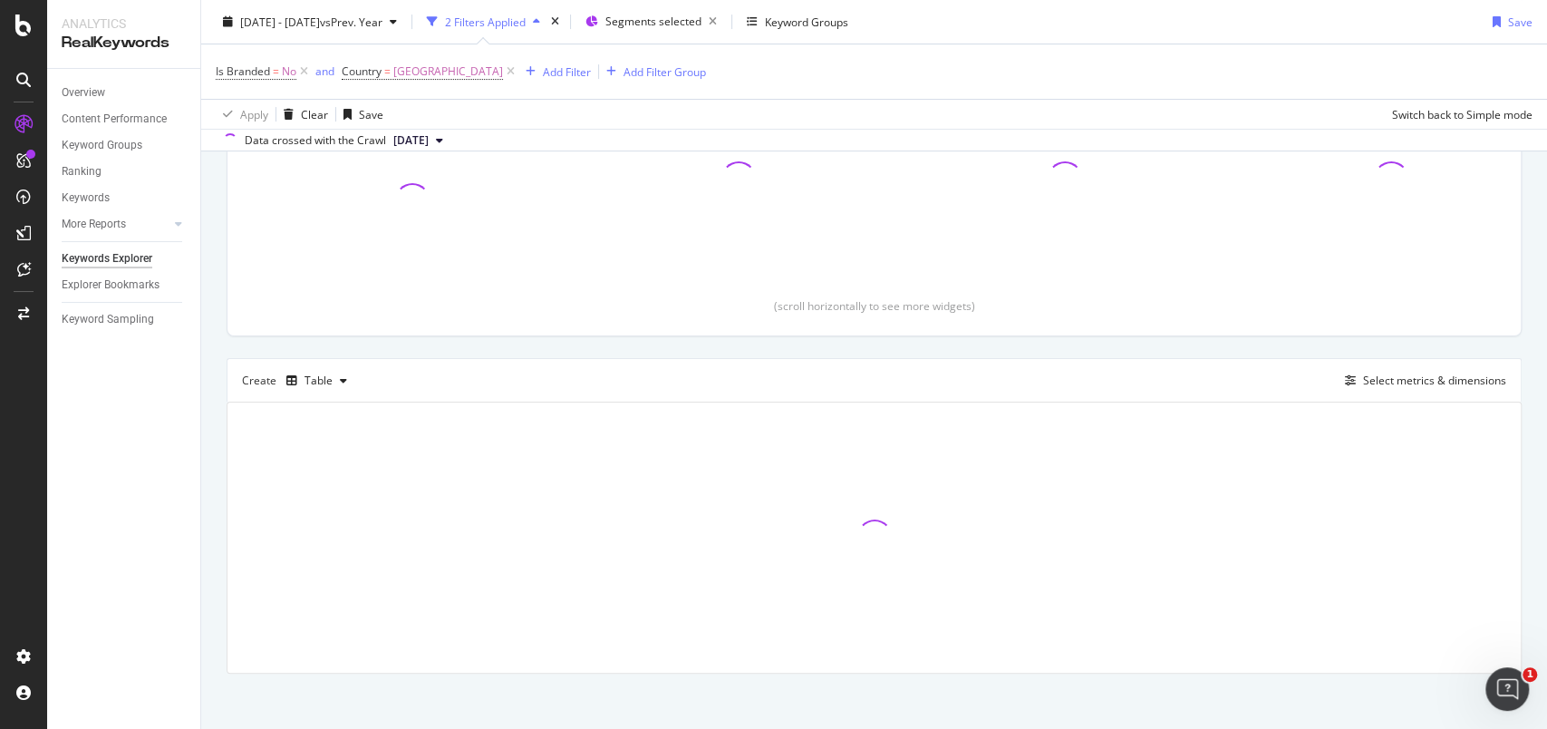
scroll to position [297, 0]
click at [1407, 374] on div "Select metrics & dimensions" at bounding box center [1434, 373] width 143 height 15
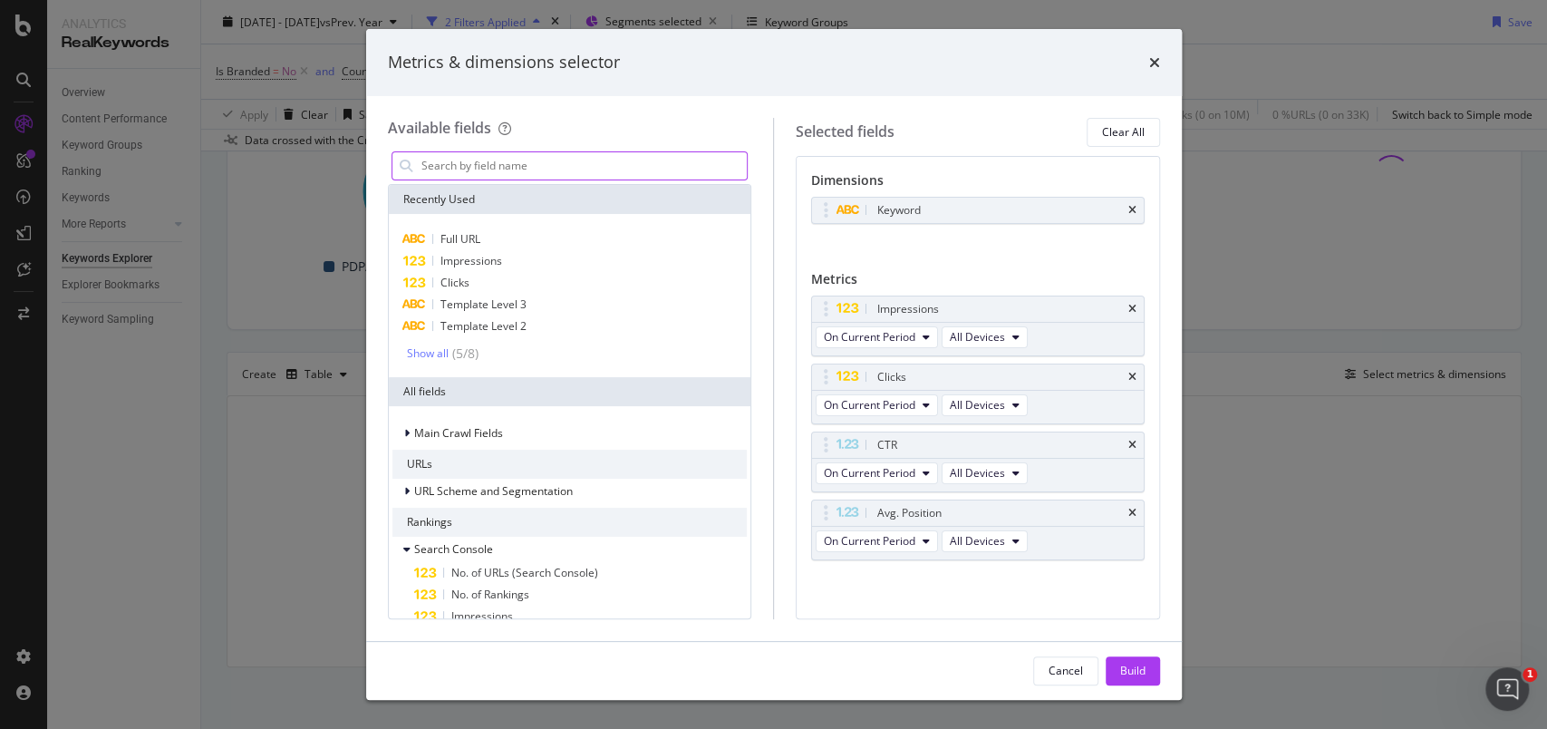
click at [527, 172] on input "modal" at bounding box center [584, 165] width 328 height 27
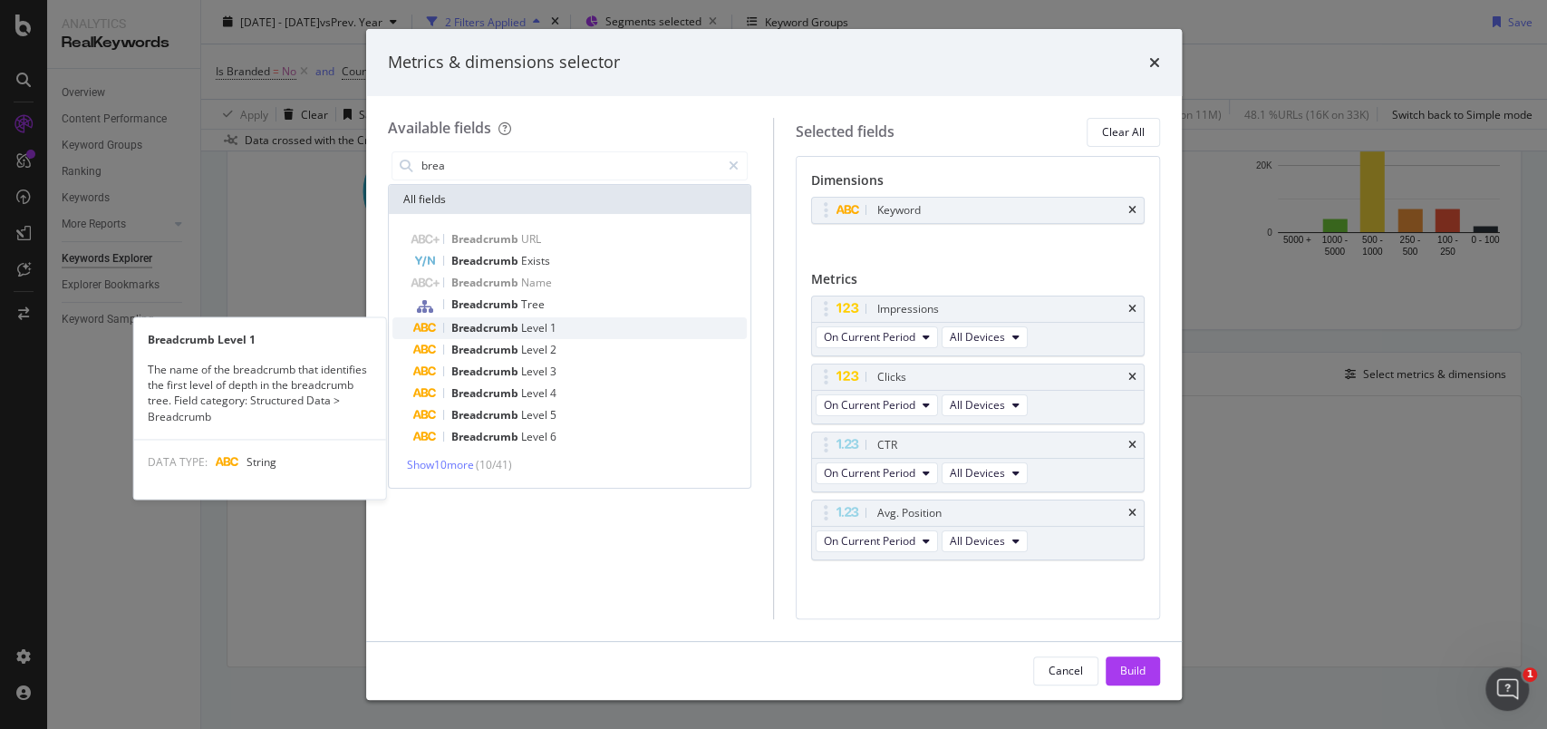
type input "brea"
click at [467, 324] on span "Breadcrumb" at bounding box center [486, 327] width 70 height 15
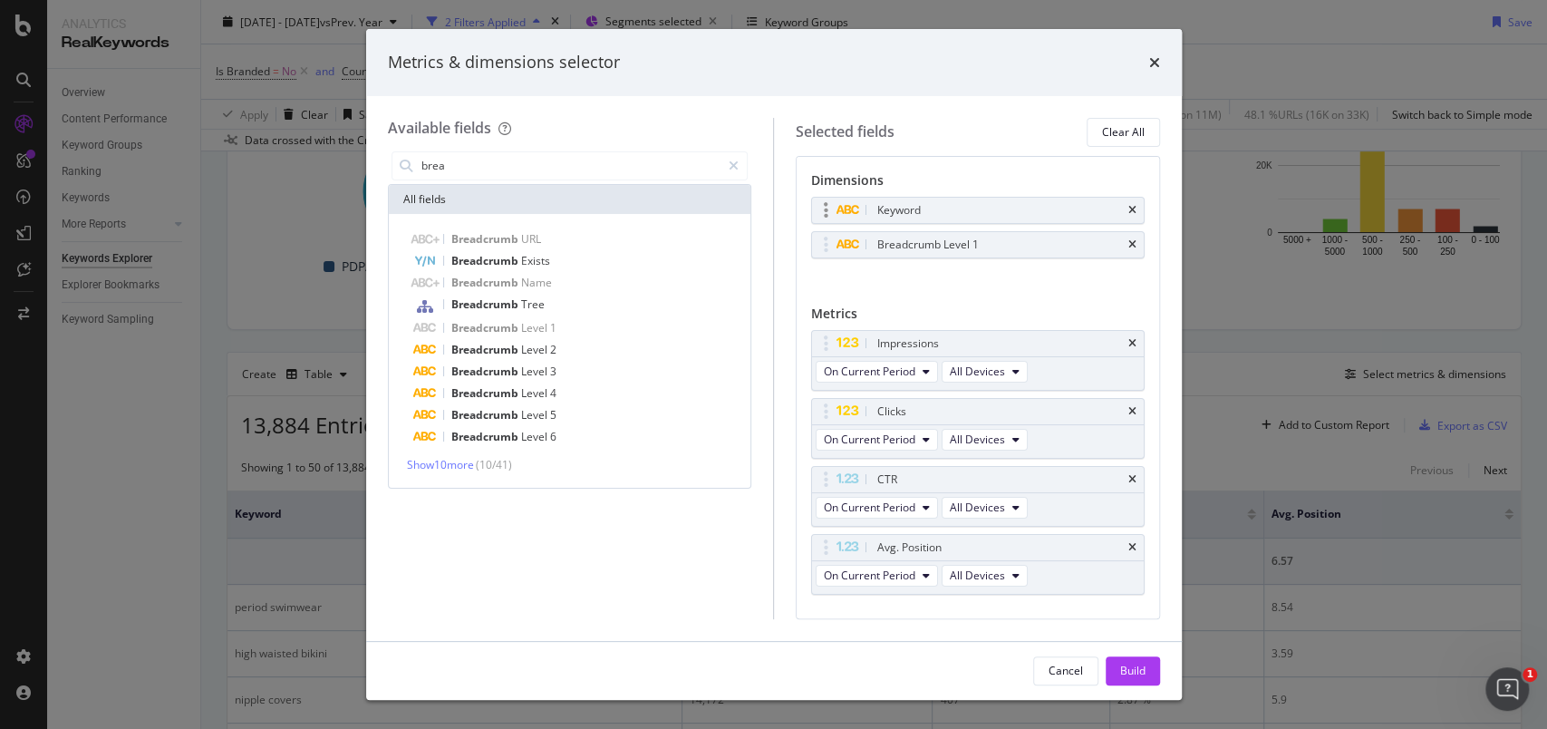
click at [1102, 208] on div "Keyword" at bounding box center [999, 210] width 251 height 18
click at [1107, 207] on div "Keyword" at bounding box center [978, 210] width 332 height 25
click at [1129, 205] on icon "times" at bounding box center [1133, 210] width 8 height 11
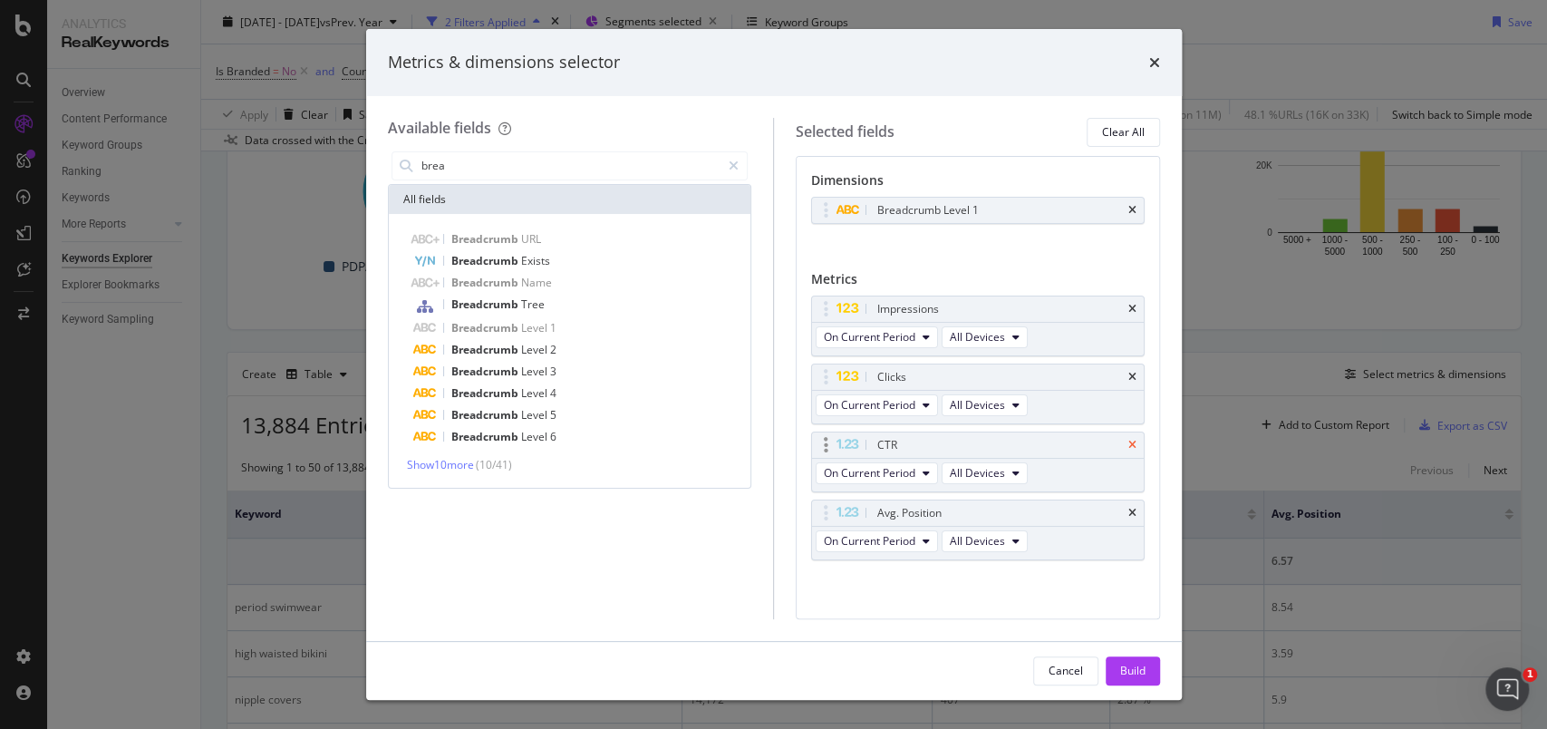
click at [1129, 448] on icon "times" at bounding box center [1133, 445] width 8 height 11
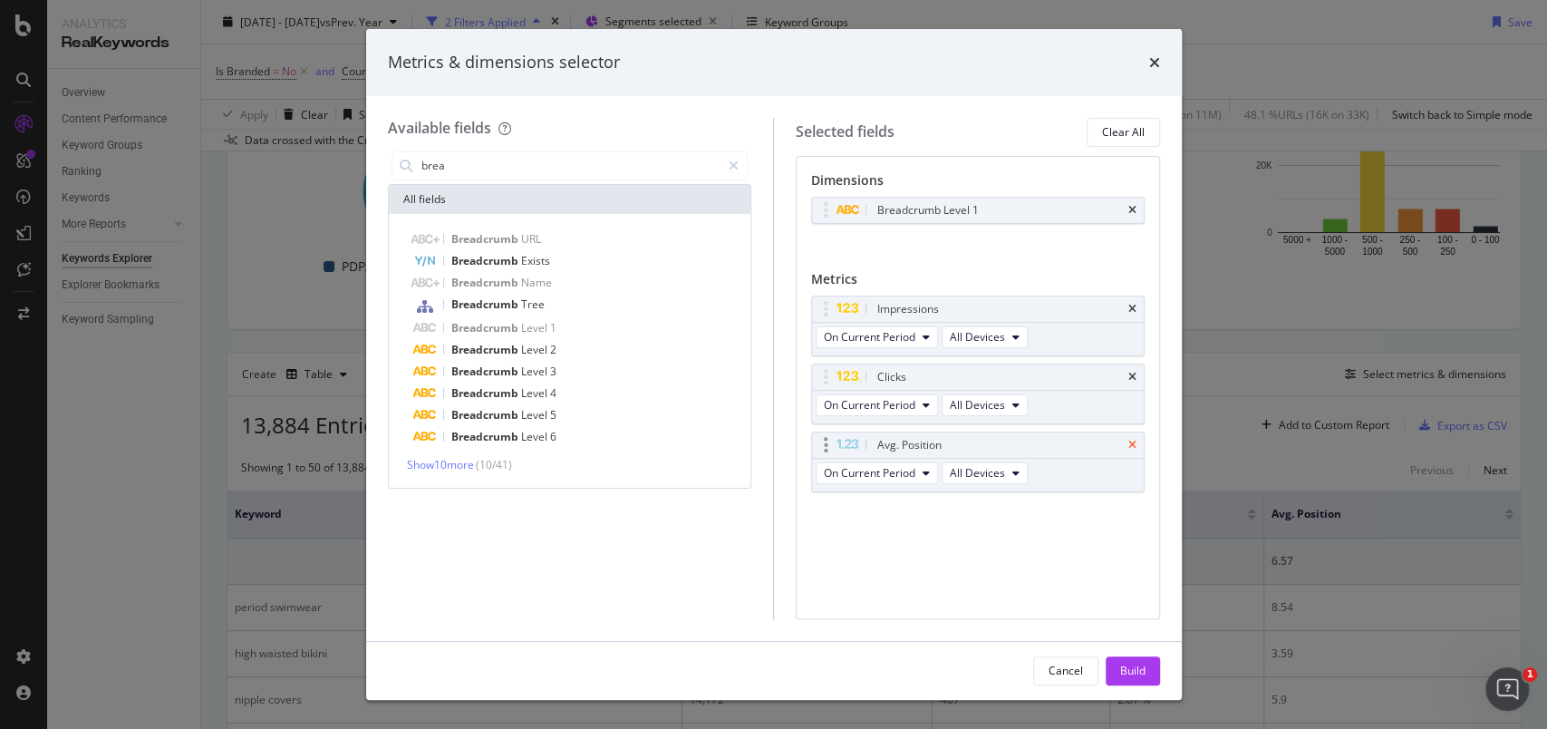
click at [1133, 443] on icon "times" at bounding box center [1133, 445] width 8 height 11
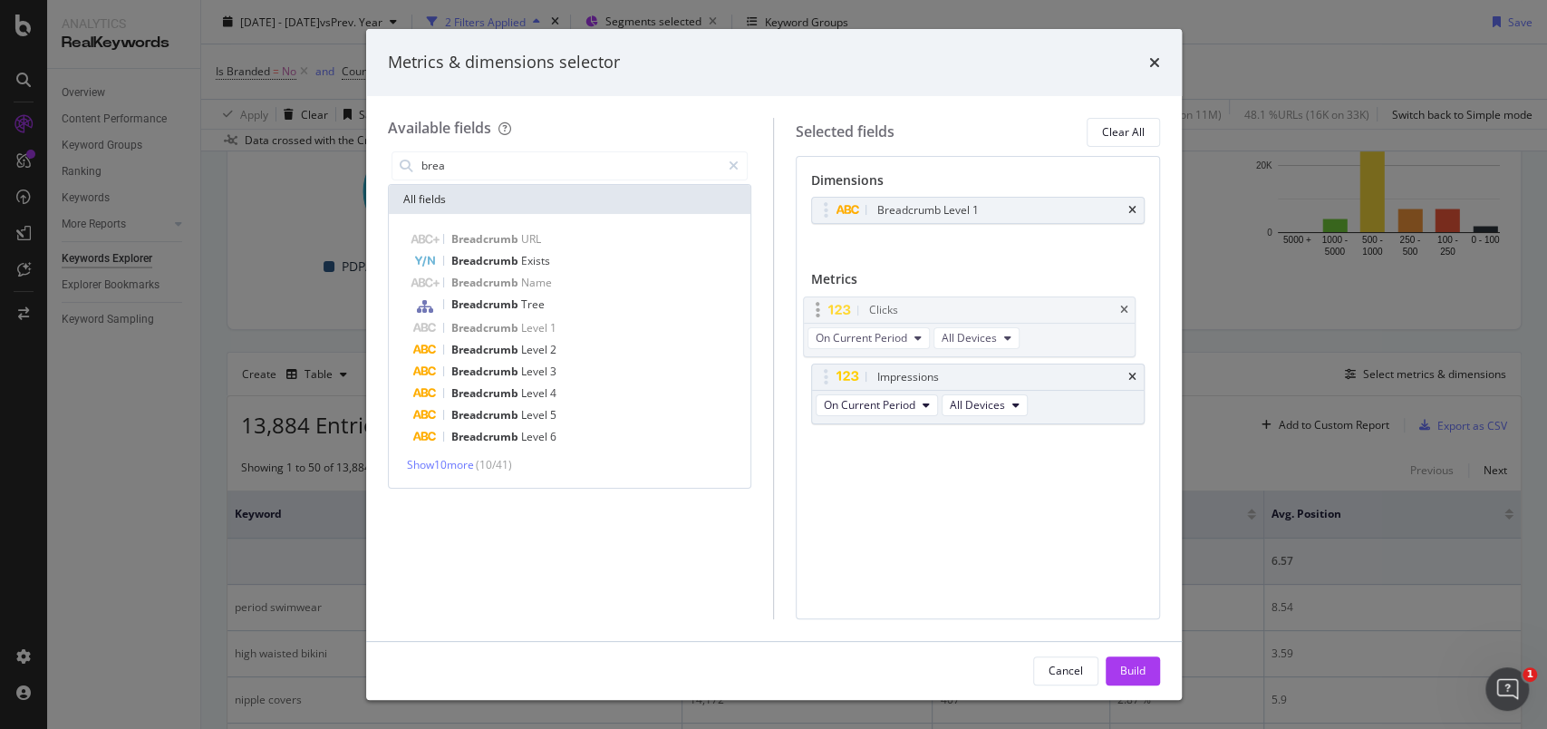
drag, startPoint x: 829, startPoint y: 373, endPoint x: 820, endPoint y: 305, distance: 69.5
click at [820, 305] on body "Analytics RealKeywords Overview Content Performance Keyword Groups Ranking Keyw…" at bounding box center [773, 364] width 1547 height 729
click at [1144, 667] on div "Build" at bounding box center [1132, 670] width 25 height 15
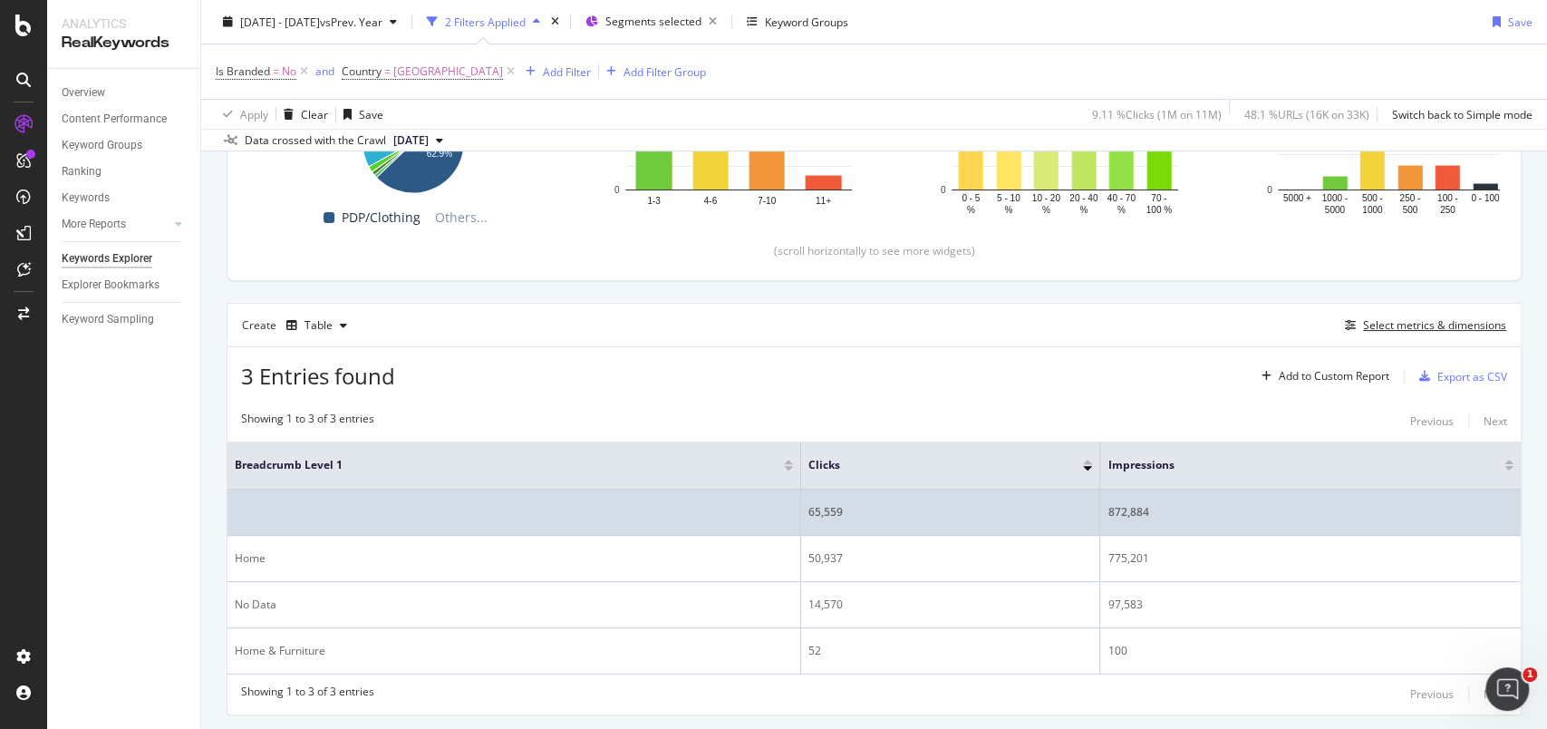
scroll to position [393, 0]
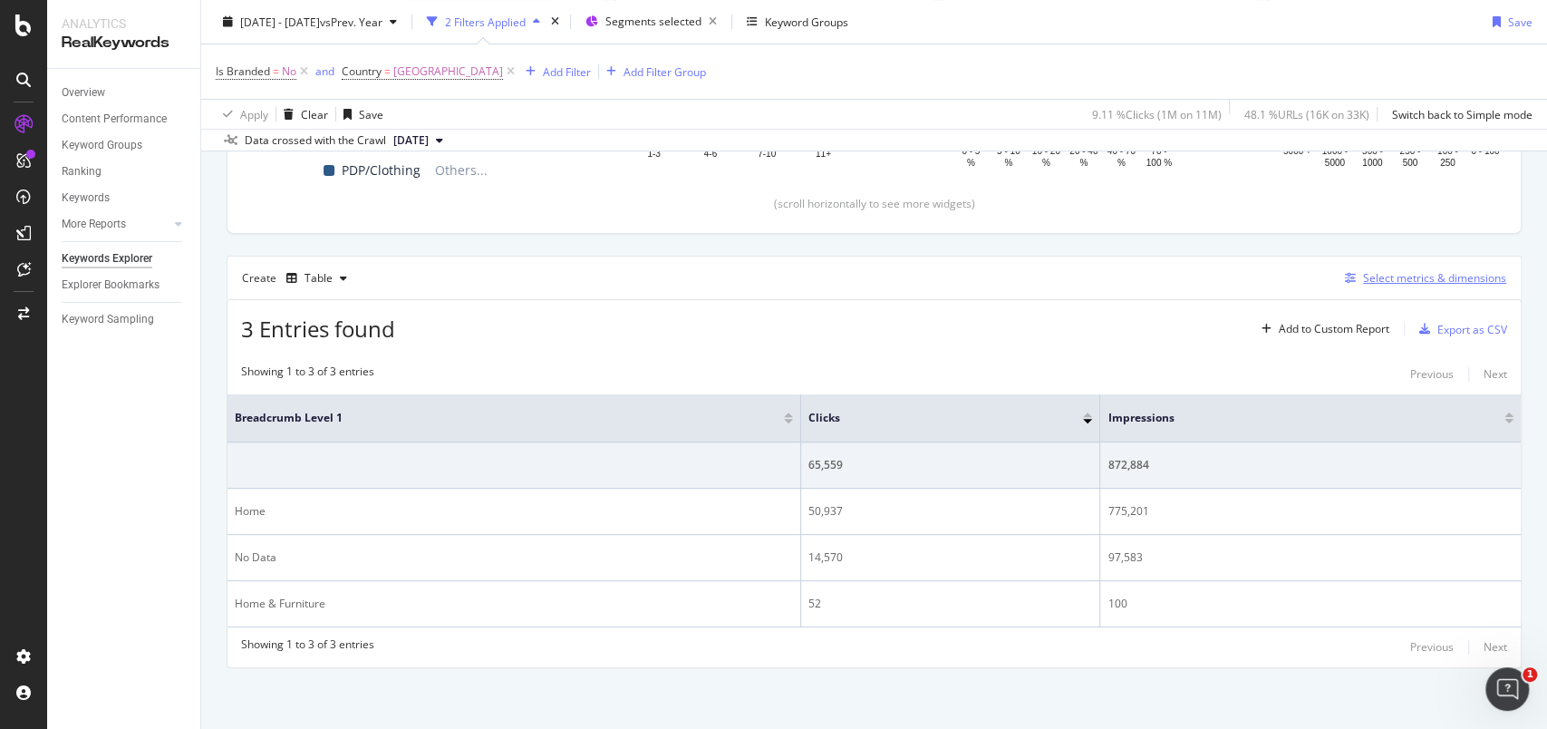
click at [1423, 273] on div "Select metrics & dimensions" at bounding box center [1434, 277] width 143 height 15
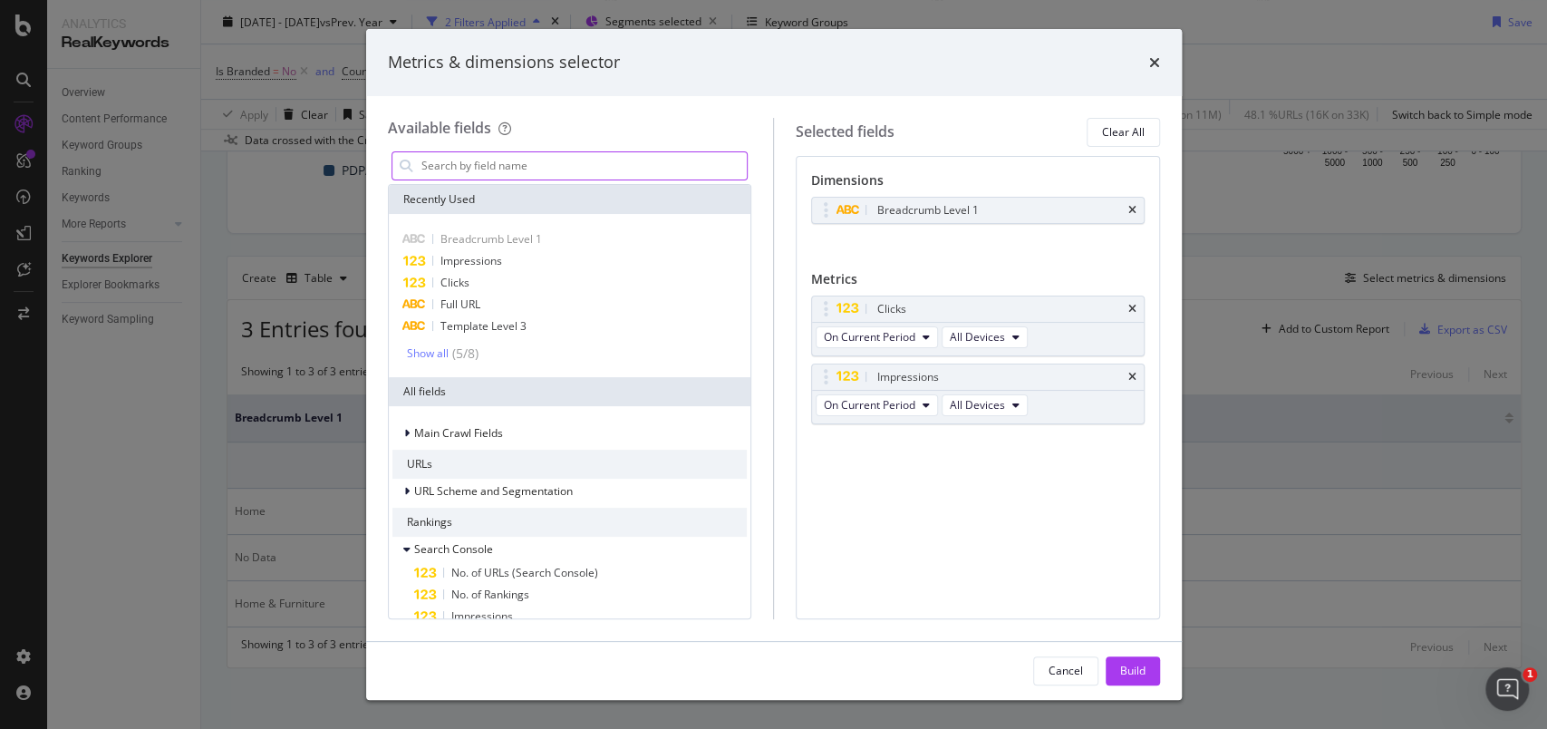
click at [483, 166] on input "modal" at bounding box center [584, 165] width 328 height 27
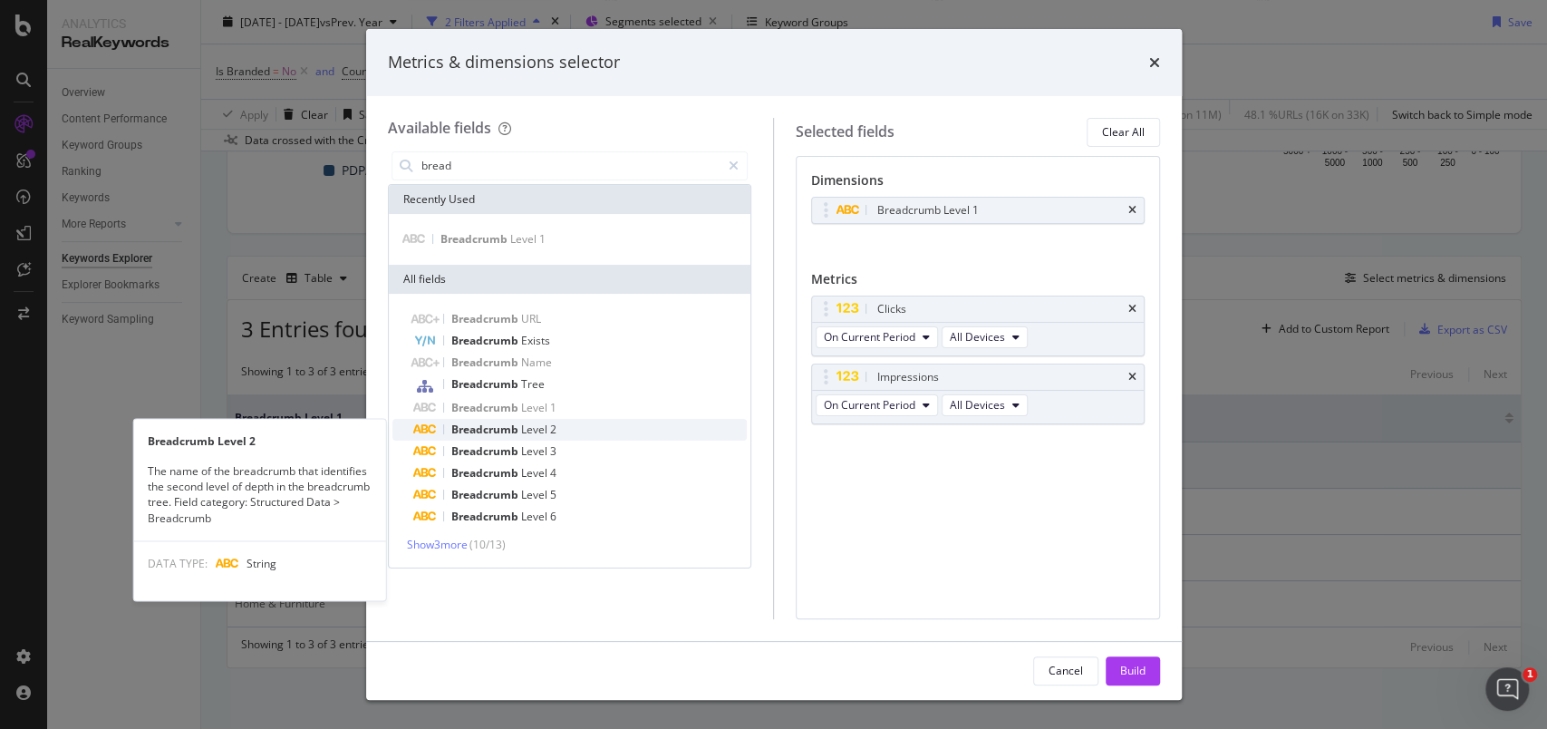
type input "bread"
click at [468, 429] on span "Breadcrumb" at bounding box center [486, 429] width 70 height 15
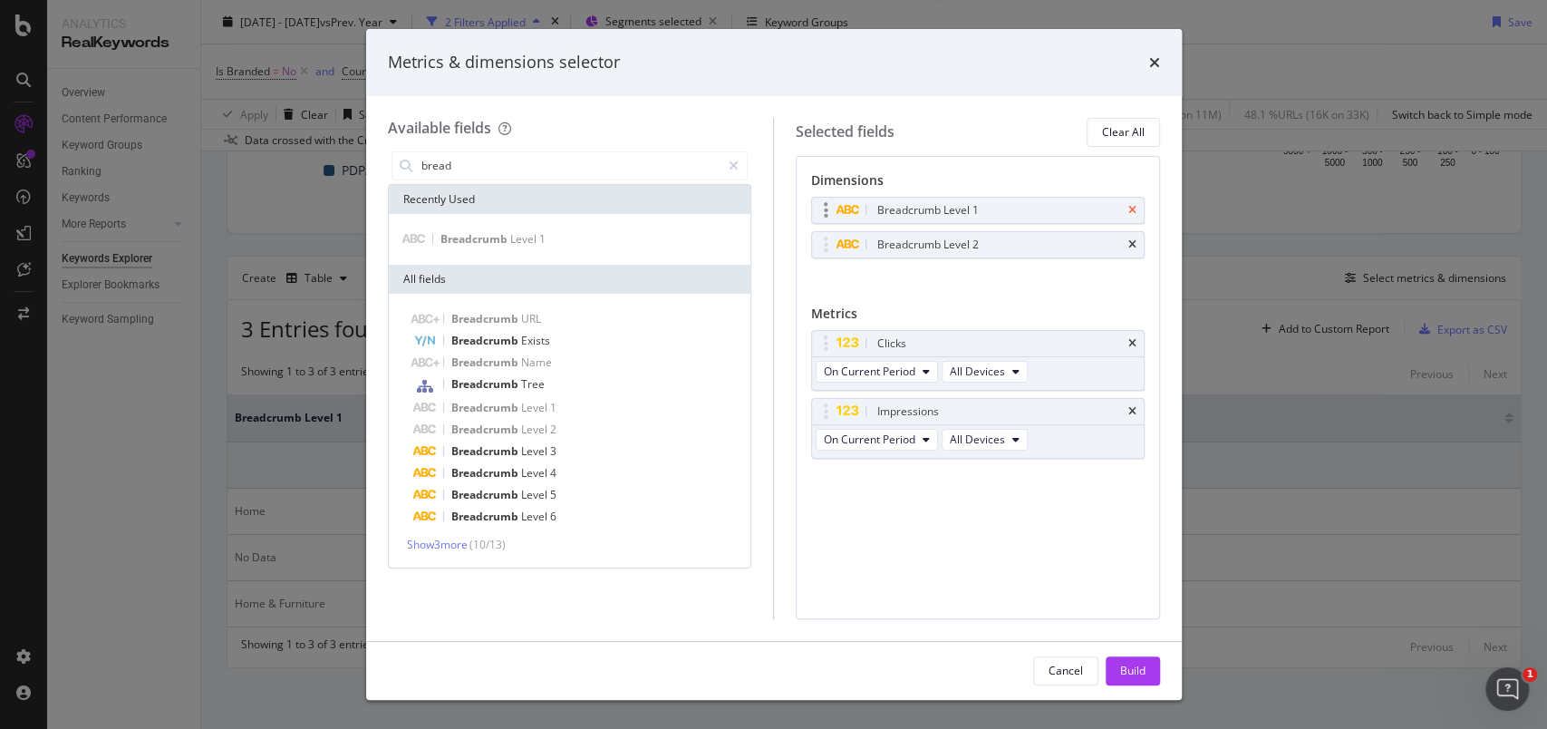
click at [1130, 206] on icon "times" at bounding box center [1133, 210] width 8 height 11
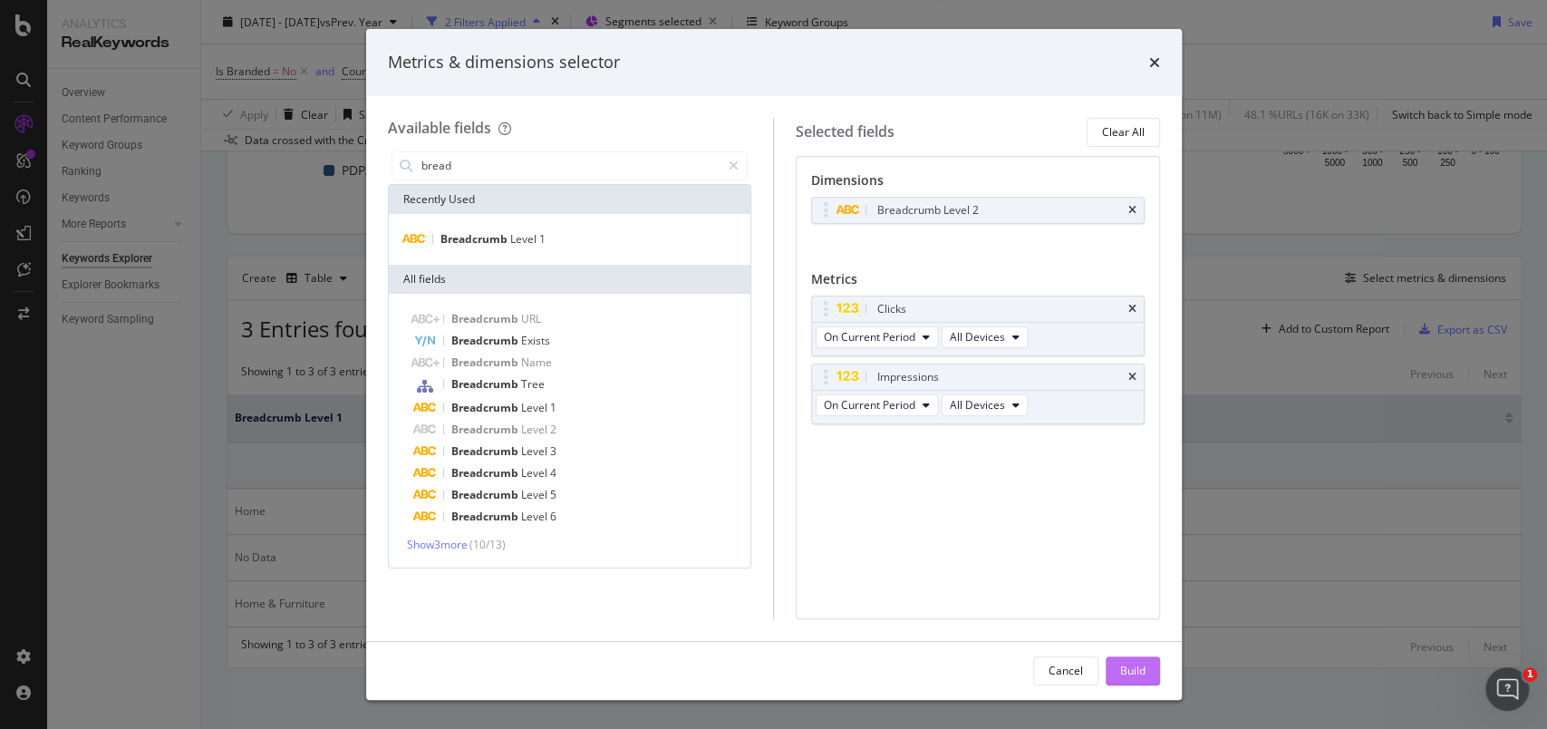
click at [1138, 663] on div "Build" at bounding box center [1132, 670] width 25 height 15
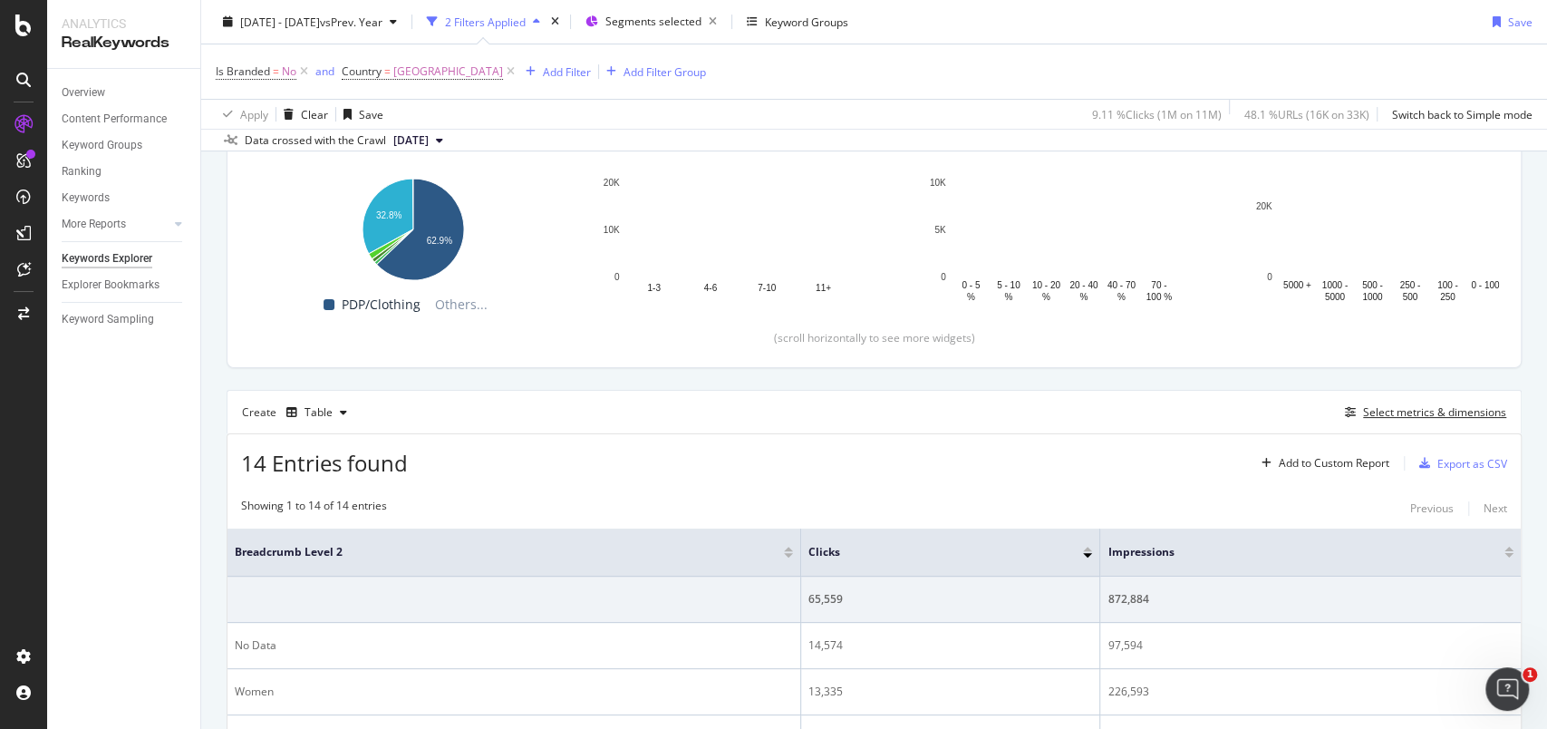
scroll to position [247, 0]
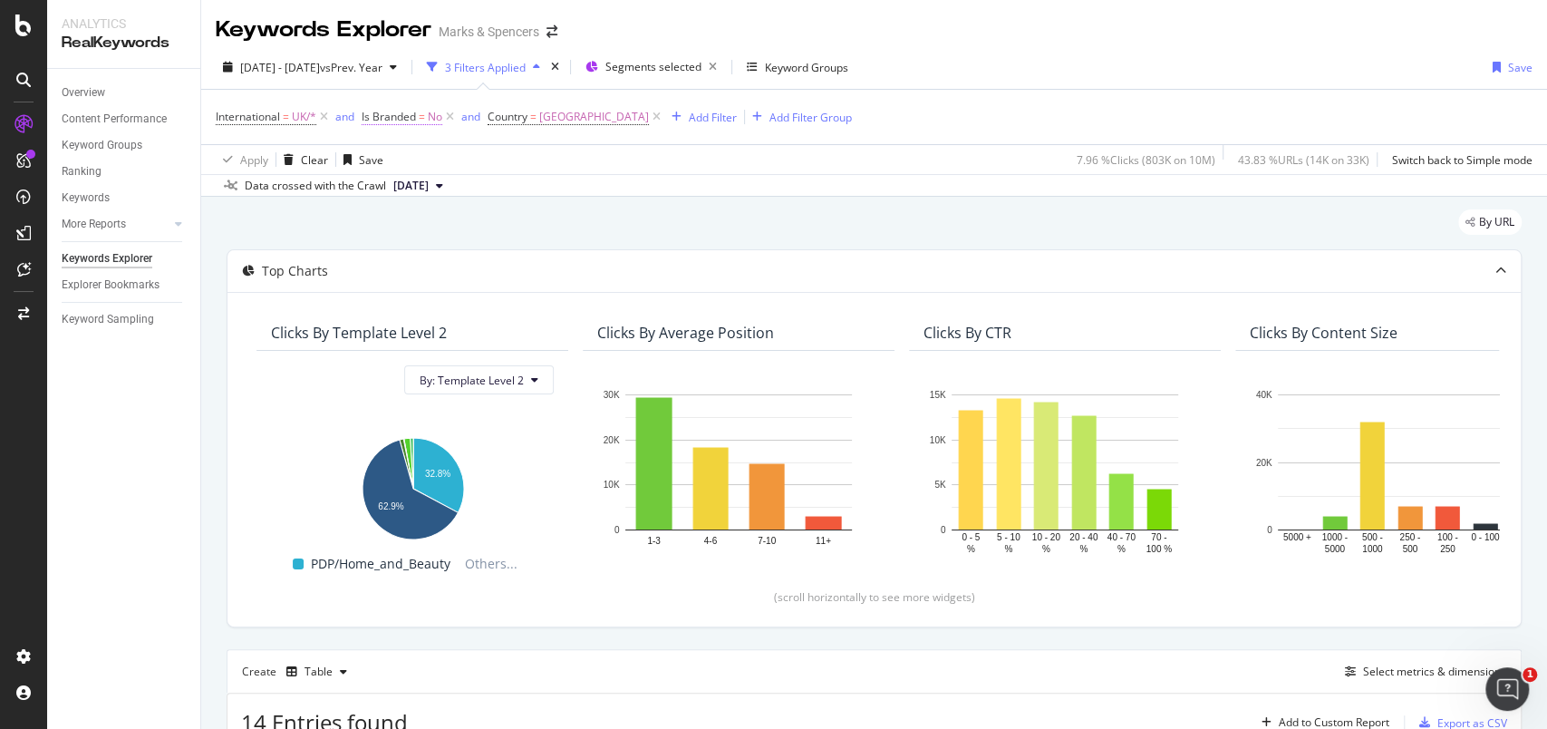
click at [416, 120] on span "Is Branded" at bounding box center [389, 116] width 54 height 15
click at [396, 150] on div "No" at bounding box center [478, 159] width 199 height 29
click at [398, 196] on span "Yes" at bounding box center [397, 196] width 18 height 15
click at [567, 197] on div "Apply" at bounding box center [564, 196] width 28 height 15
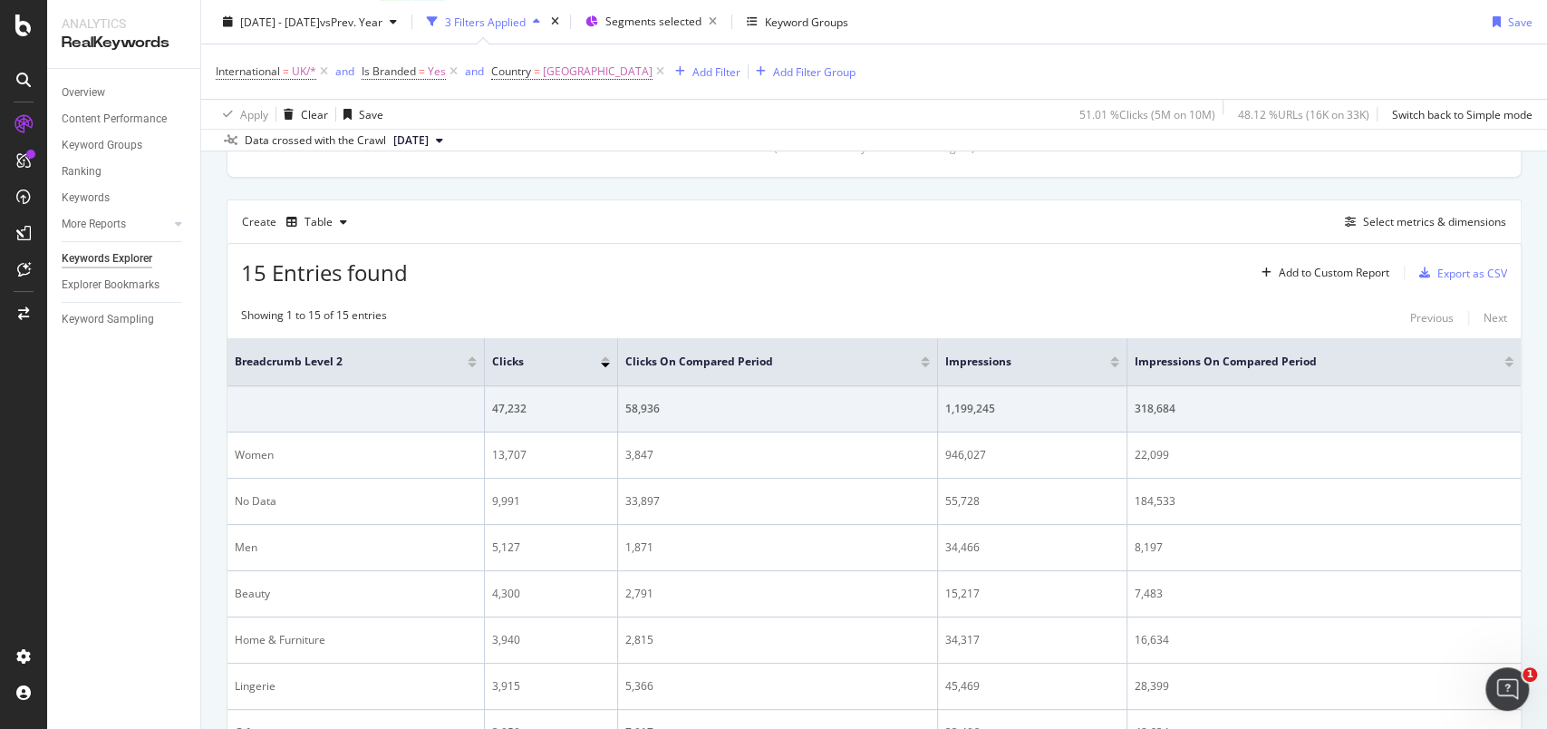
scroll to position [449, 0]
click at [1483, 271] on div "Export as CSV" at bounding box center [1473, 274] width 70 height 15
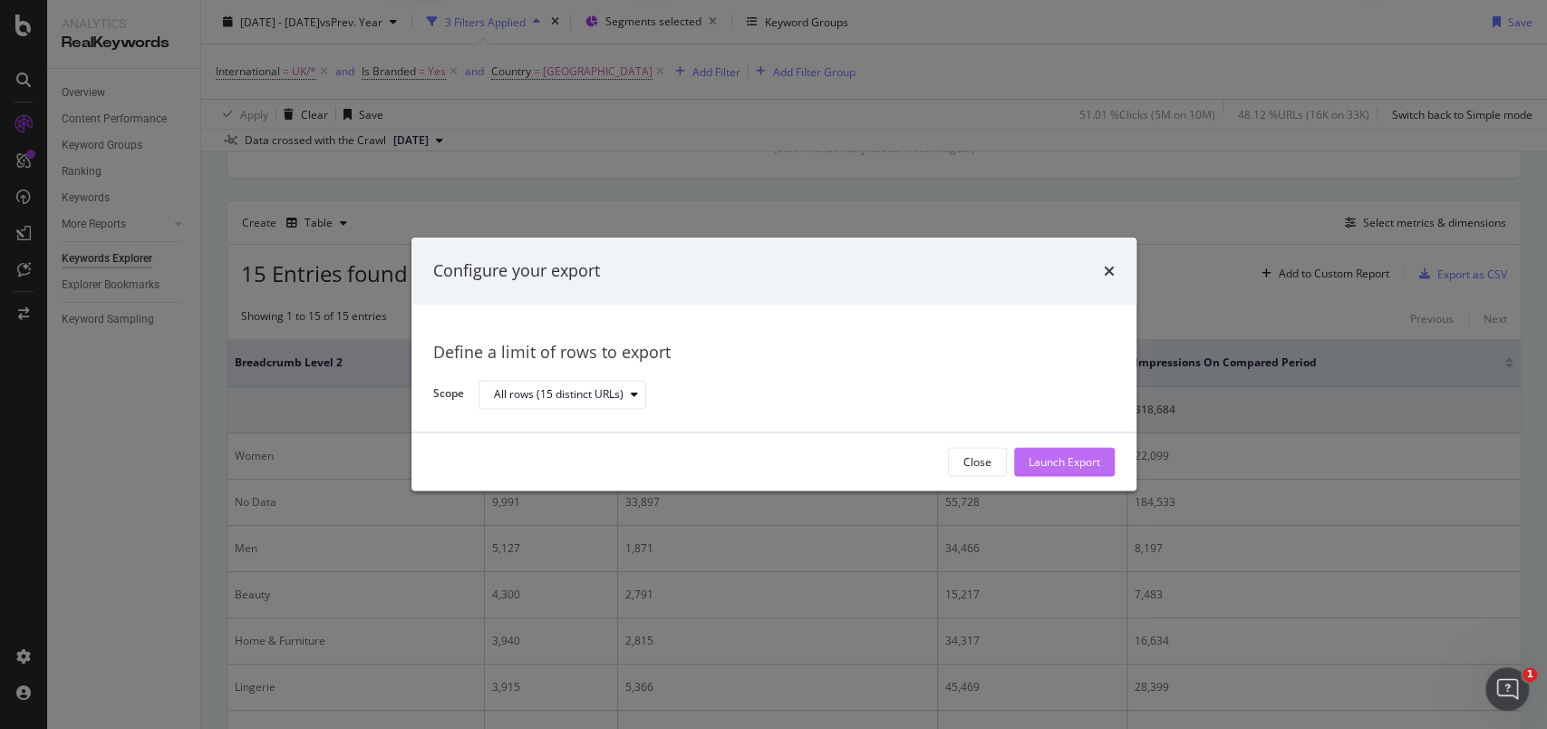
click at [1052, 458] on div "Launch Export" at bounding box center [1065, 461] width 72 height 15
